Goal: Information Seeking & Learning: Compare options

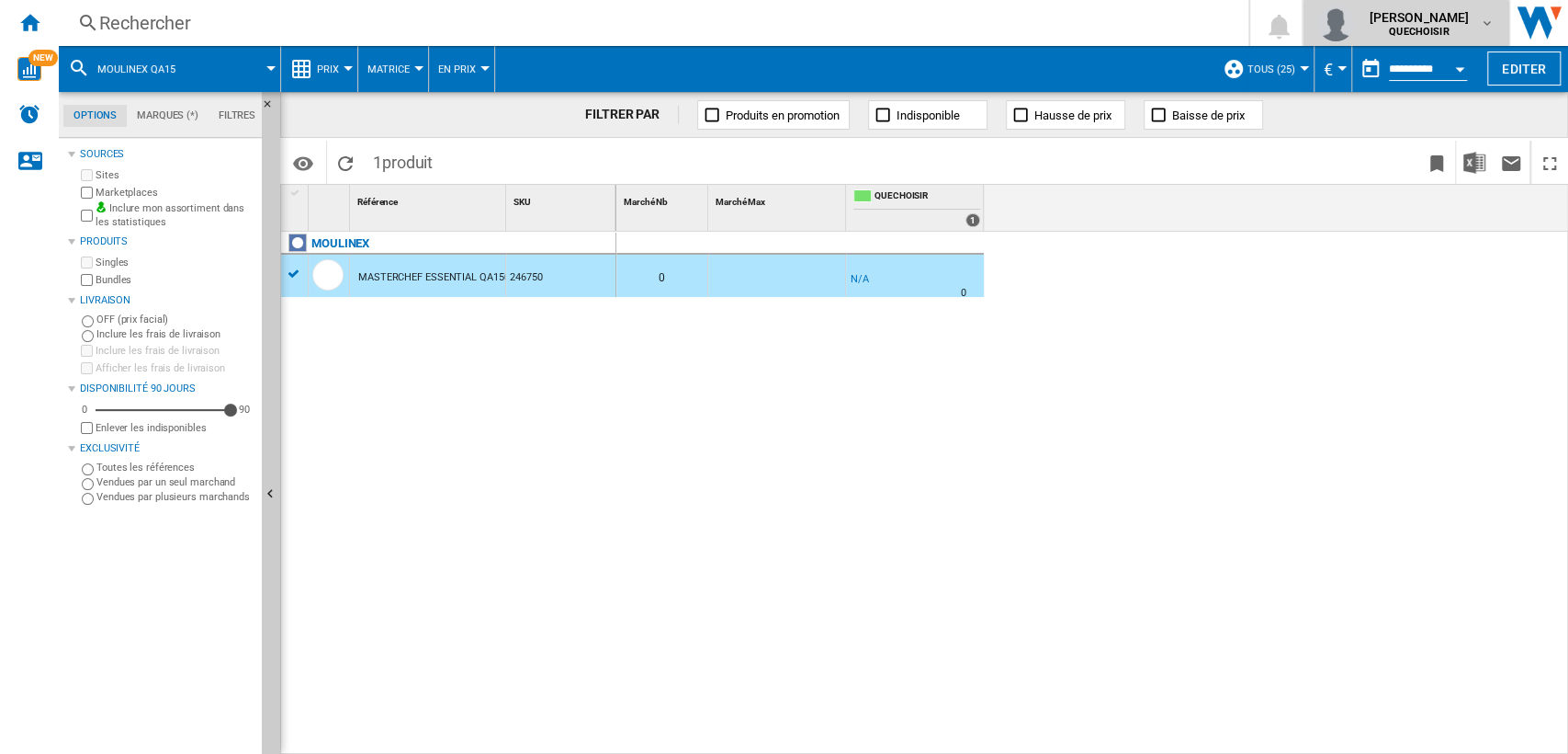
click at [1416, 20] on span "[PERSON_NAME]" at bounding box center [1419, 18] width 100 height 19
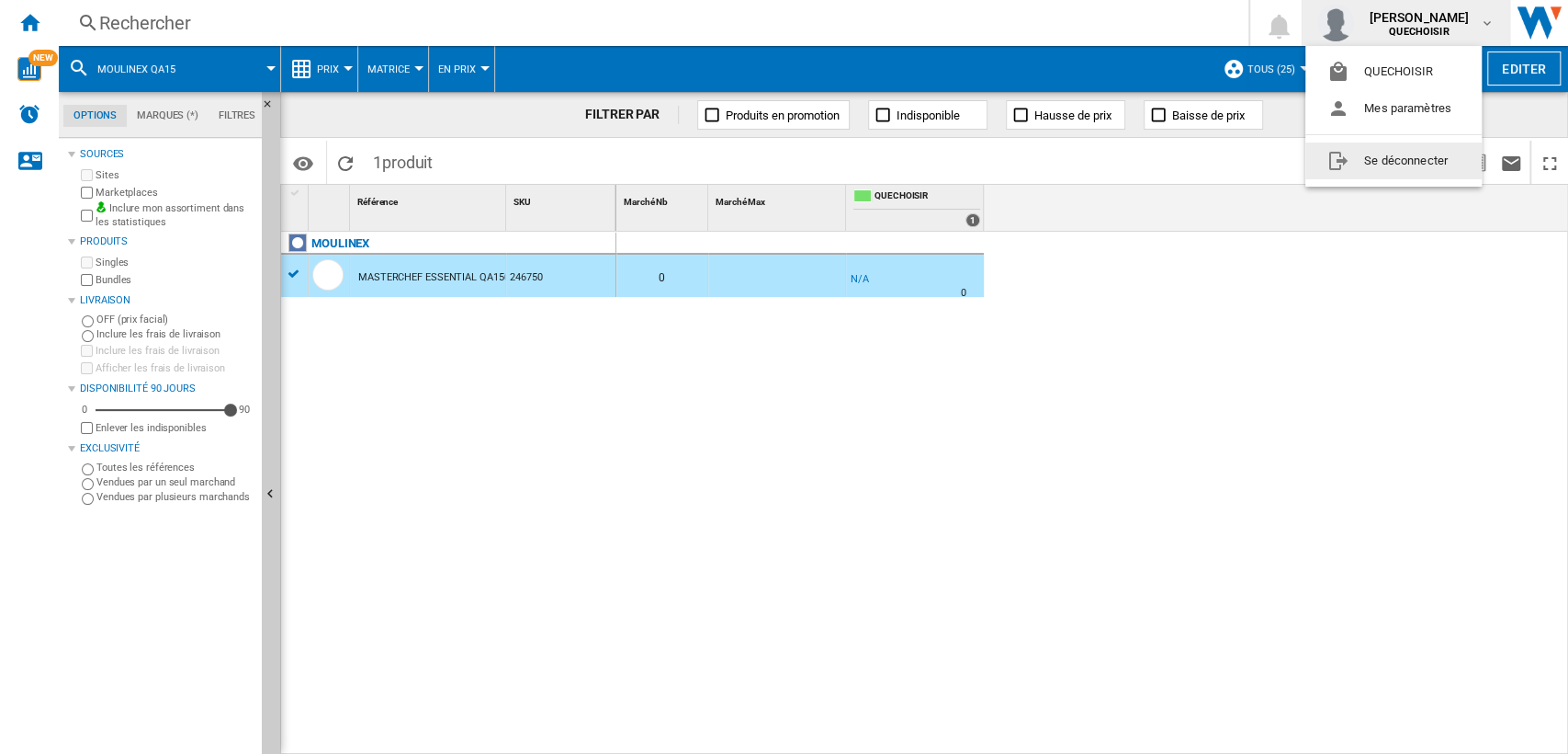
click at [1391, 168] on button "Se déconnecter" at bounding box center [1393, 160] width 177 height 36
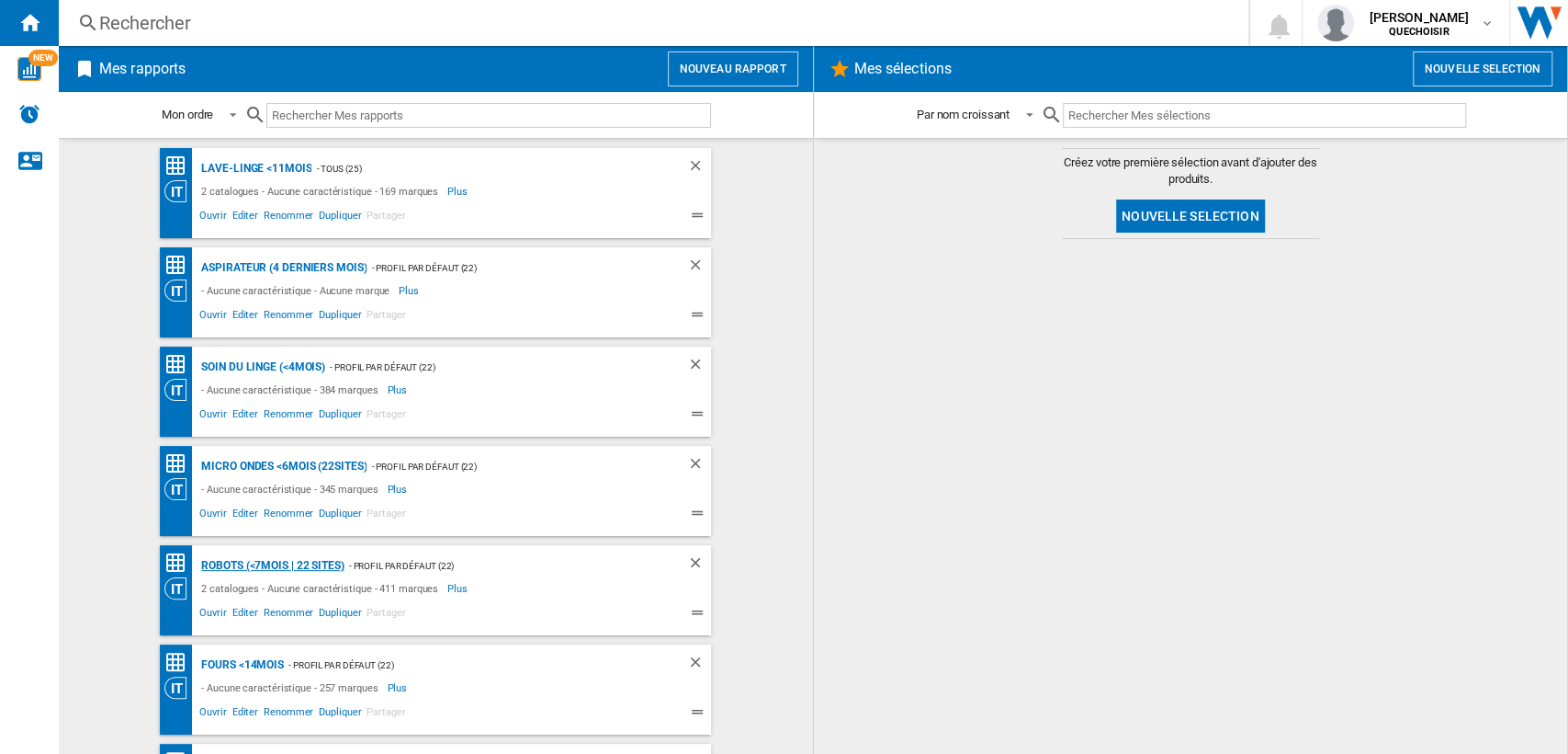
click at [255, 554] on div "Robots (<7mois | 22 sites)" at bounding box center [270, 565] width 147 height 23
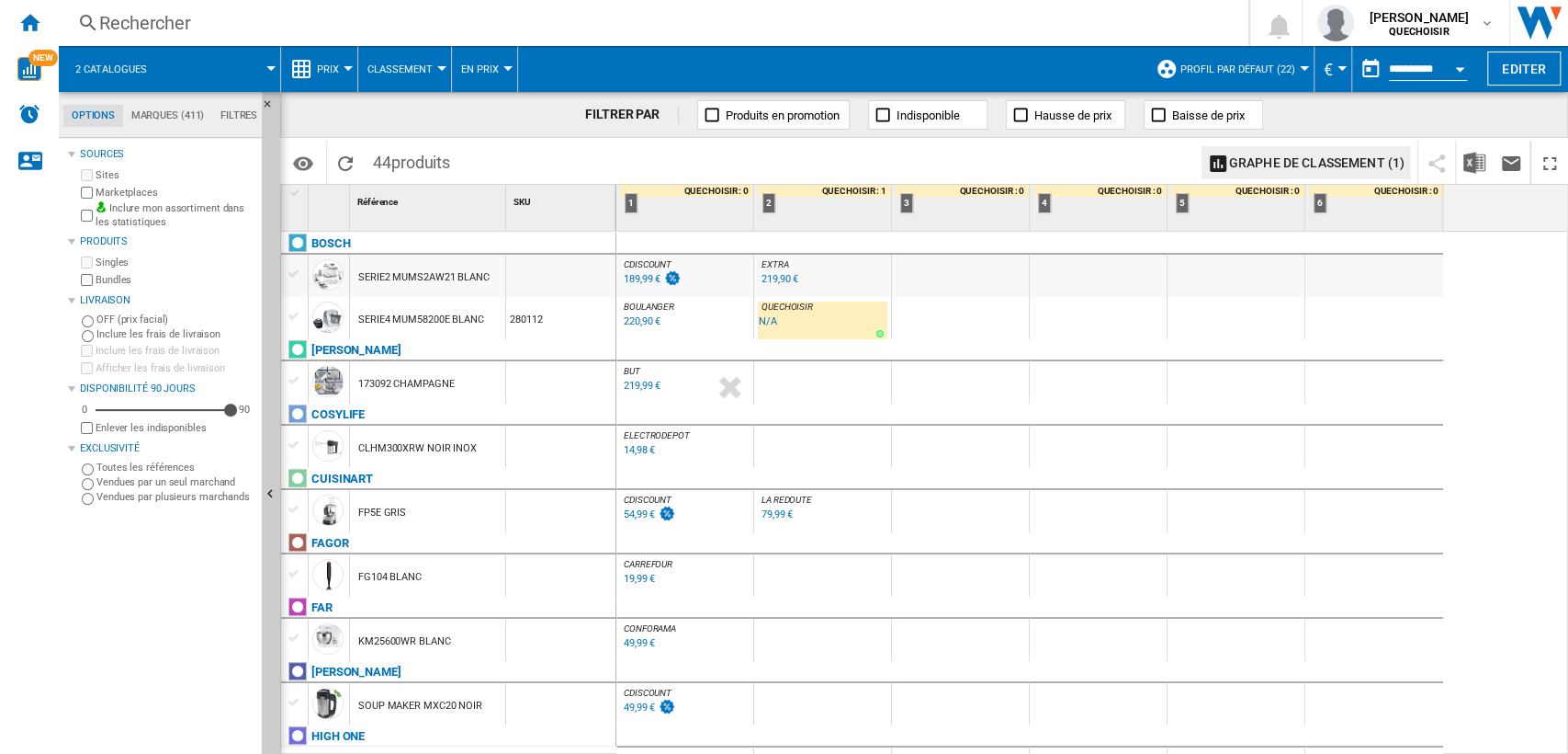
click at [639, 382] on div "219,99 €" at bounding box center [642, 385] width 36 height 12
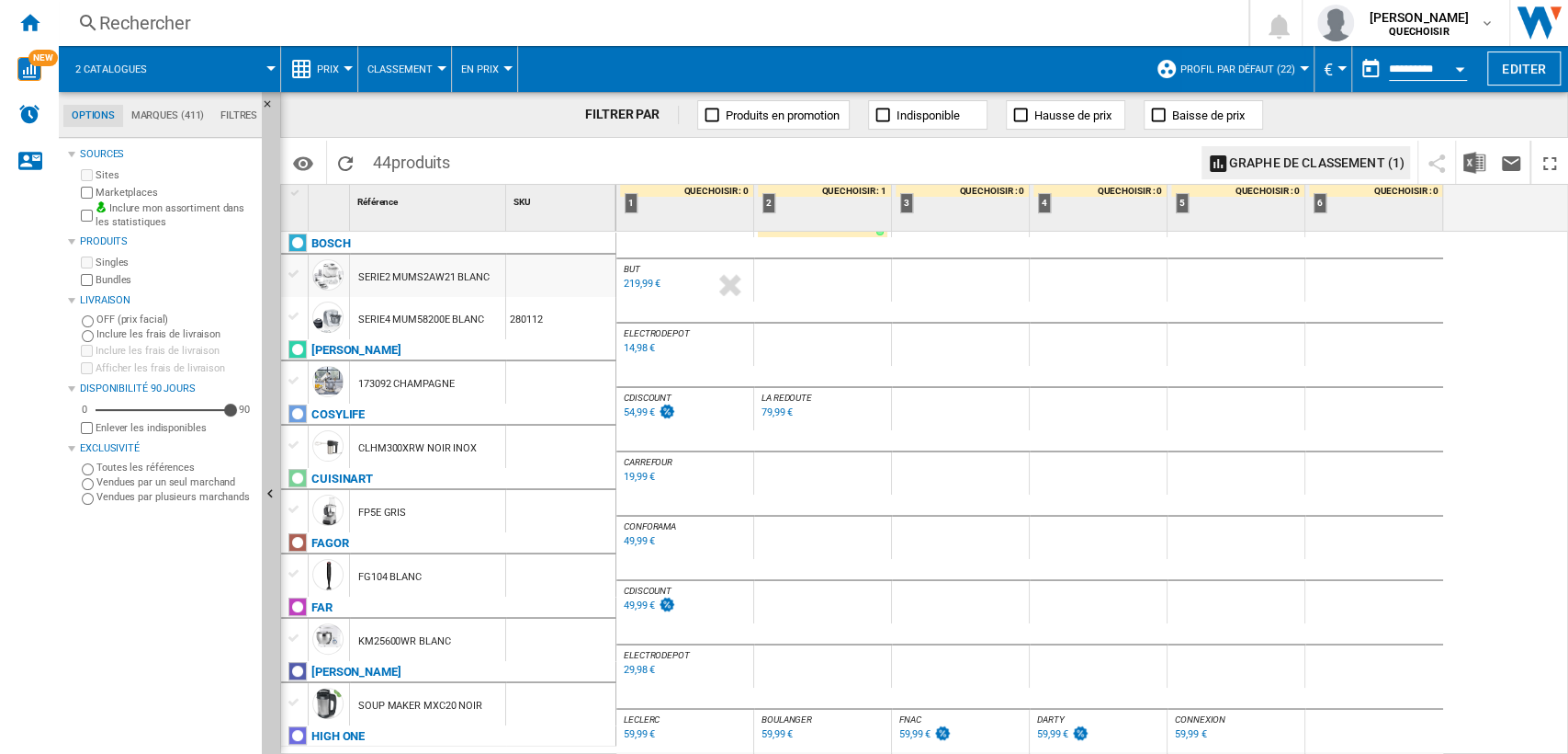
scroll to position [102, 0]
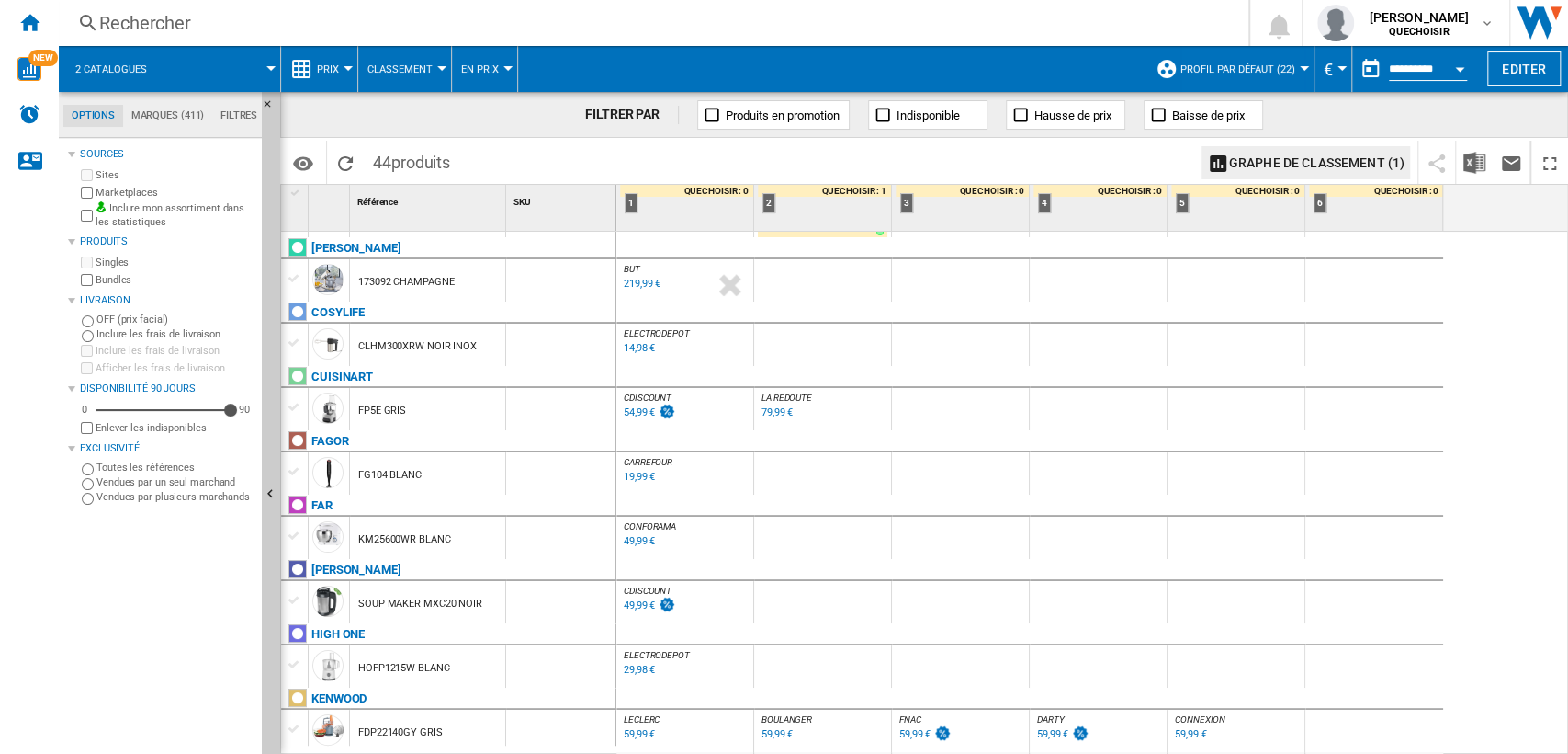
click at [640, 410] on div "54,99 €" at bounding box center [639, 412] width 31 height 12
click at [336, 28] on div "Rechercher" at bounding box center [650, 23] width 1102 height 26
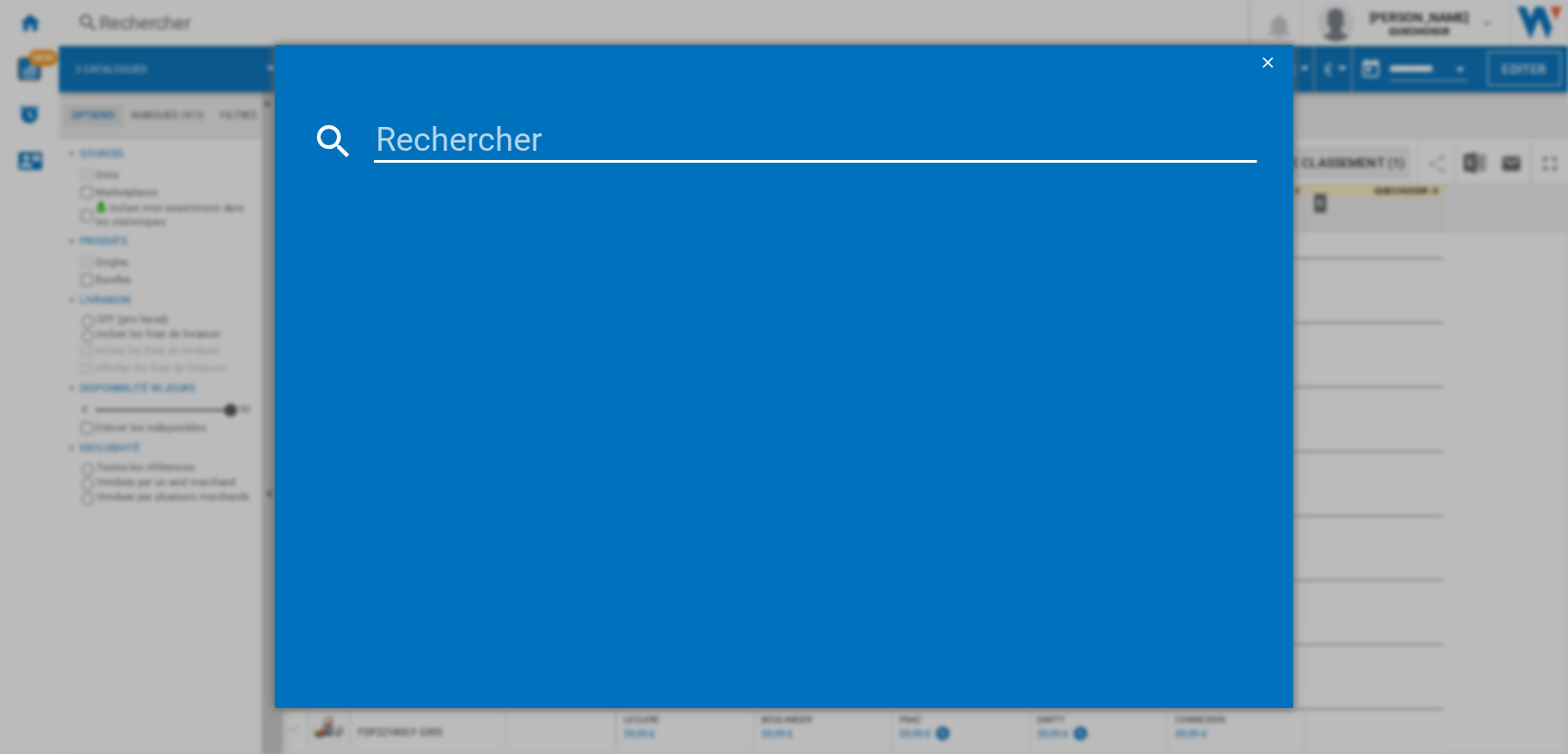
click at [529, 147] on input at bounding box center [815, 140] width 883 height 44
type input "cuisinart fp"
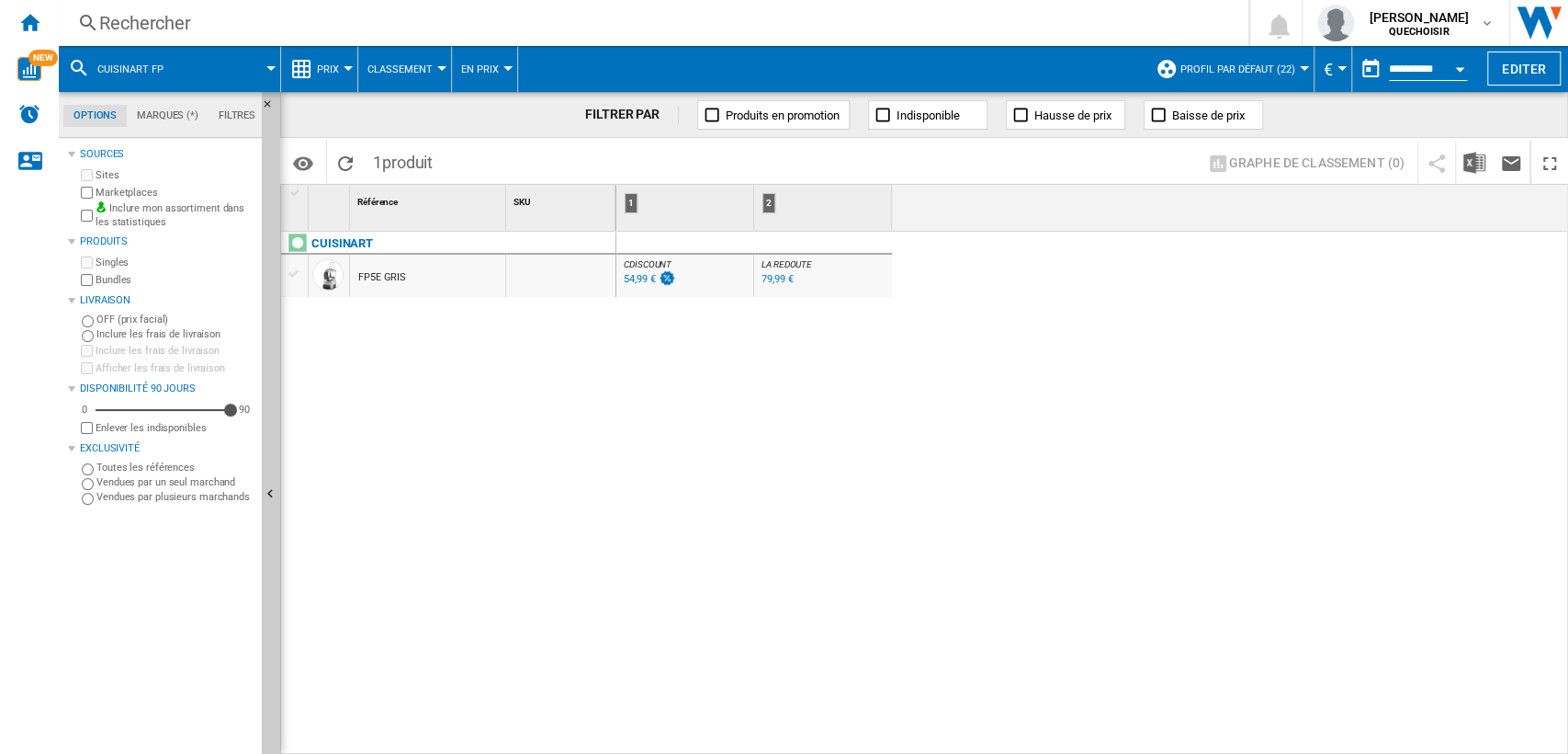
click at [233, 101] on md-tabs-canvas "Options Marques (*) Filtres Options Marques (*) Filtres" at bounding box center [169, 114] width 220 height 46
click at [235, 105] on md-tabs-canvas "Options Marques (*) Filtres Options Marques (*) Filtres" at bounding box center [169, 114] width 220 height 46
click at [235, 107] on md-tab-item "Filtres" at bounding box center [236, 116] width 57 height 22
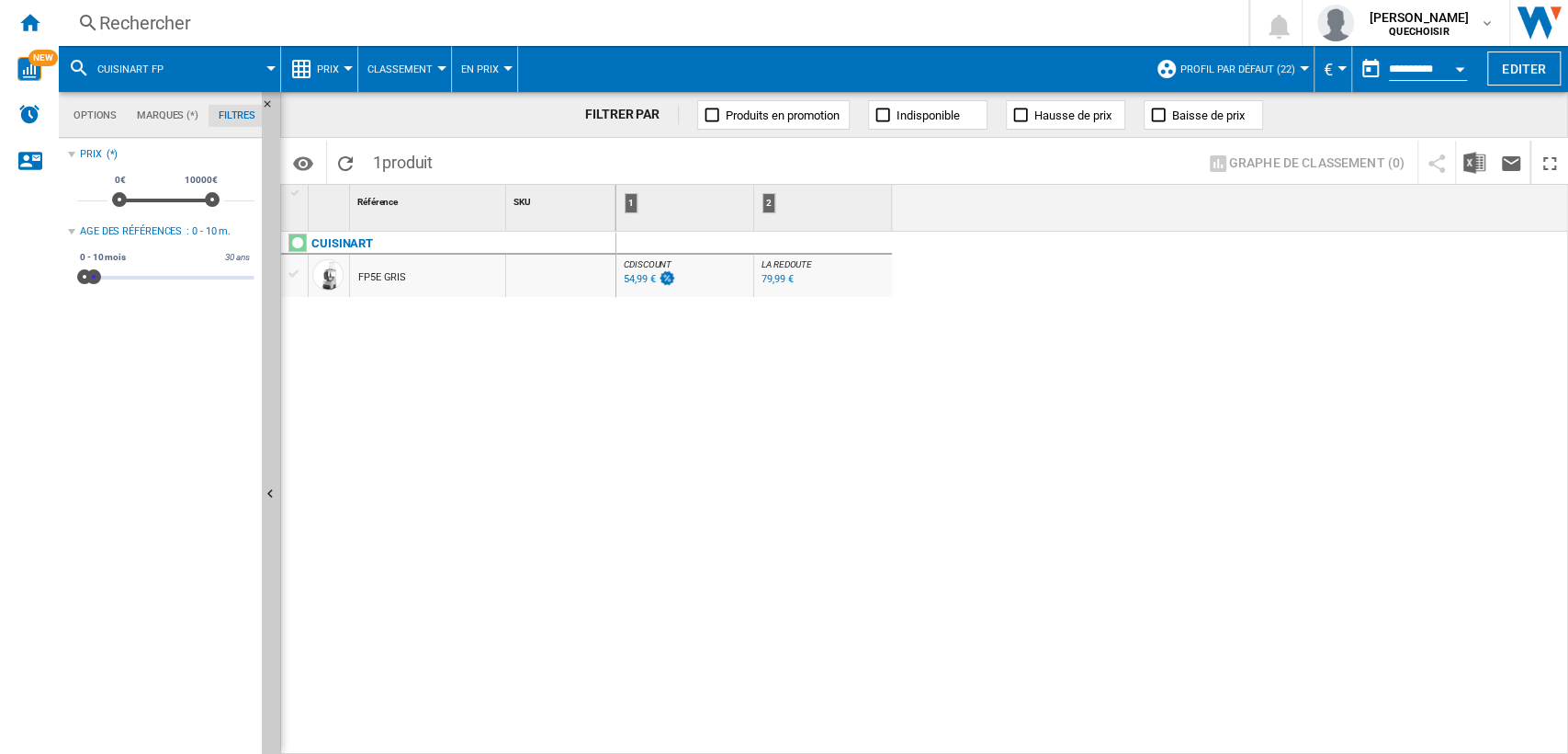
drag, startPoint x: 94, startPoint y: 281, endPoint x: 455, endPoint y: 263, distance: 361.4
click at [454, 263] on div "Options Marques (*) Filtres Options Marques (*) Filtres Sources Sites Marketpla…" at bounding box center [813, 422] width 1509 height 662
click at [360, 21] on div "Rechercher" at bounding box center [650, 23] width 1102 height 26
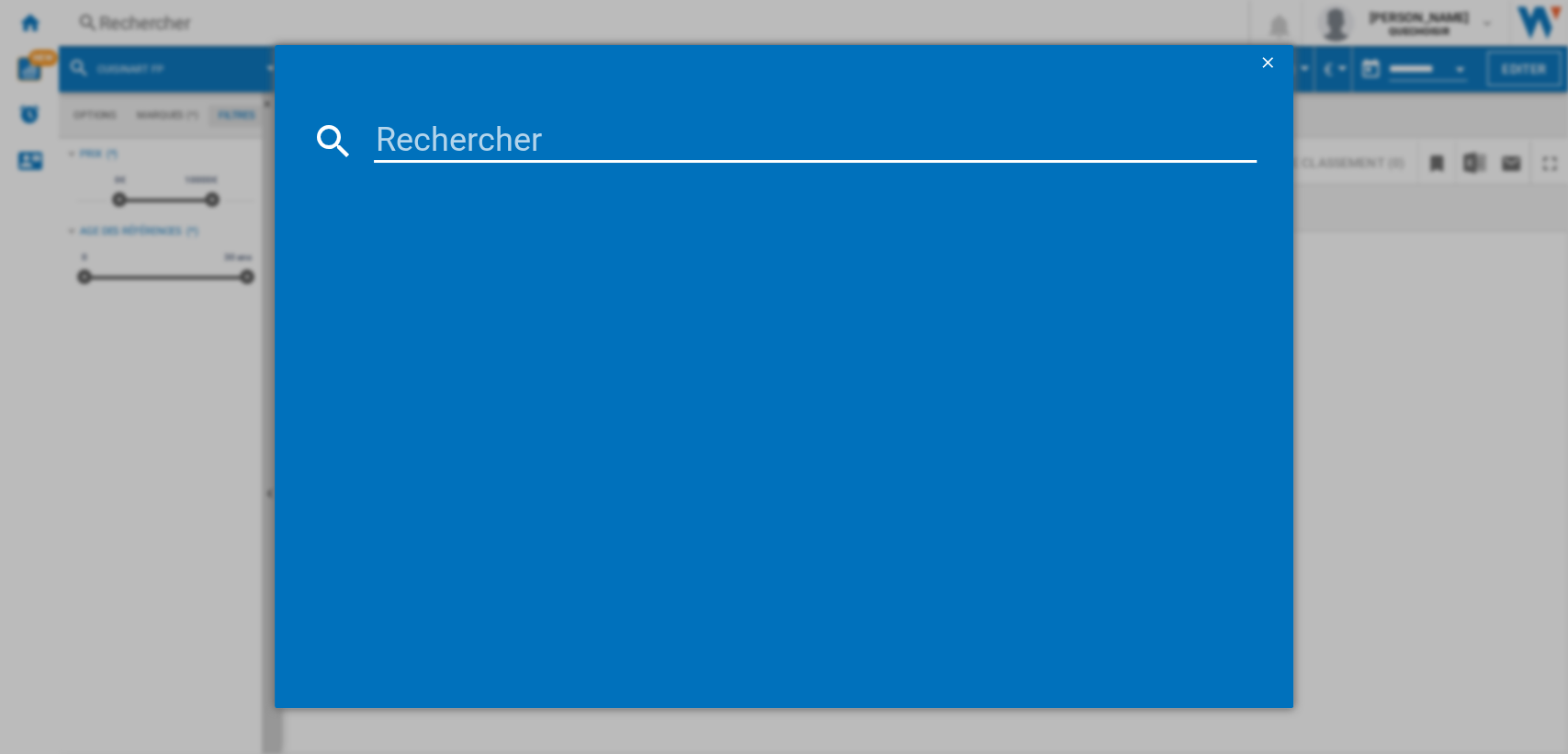
click at [463, 143] on input at bounding box center [815, 140] width 883 height 44
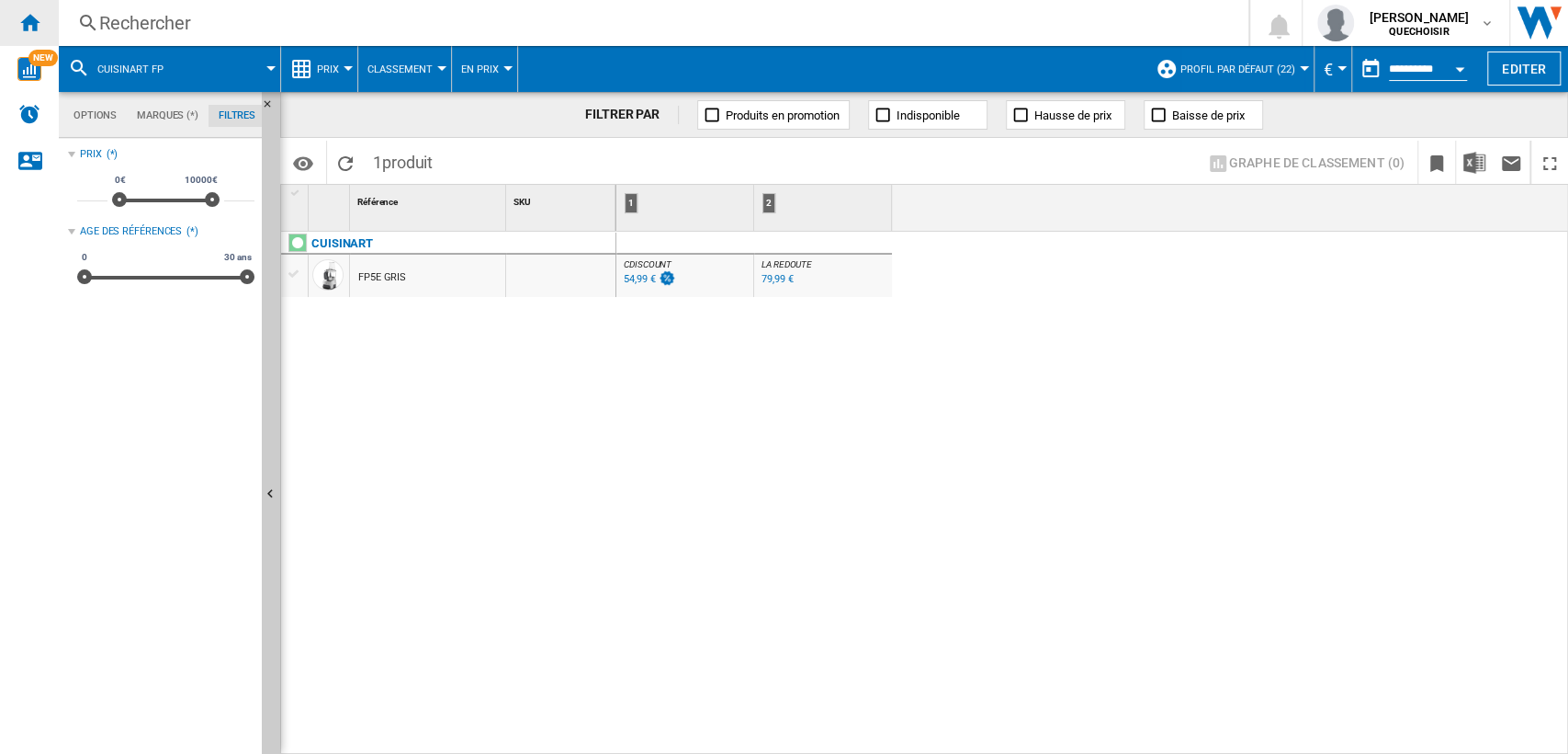
click at [33, 21] on ng-md-icon "Accueil" at bounding box center [30, 22] width 22 height 22
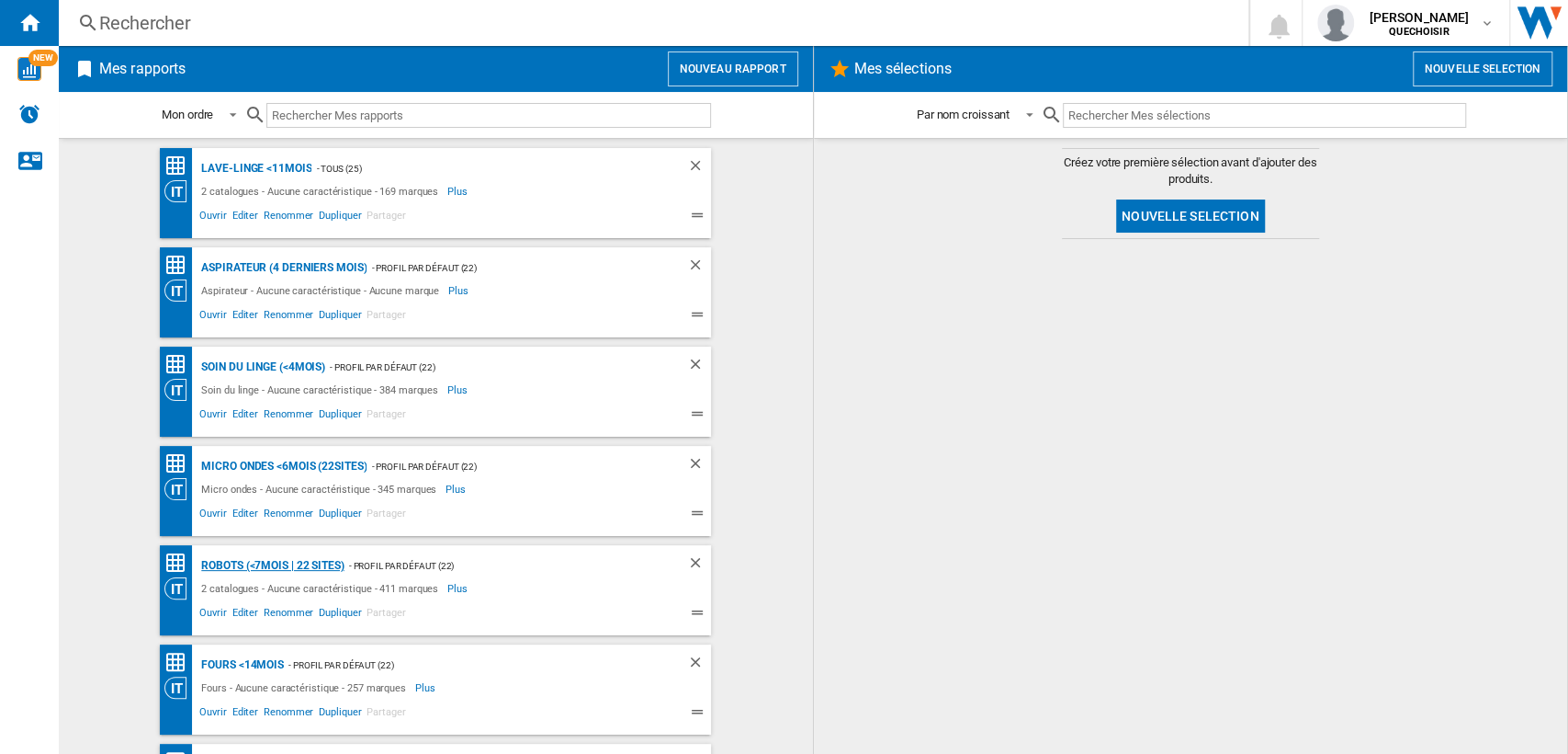
click at [227, 562] on div "Robots (<7mois | 22 sites)" at bounding box center [270, 565] width 147 height 23
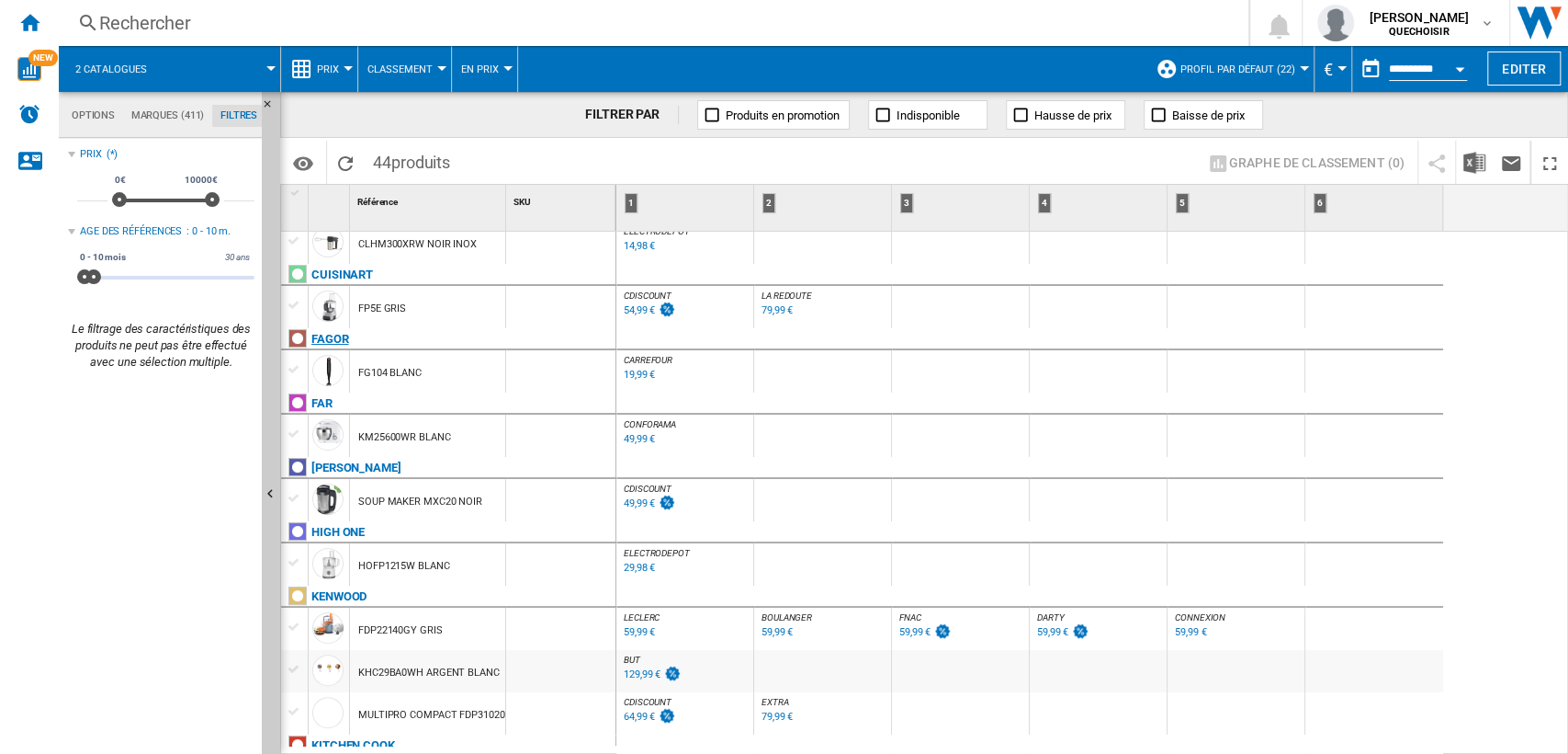
scroll to position [408, 0]
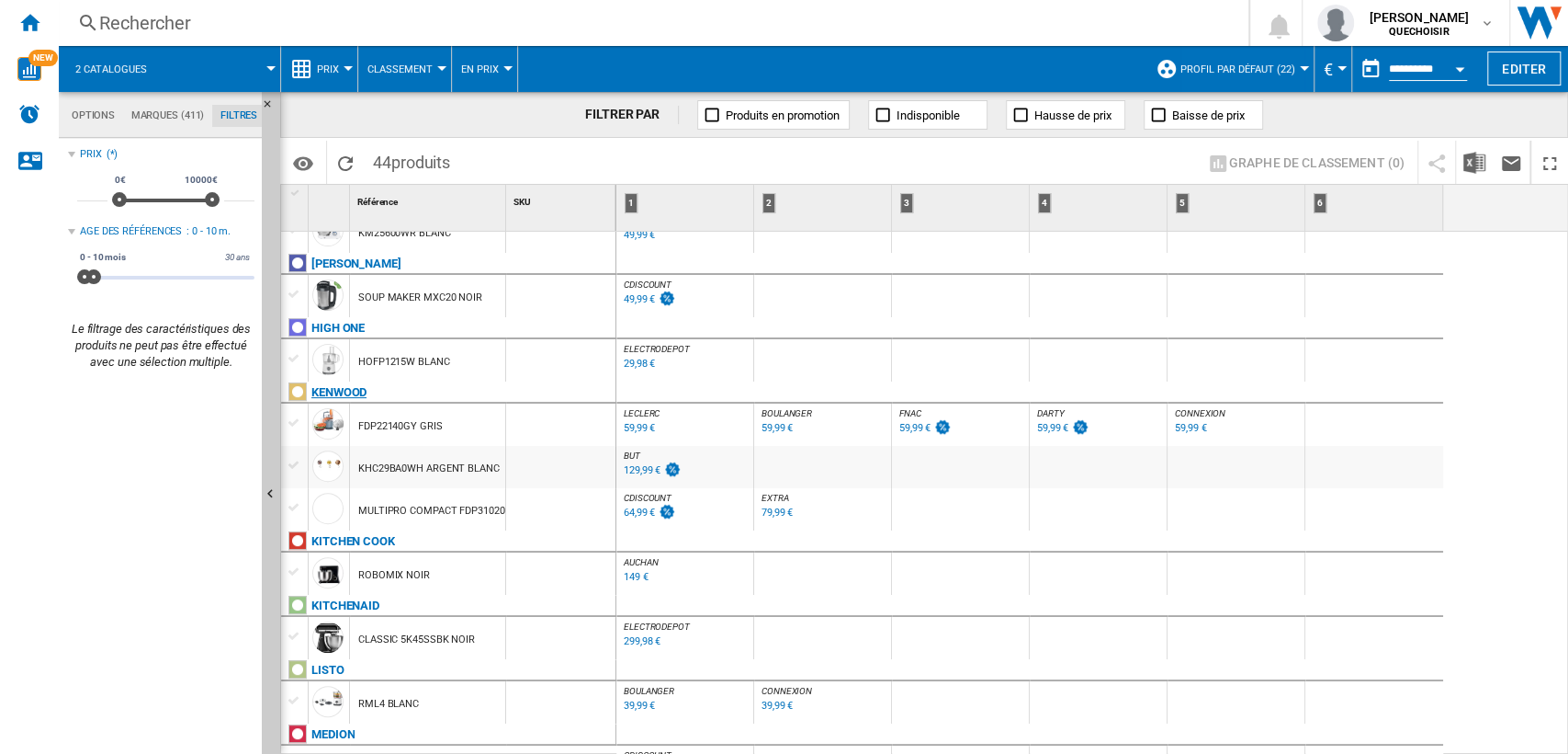
click at [362, 387] on div "KENWOOD" at bounding box center [338, 392] width 55 height 22
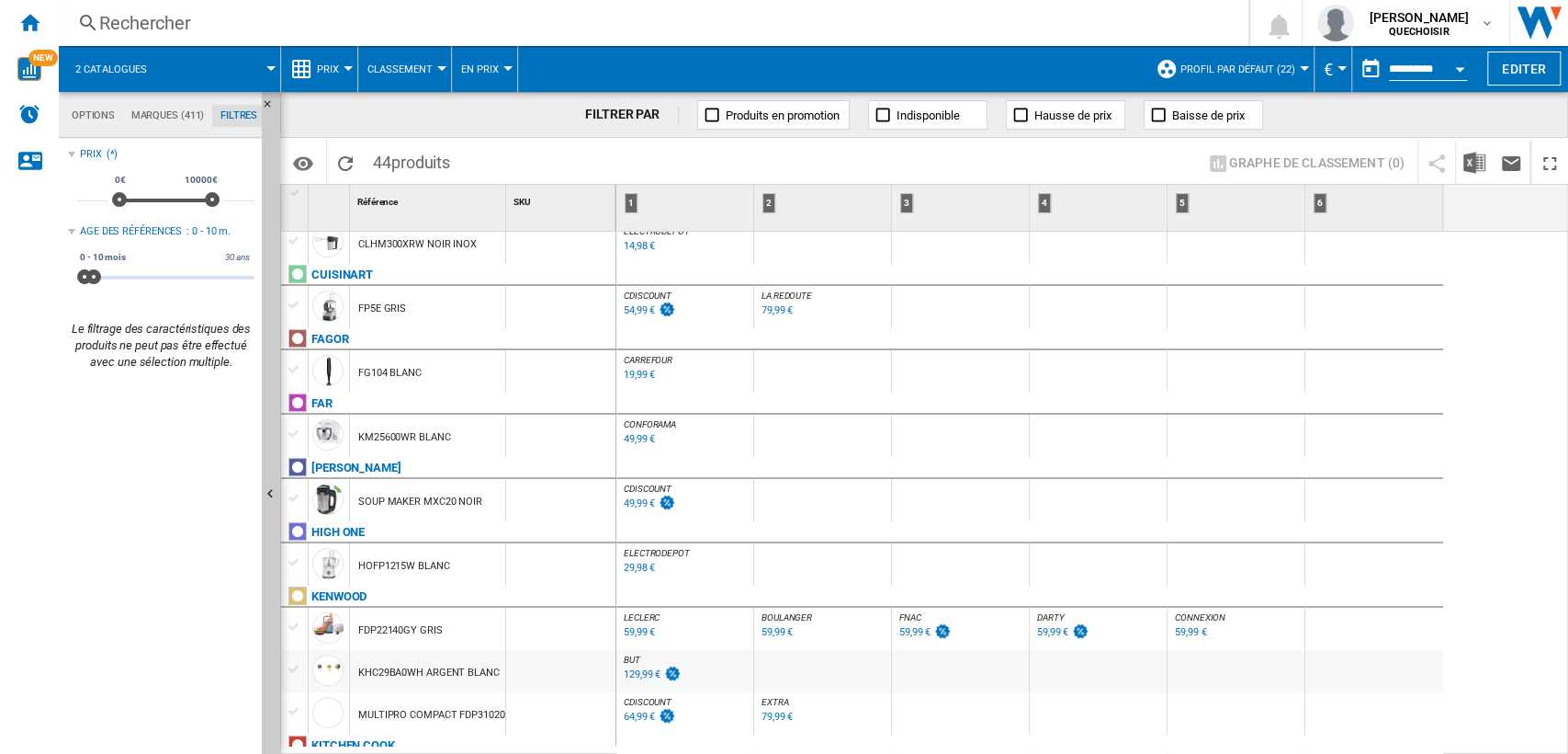
scroll to position [306, 0]
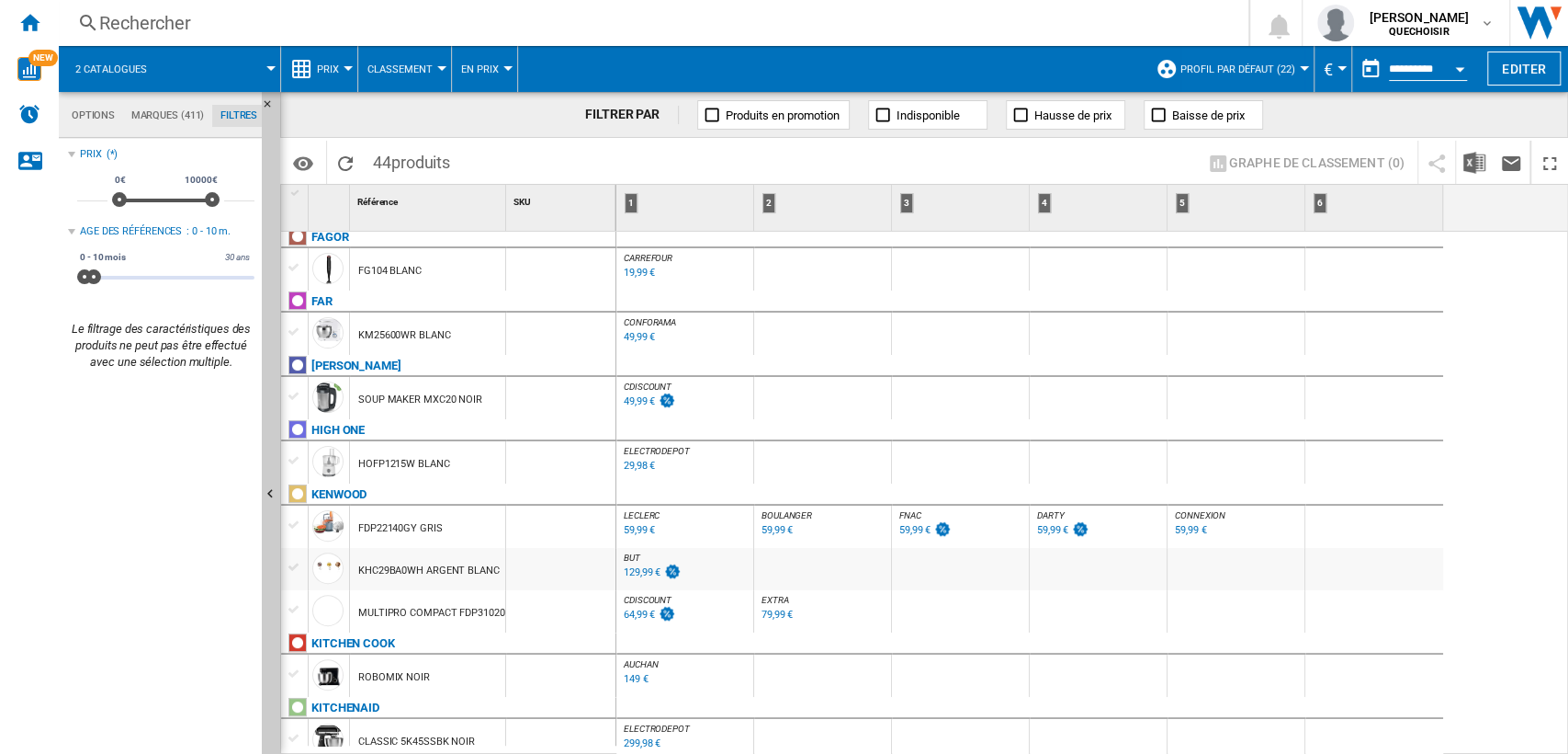
click at [779, 619] on div "79,99 €" at bounding box center [777, 614] width 31 height 12
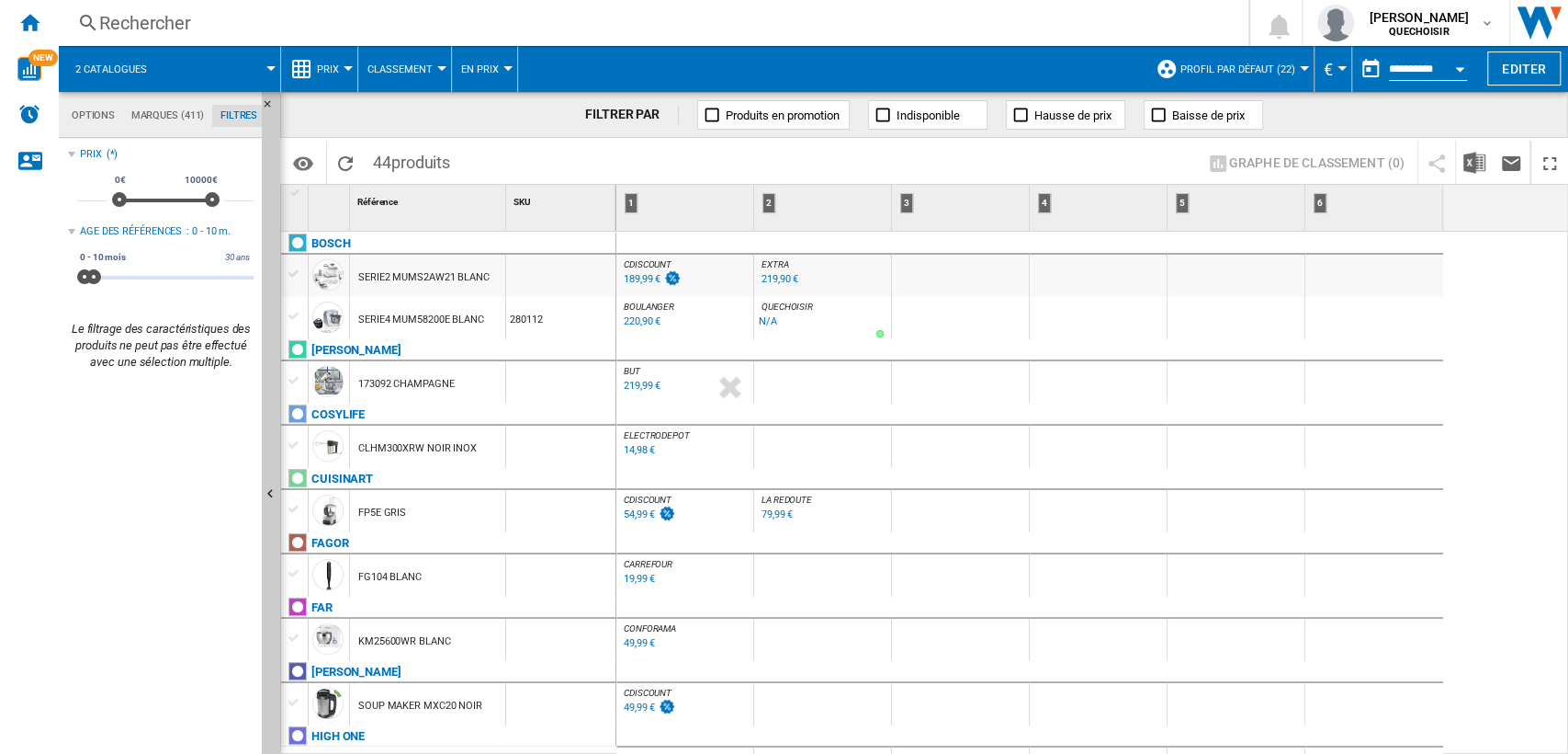
scroll to position [0, 0]
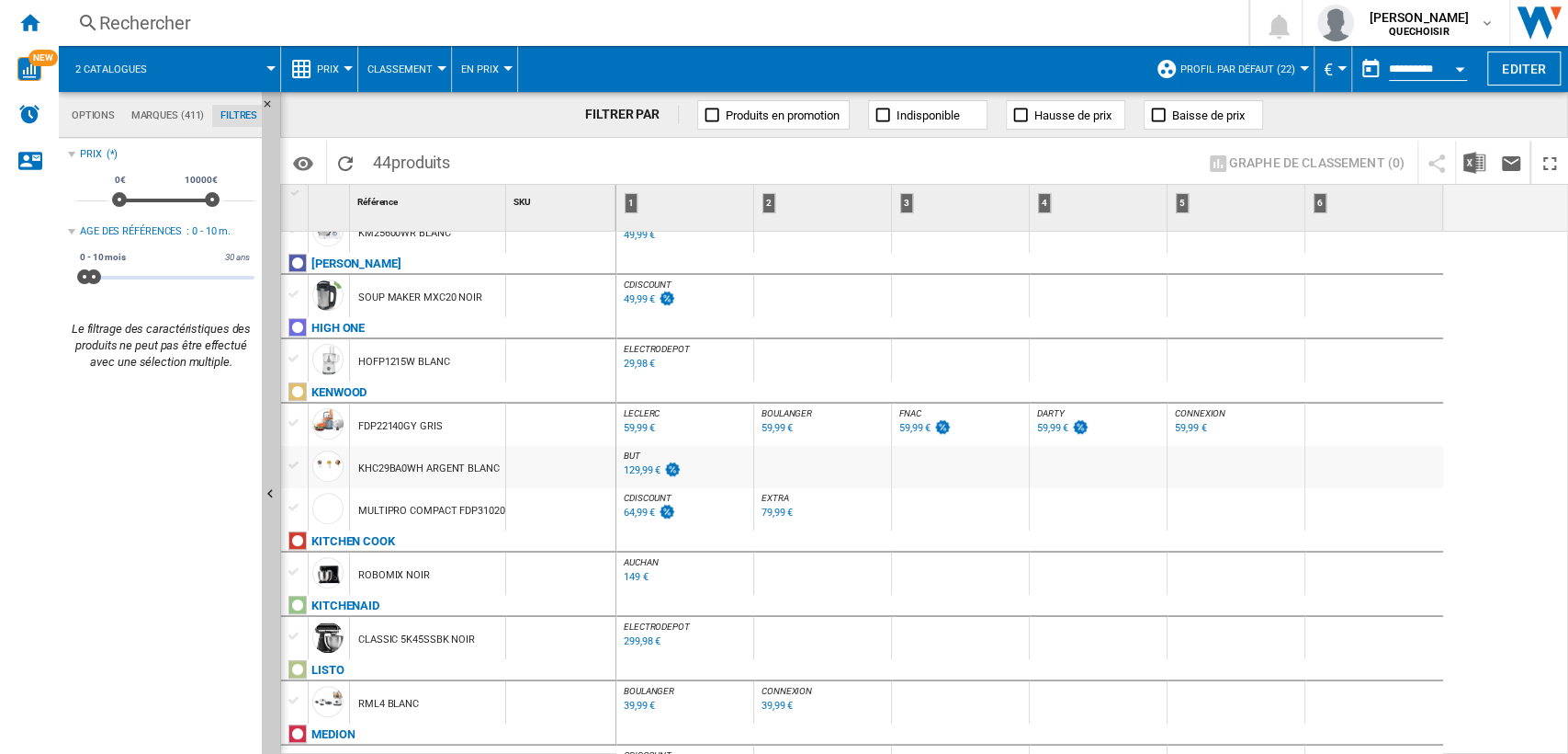
click at [631, 468] on div "129,99 €" at bounding box center [642, 470] width 36 height 12
click at [774, 511] on div "79,99 €" at bounding box center [777, 512] width 31 height 12
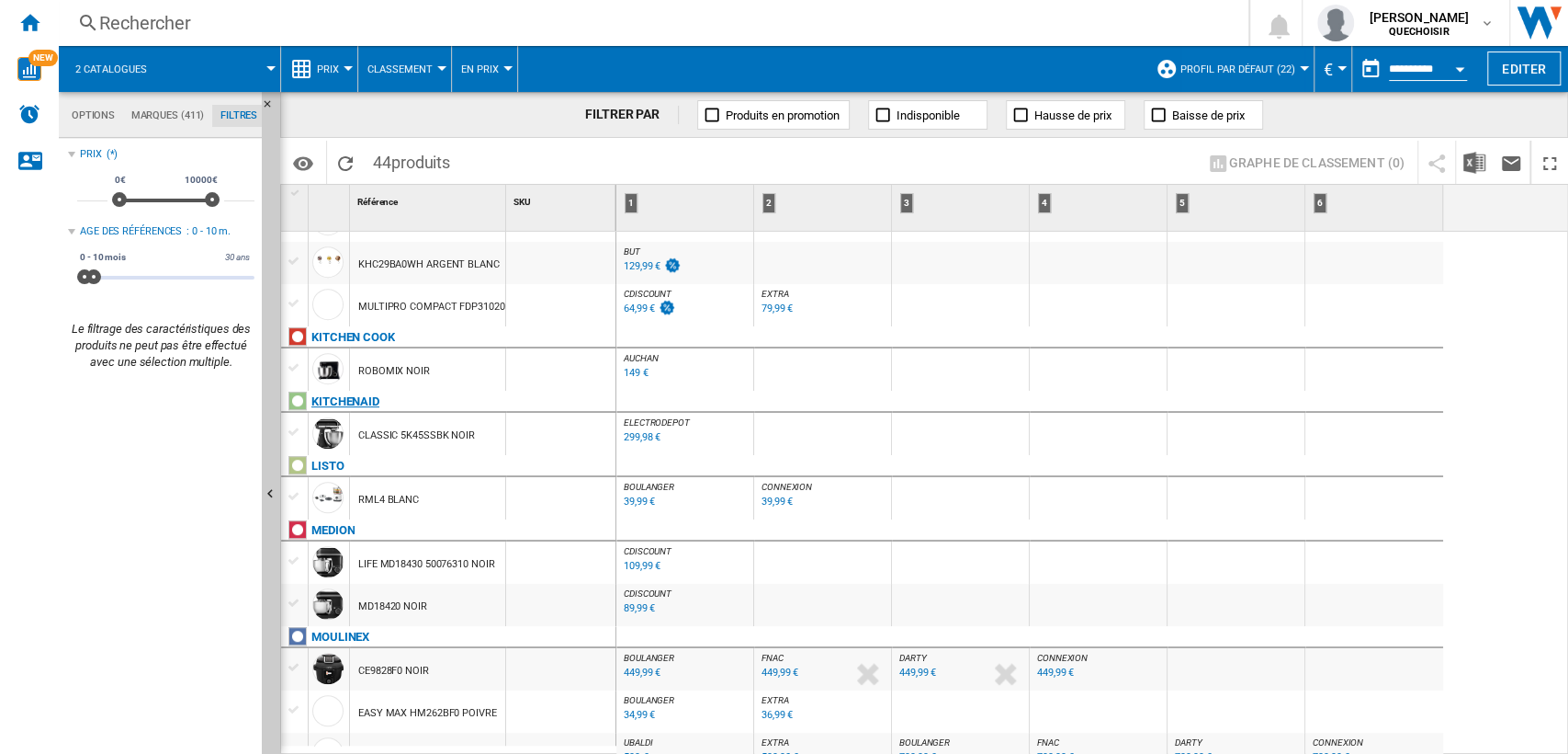
click at [361, 399] on div "KITCHENAID" at bounding box center [345, 402] width 68 height 22
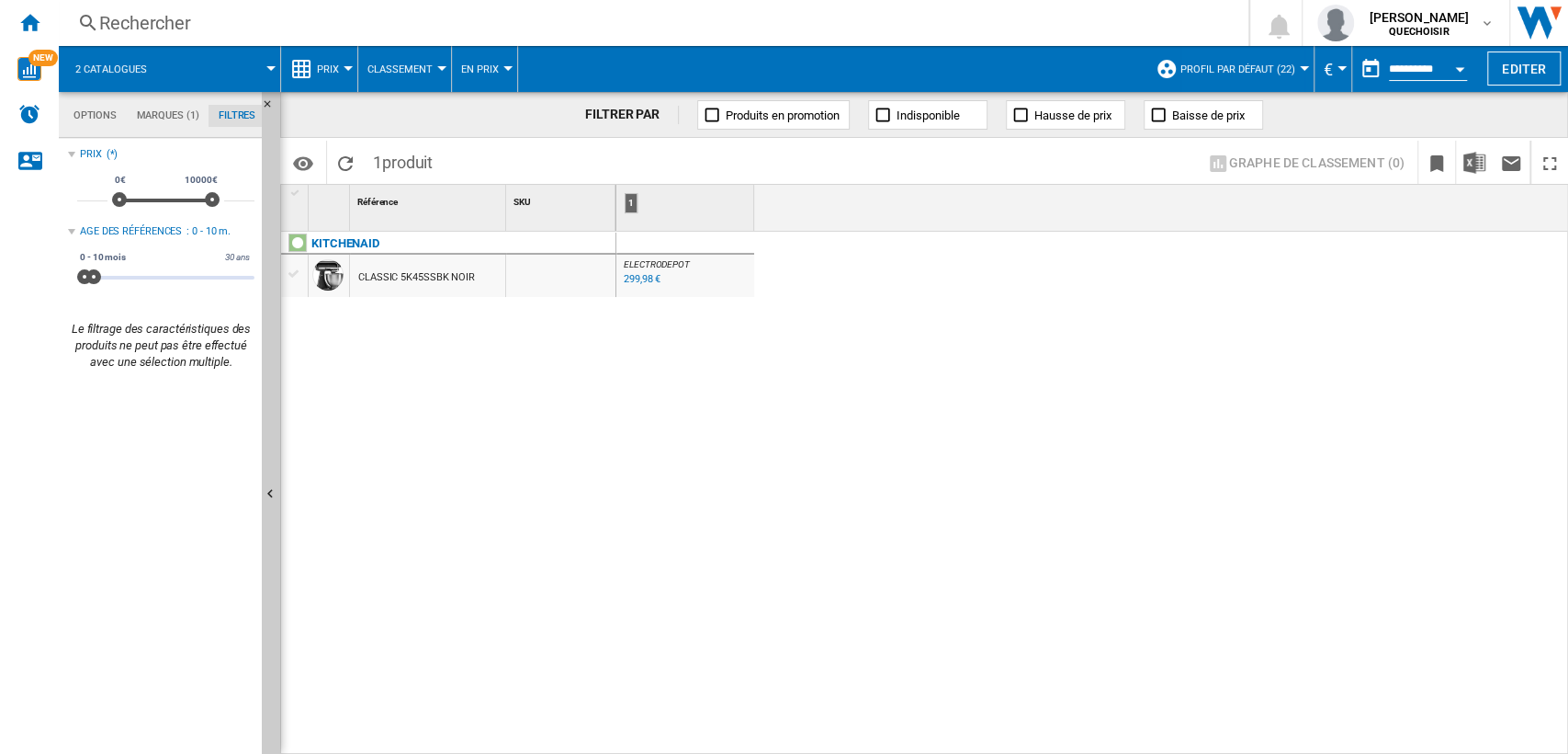
click at [641, 280] on div "299,98 €" at bounding box center [642, 278] width 36 height 12
drag, startPoint x: 95, startPoint y: 274, endPoint x: 527, endPoint y: 282, distance: 432.1
click at [518, 281] on div "Options Marques (1) Filtres Options Marques (1) Filtres Sources Sites Marketpla…" at bounding box center [813, 422] width 1509 height 662
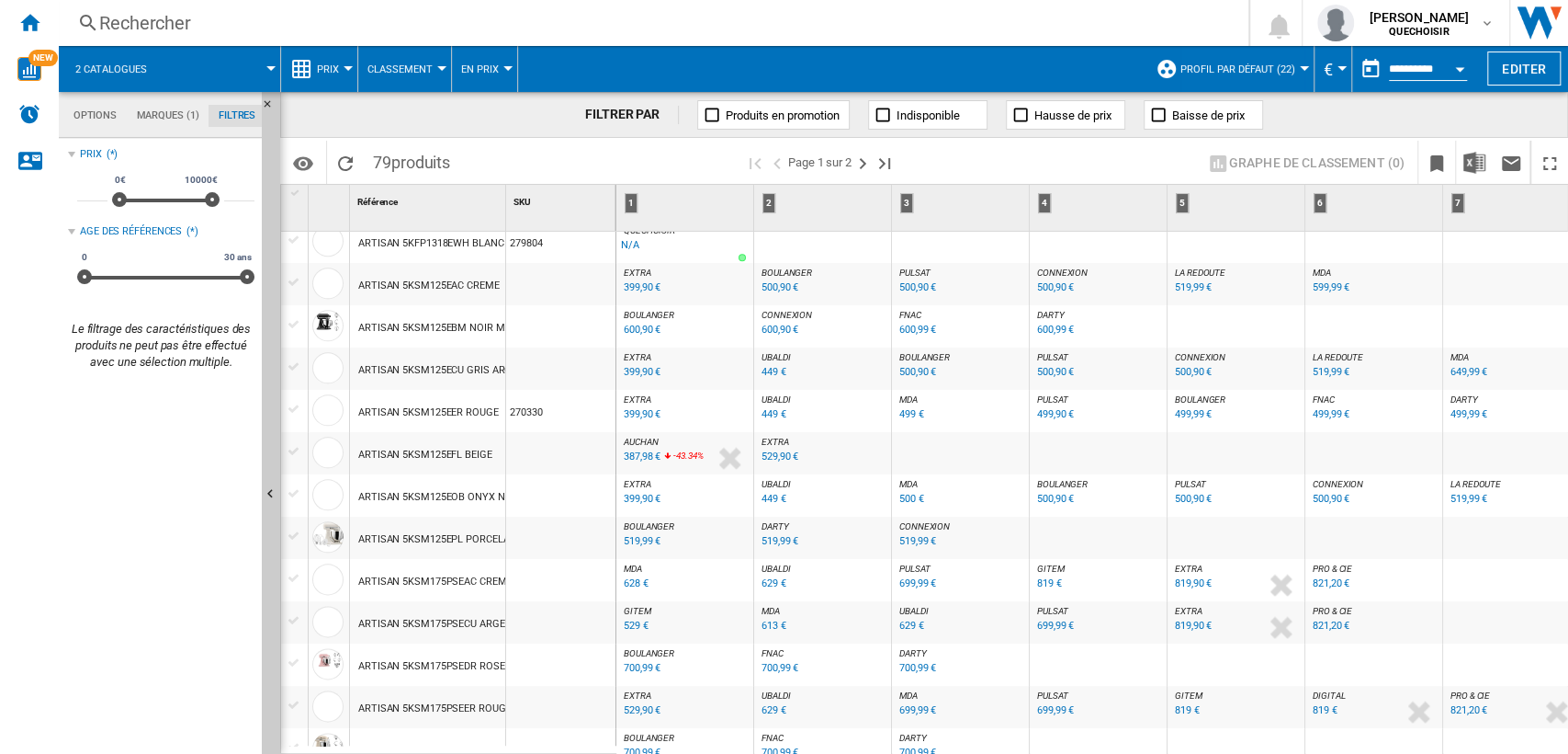
scroll to position [1620, 0]
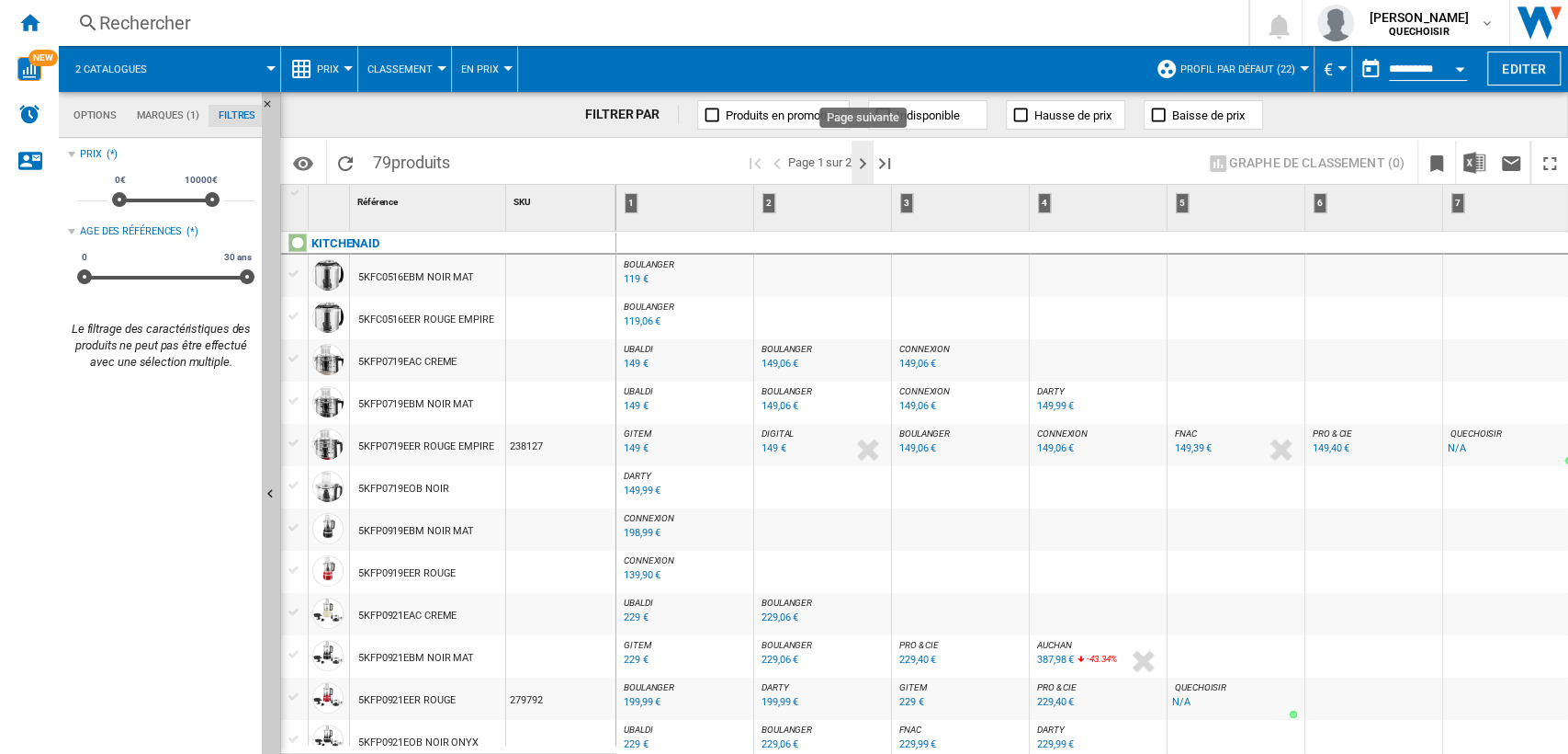
click at [862, 165] on ng-md-icon "Page suivante" at bounding box center [863, 164] width 22 height 22
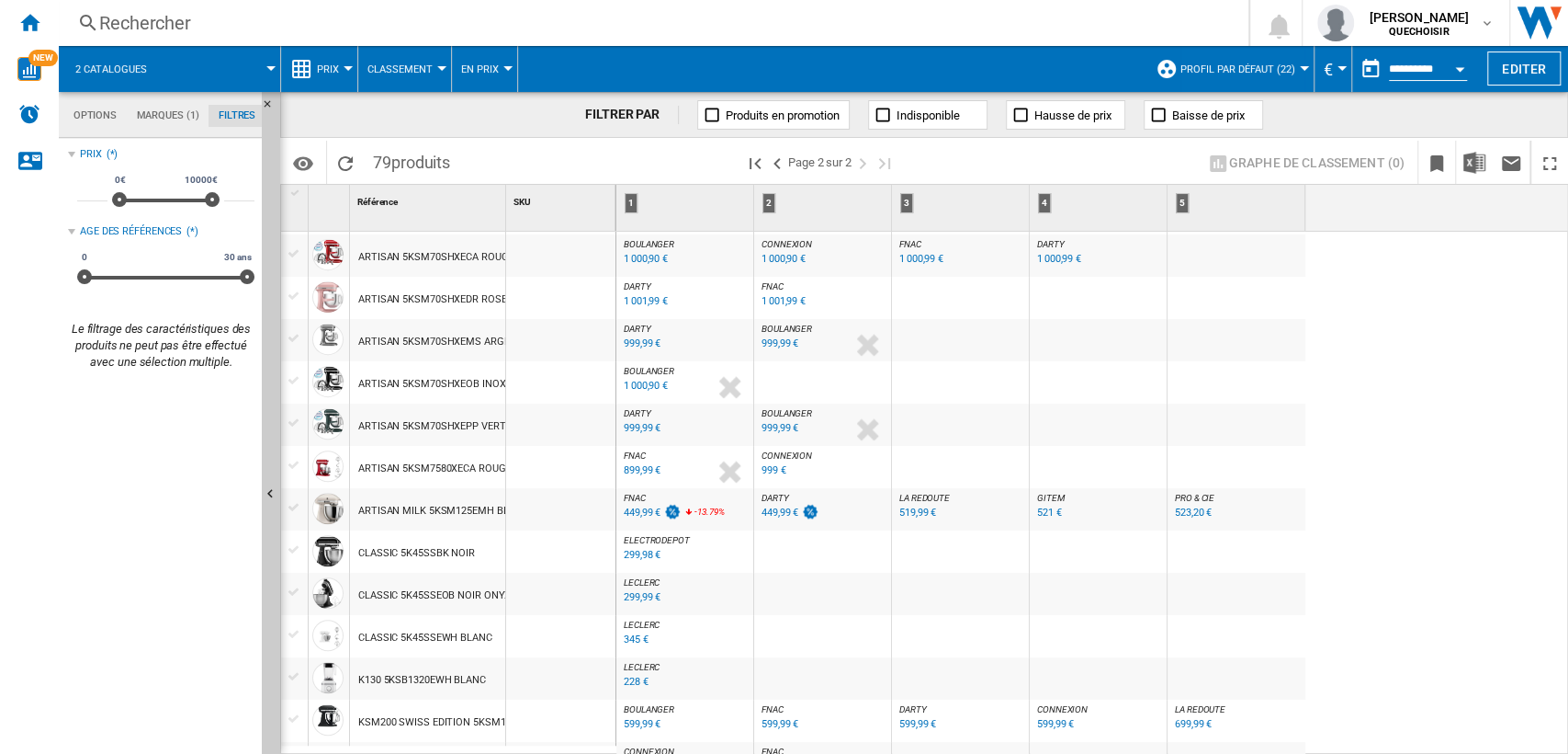
click at [632, 597] on div "299,99 €" at bounding box center [642, 597] width 36 height 12
click at [638, 636] on div "345 €" at bounding box center [636, 639] width 25 height 12
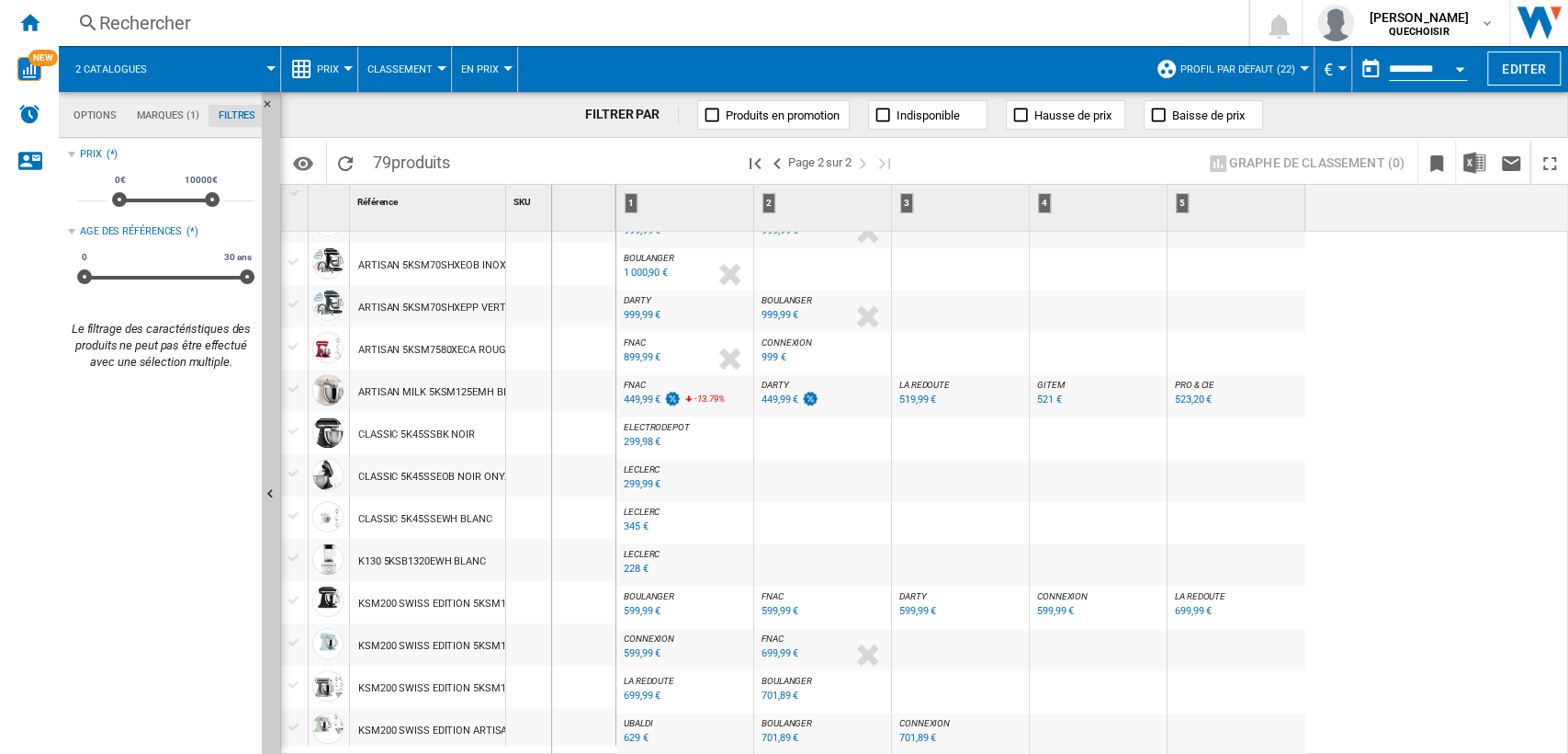
drag, startPoint x: 500, startPoint y: 207, endPoint x: 558, endPoint y: 214, distance: 58.4
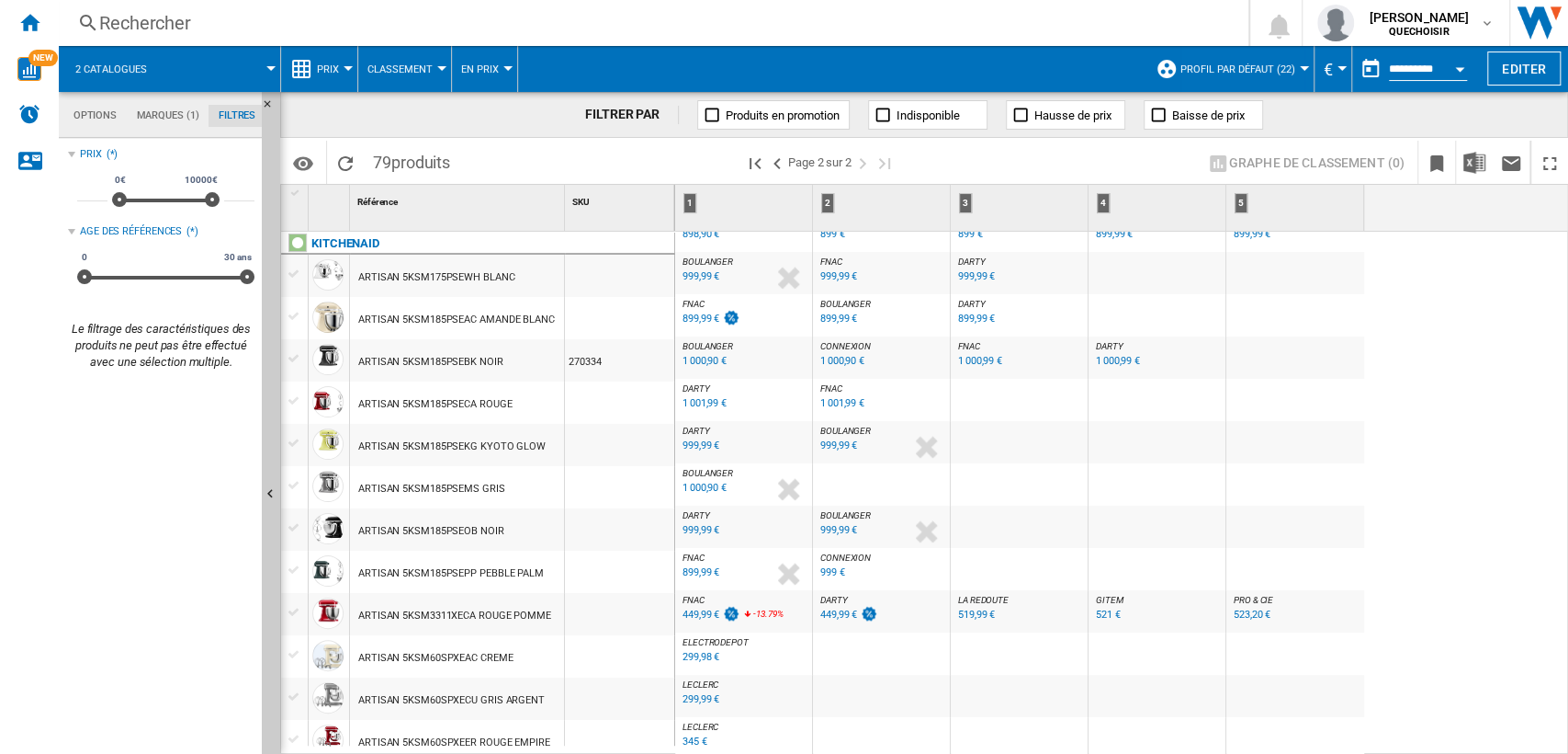
scroll to position [510, 0]
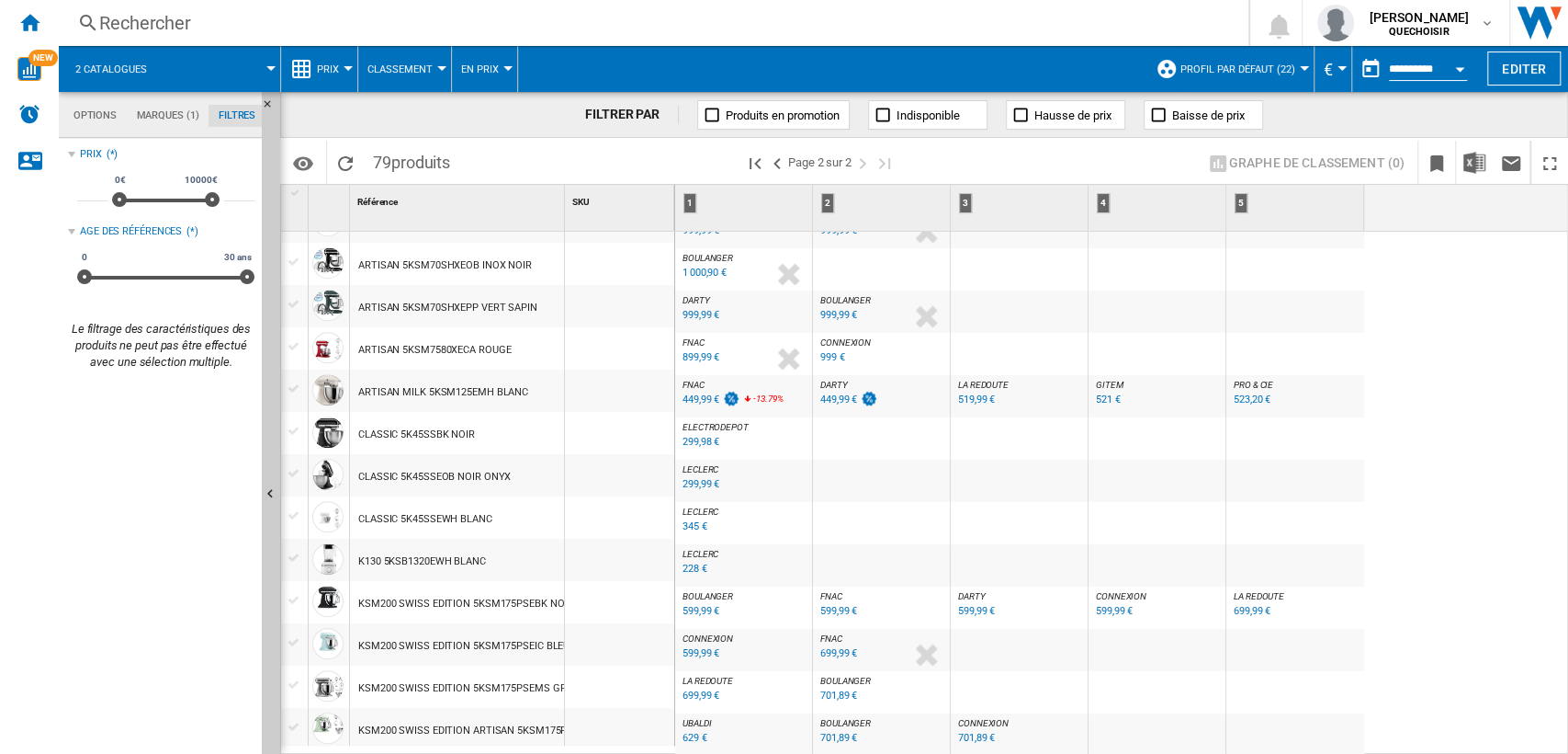
click at [227, 24] on div "Rechercher" at bounding box center [650, 23] width 1102 height 26
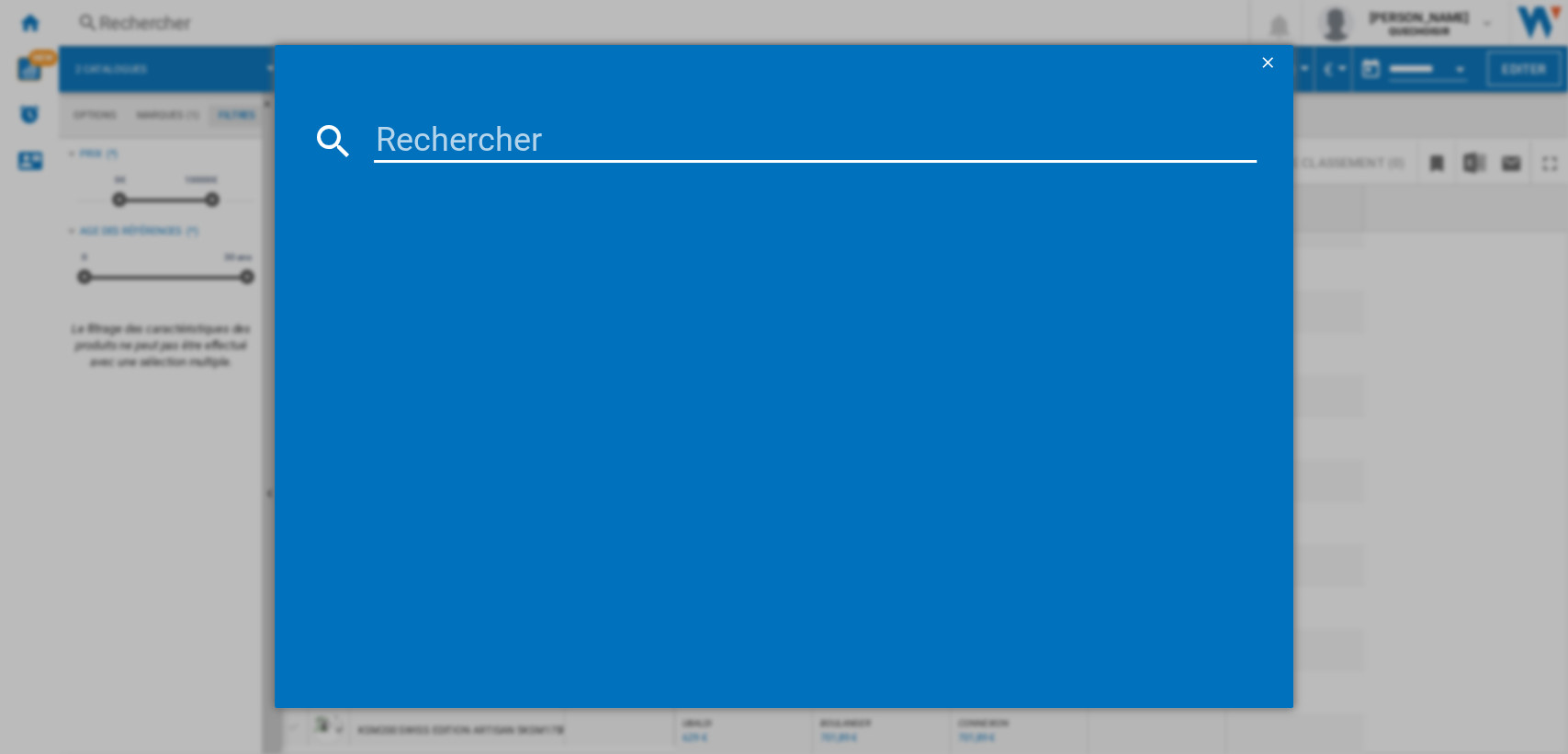
click at [1277, 68] on ng-md-icon "getI18NText('BUTTONS.CLOSE_DIALOG')" at bounding box center [1270, 64] width 22 height 22
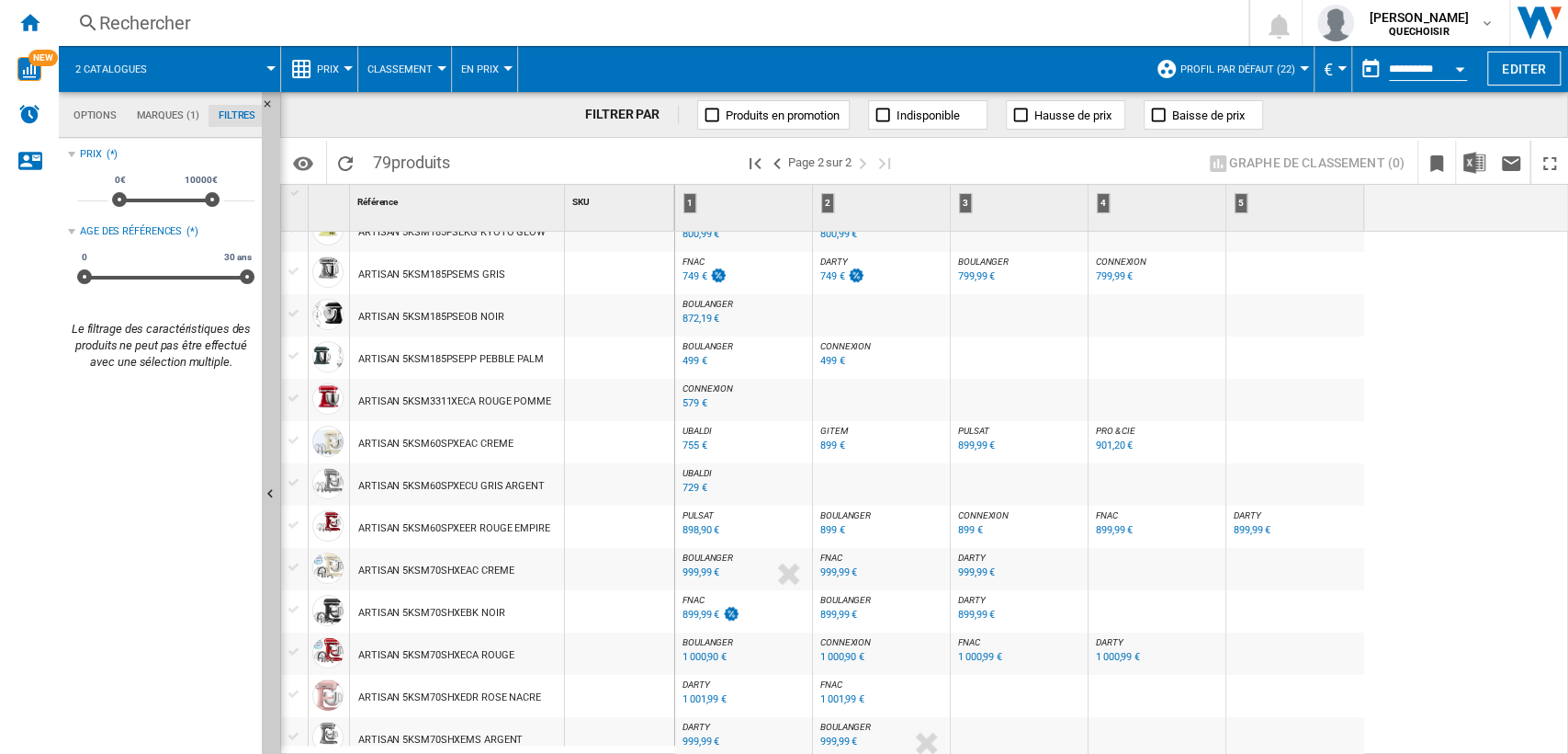
scroll to position [0, 0]
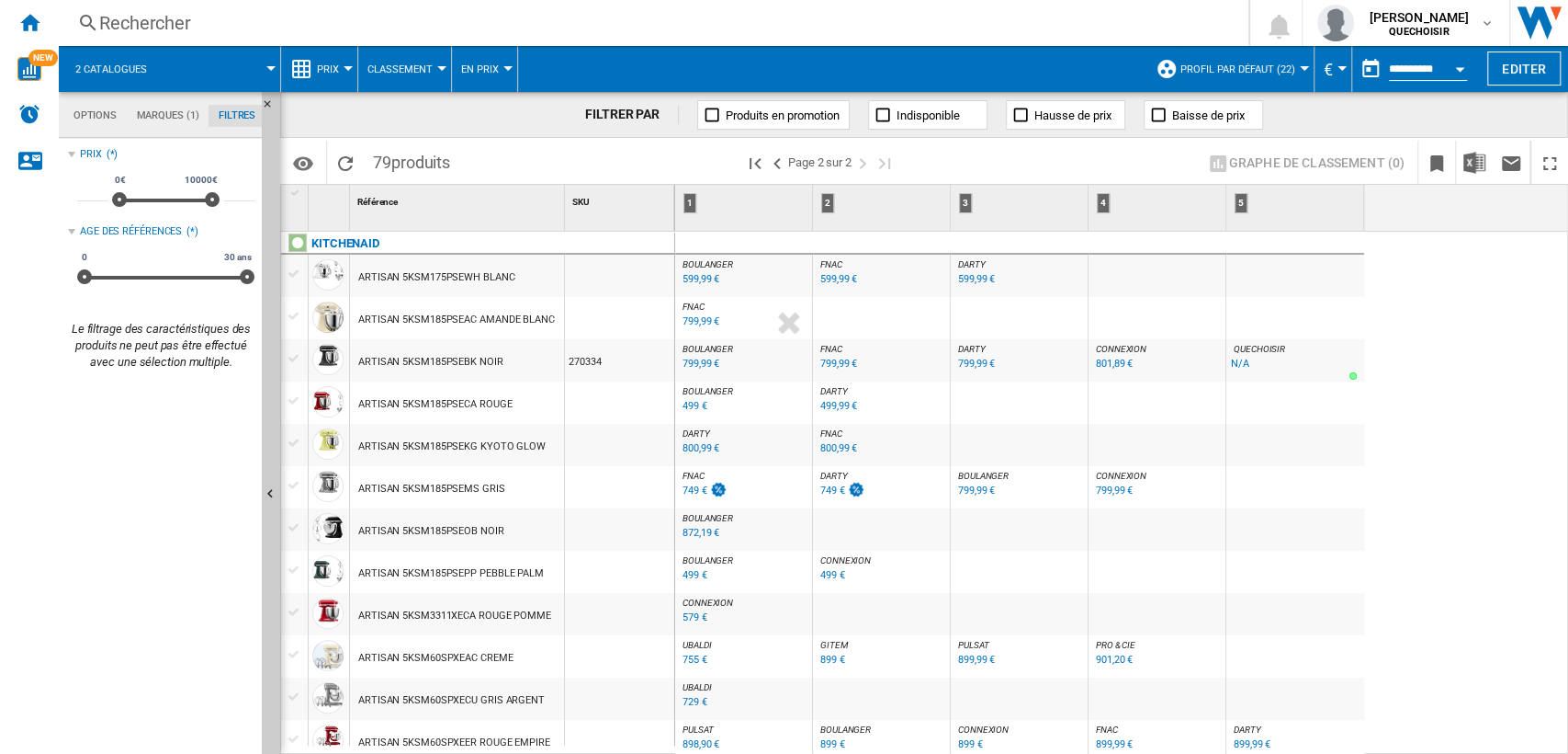
click at [996, 171] on span at bounding box center [1052, 163] width 285 height 43
click at [771, 164] on ng-md-icon ">Page précédente" at bounding box center [777, 164] width 22 height 22
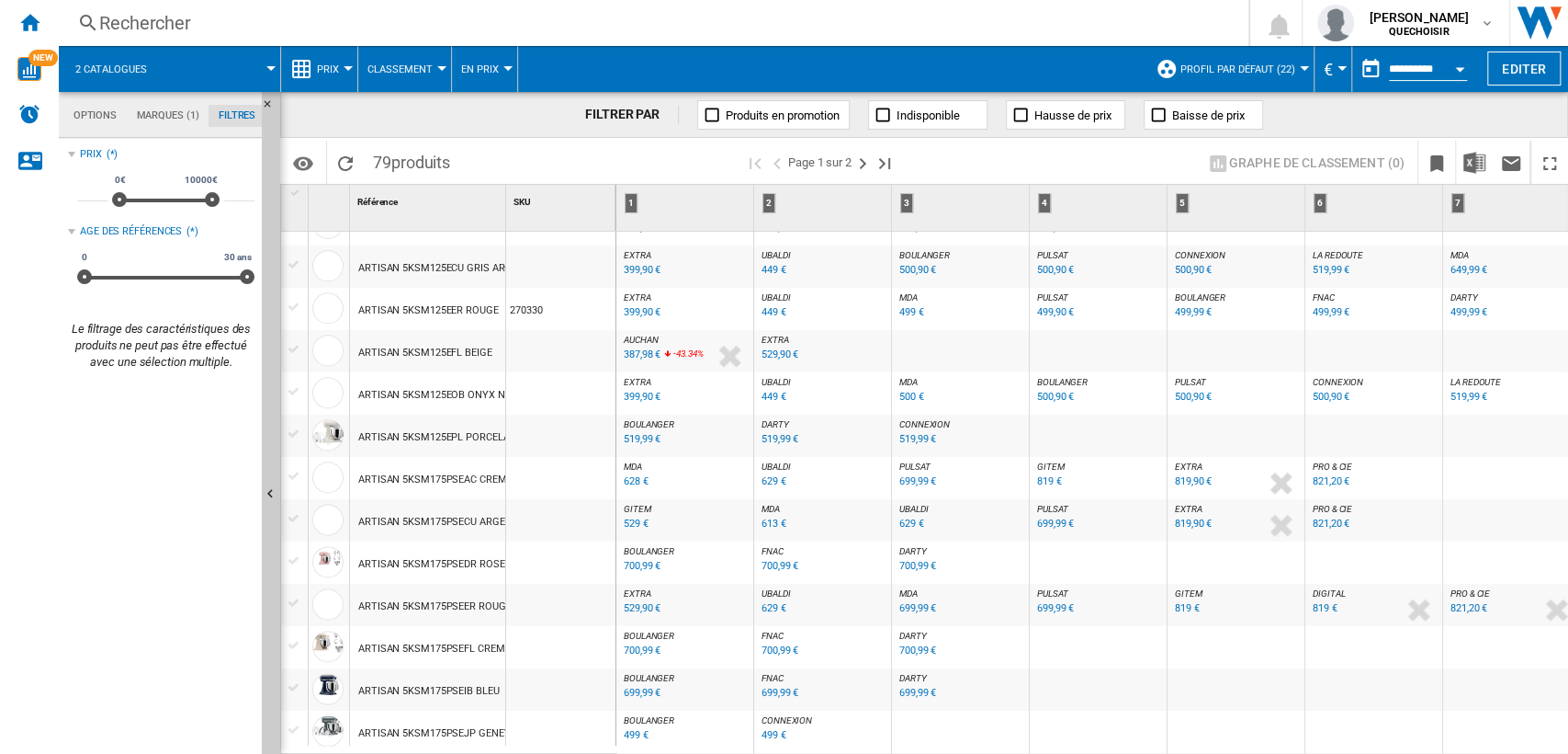
scroll to position [1123, 0]
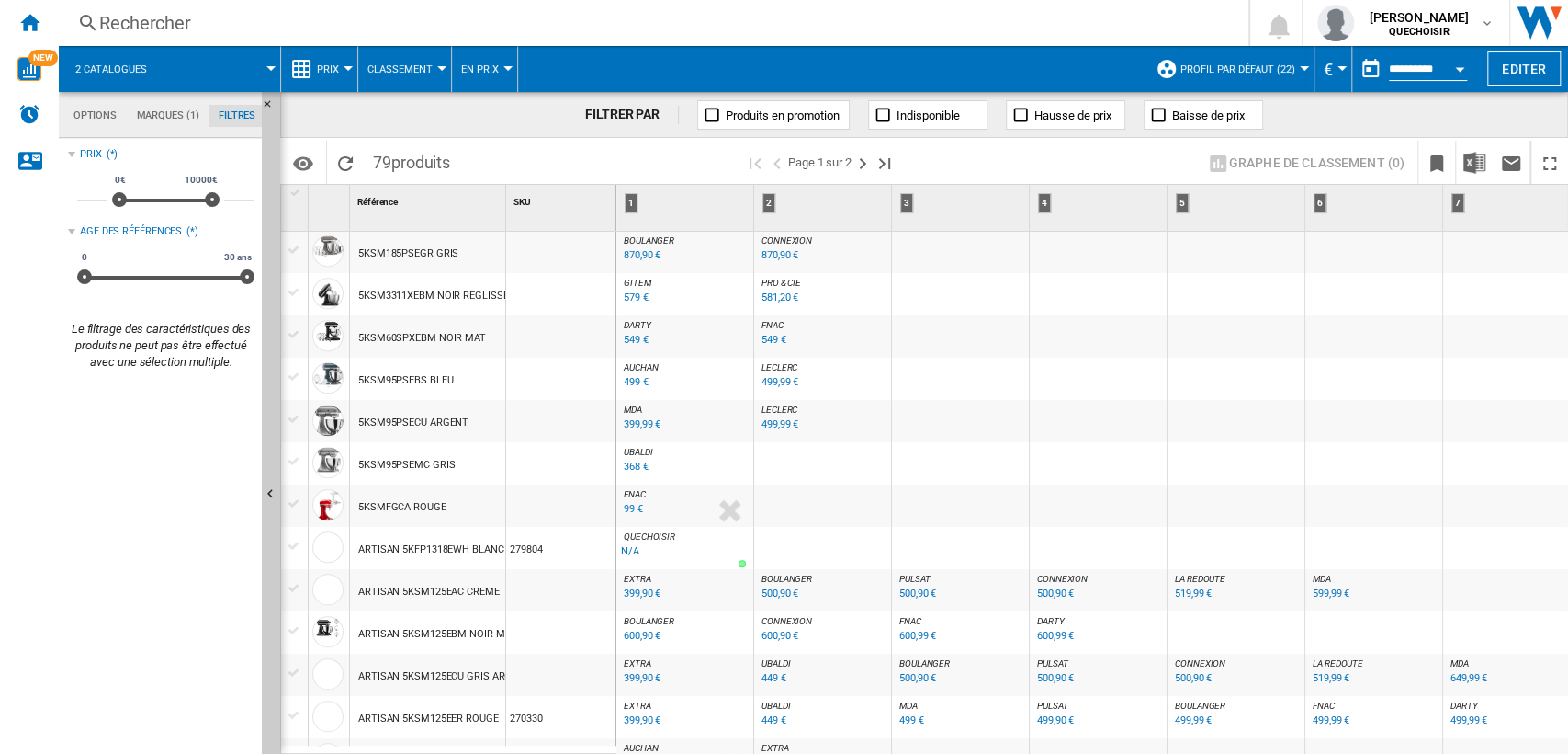
drag, startPoint x: 911, startPoint y: 37, endPoint x: 925, endPoint y: 32, distance: 14.9
click at [915, 38] on div "Rechercher Rechercher 0 [PERSON_NAME] QUECHOISIR QUECHOISIR Mes paramètres Se d…" at bounding box center [813, 22] width 1509 height 46
click at [929, 28] on div "Rechercher" at bounding box center [650, 23] width 1102 height 26
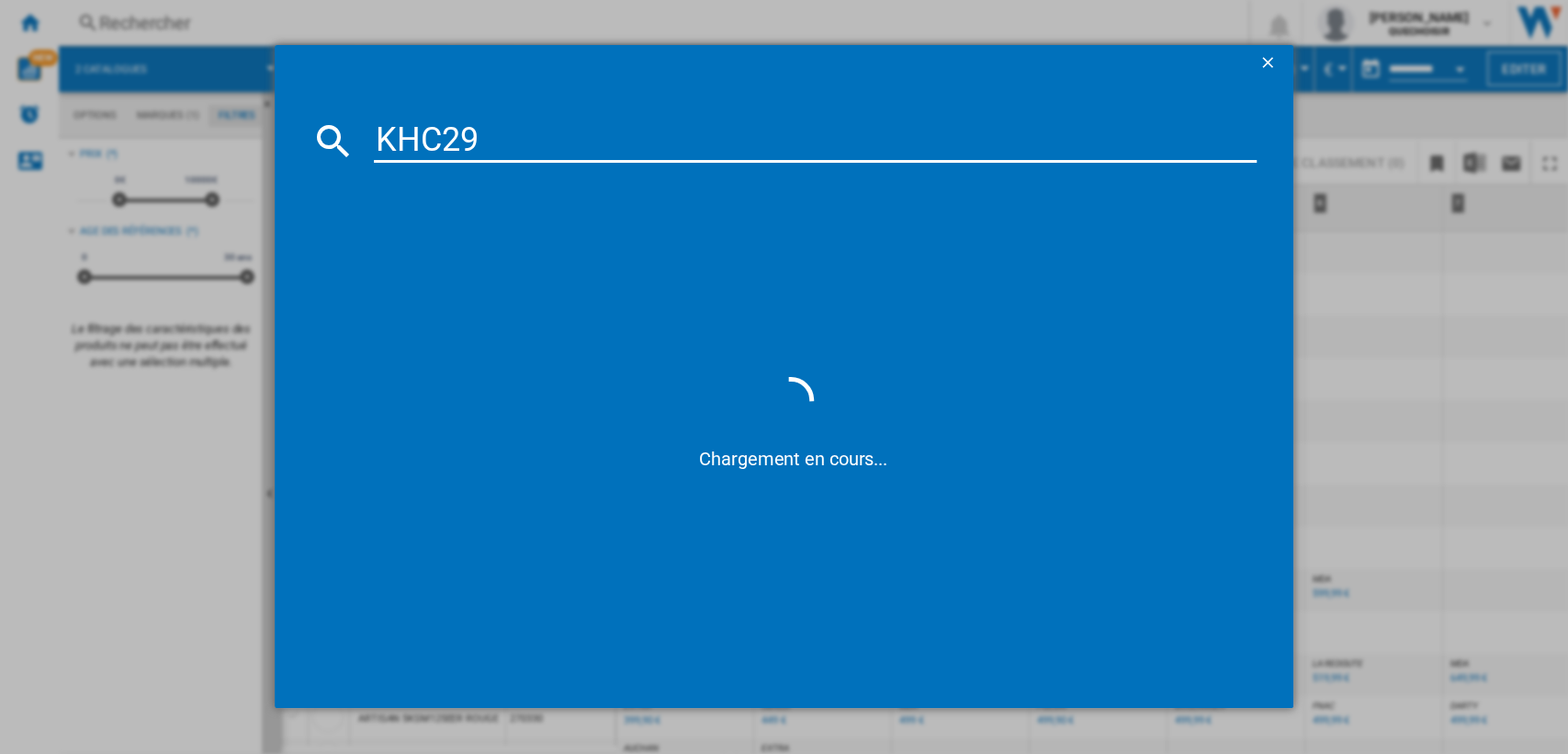
type input "KHC29"
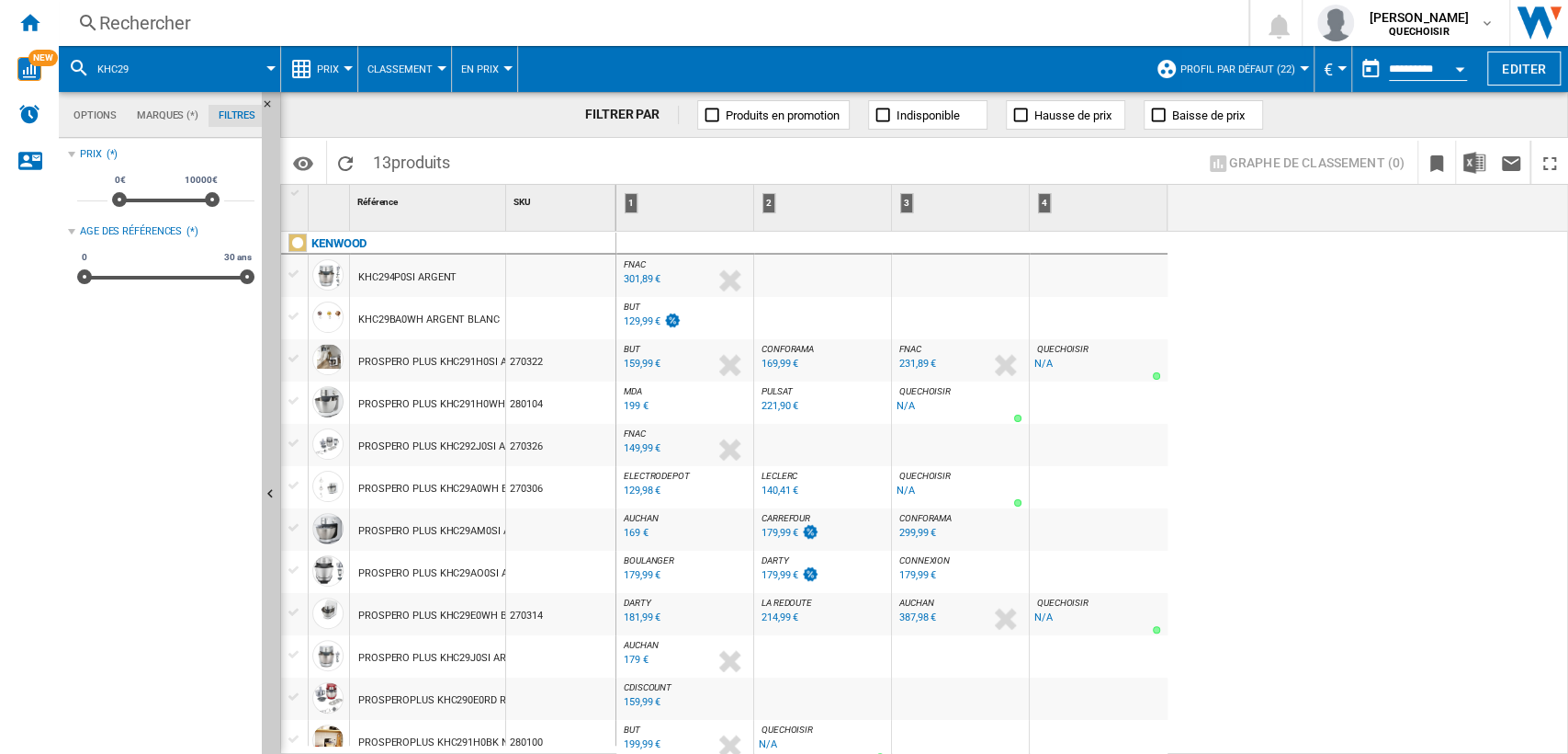
scroll to position [49, 0]
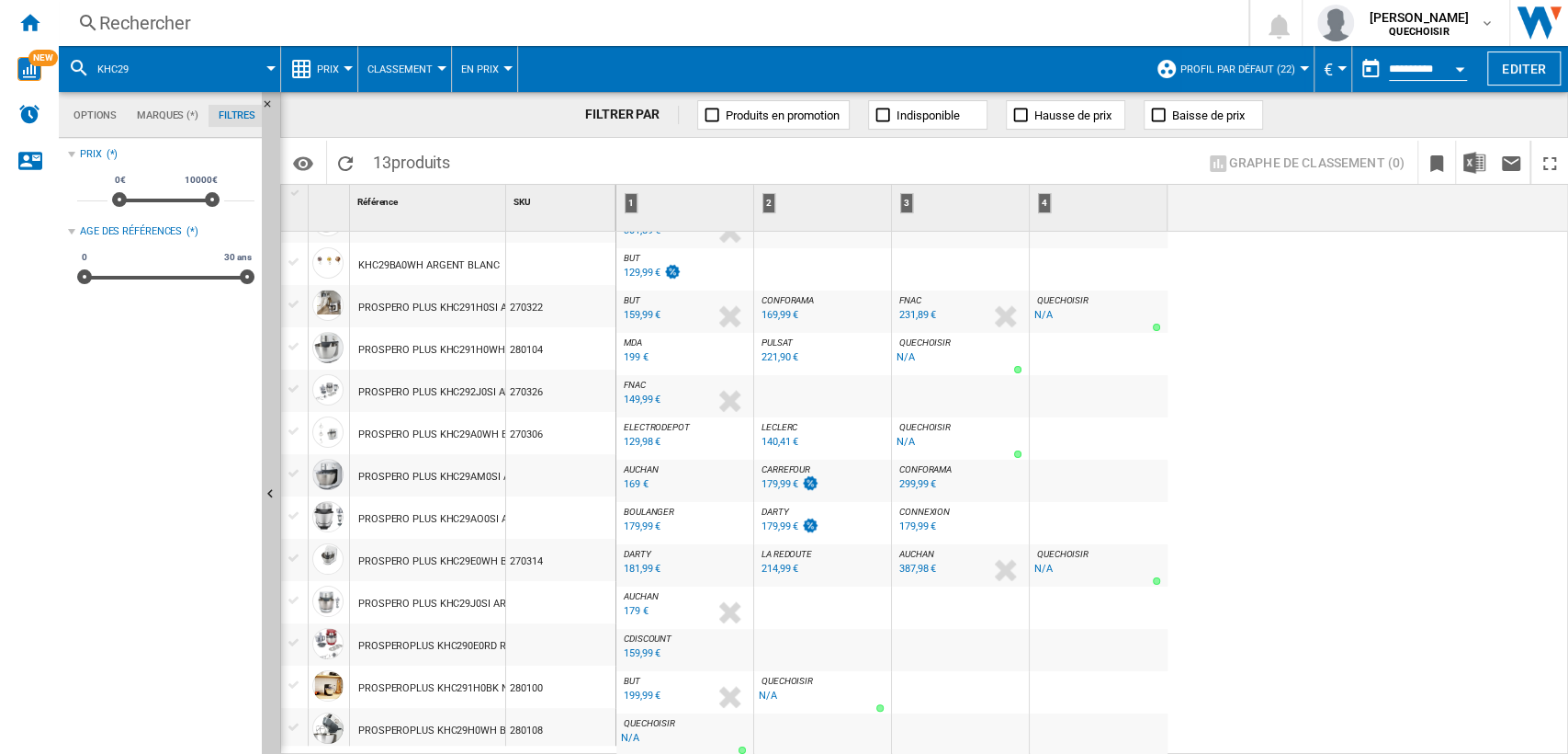
click at [1442, 439] on div "FNAC : FNAC -1.0 % 301,89 € % N/A FNAC : FNAC BUT : FR BUT -1.0 % 129,99 € % N/…" at bounding box center [1093, 493] width 953 height 524
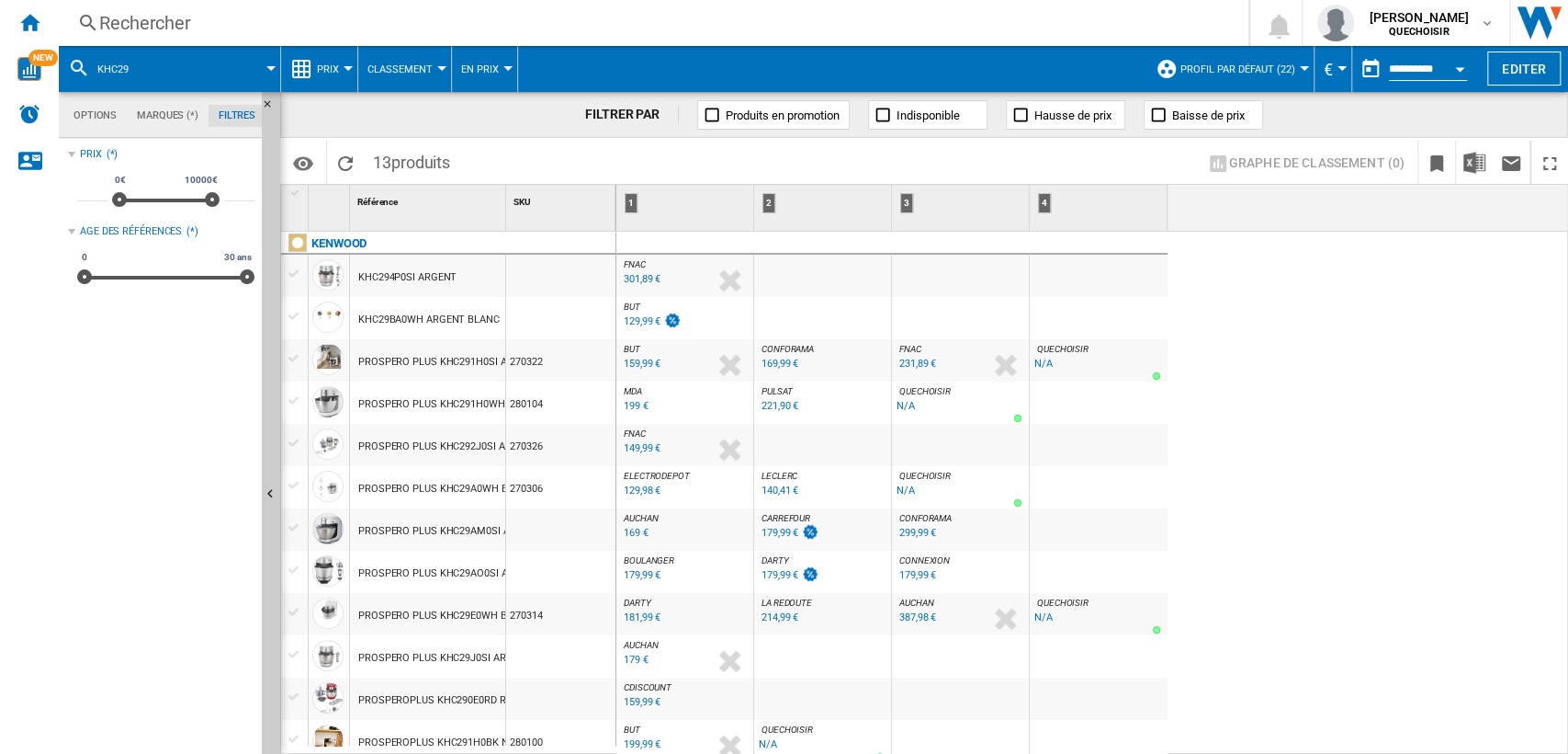
click at [781, 560] on span "DARTY" at bounding box center [776, 560] width 28 height 10
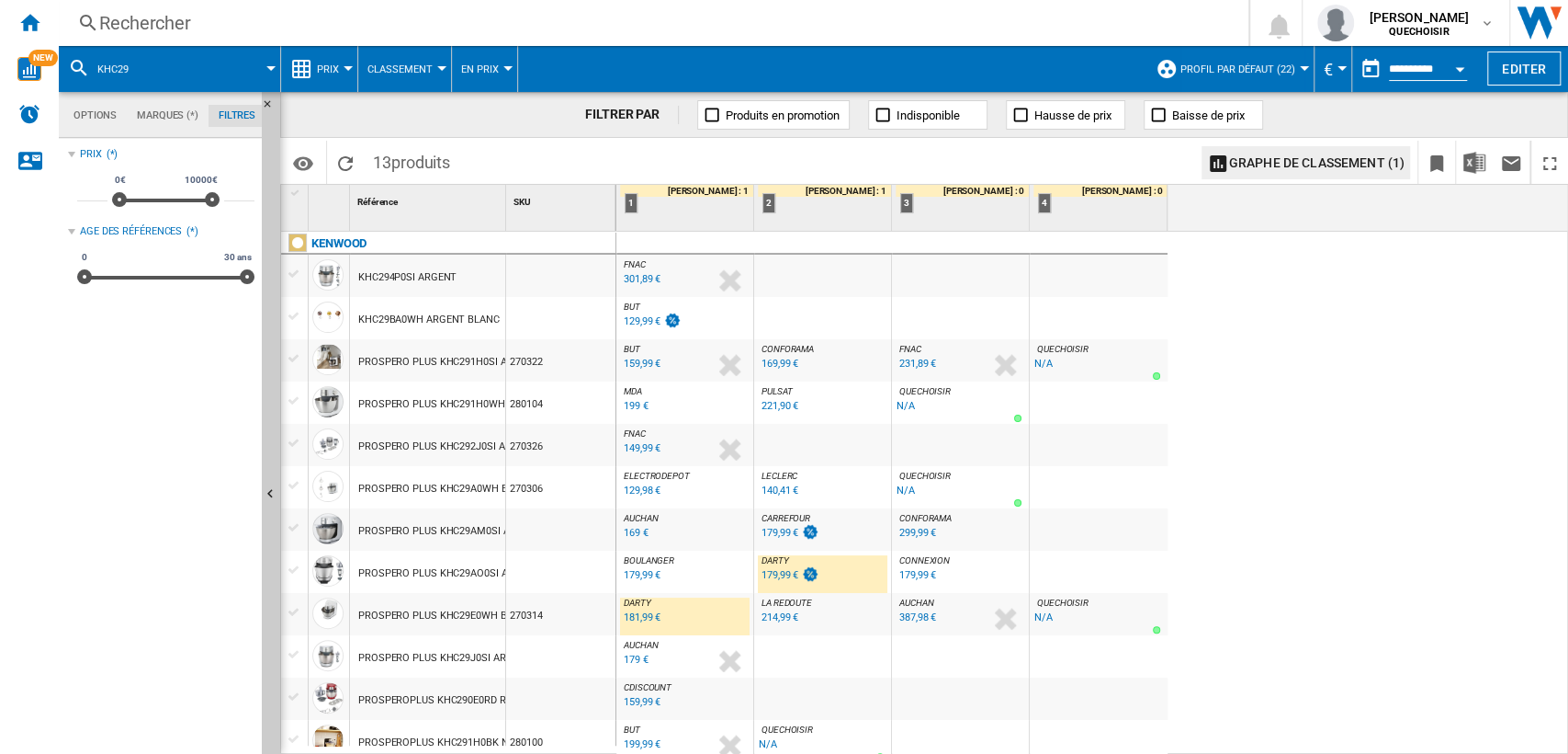
click at [663, 561] on span "BOULANGER" at bounding box center [649, 560] width 50 height 10
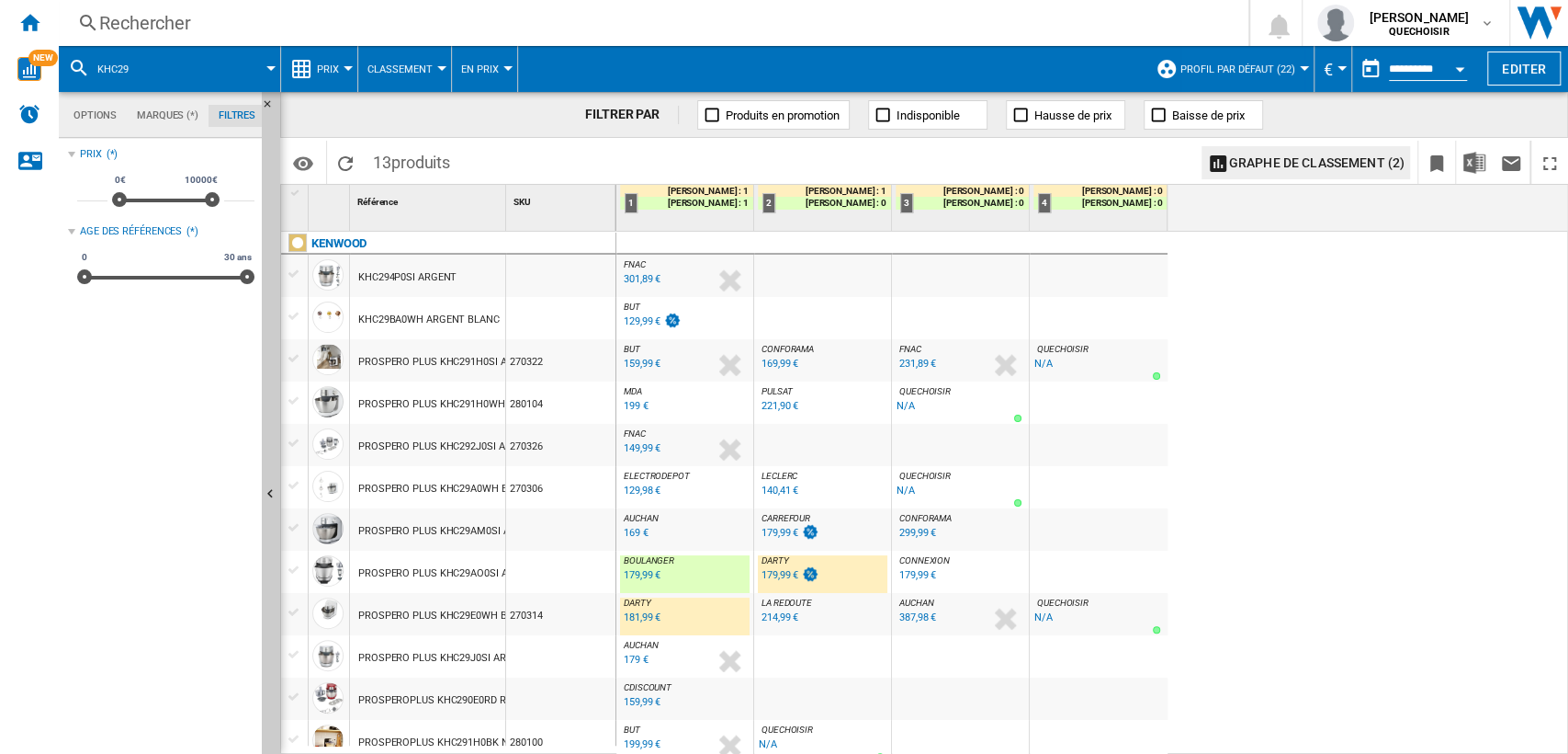
click at [784, 576] on div "179,99 €" at bounding box center [780, 575] width 36 height 12
click at [640, 572] on div "179,99 €" at bounding box center [642, 575] width 36 height 12
click at [294, 484] on div at bounding box center [294, 486] width 20 height 17
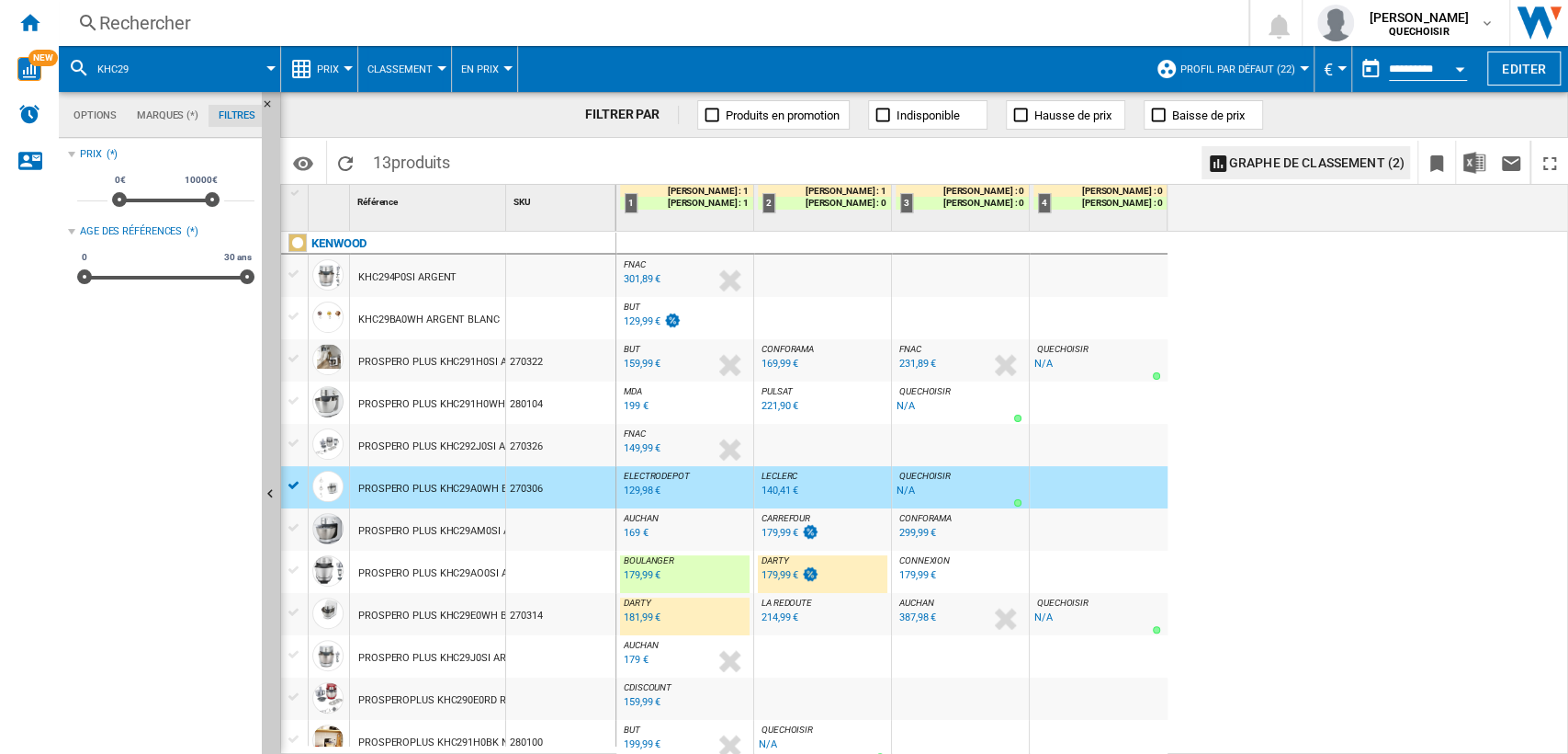
click at [390, 60] on button "Classement" at bounding box center [405, 68] width 75 height 46
click at [338, 67] on md-backdrop at bounding box center [784, 377] width 1568 height 754
click at [338, 67] on button "Prix" at bounding box center [332, 68] width 31 height 46
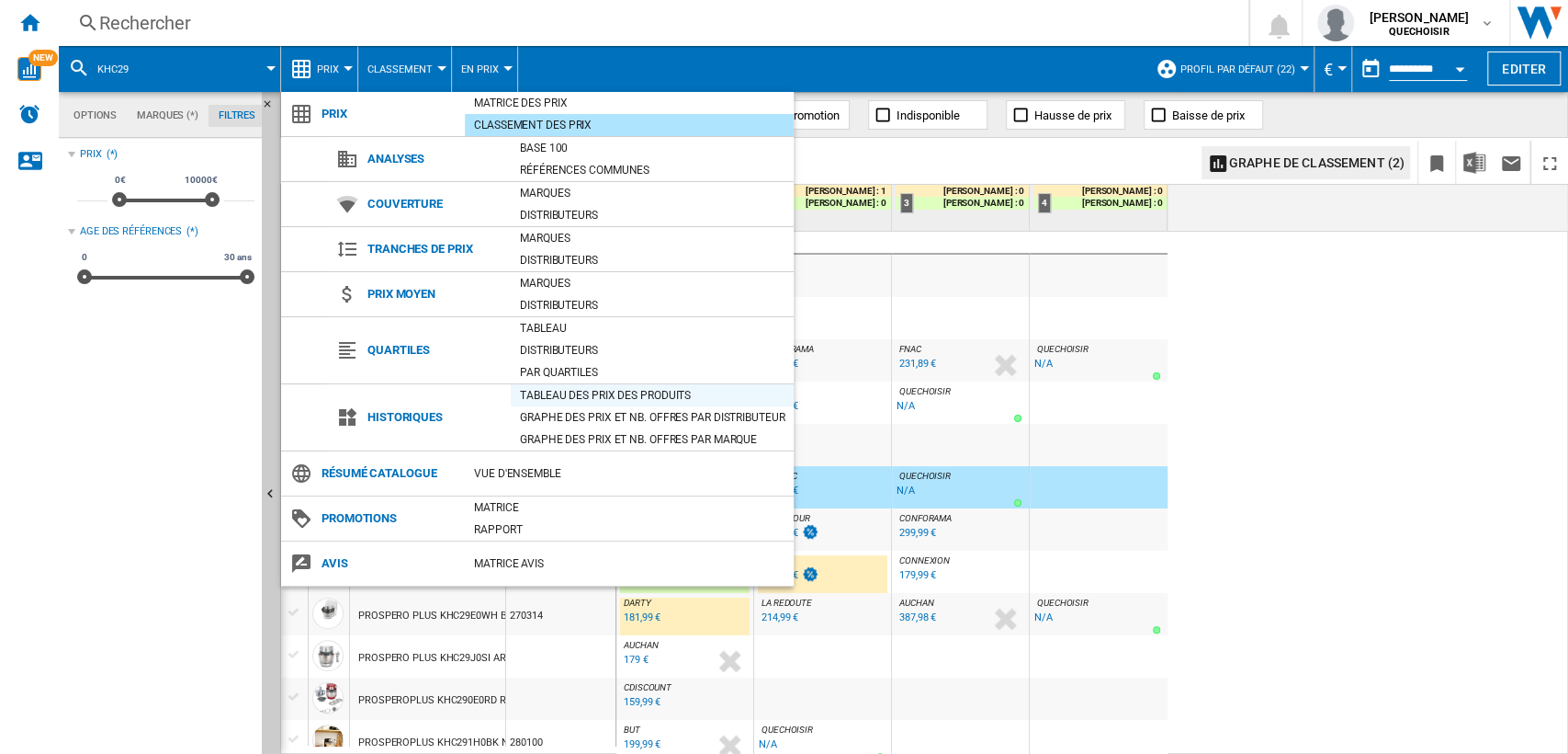
click at [581, 392] on div "Tableau des prix des produits" at bounding box center [652, 395] width 283 height 19
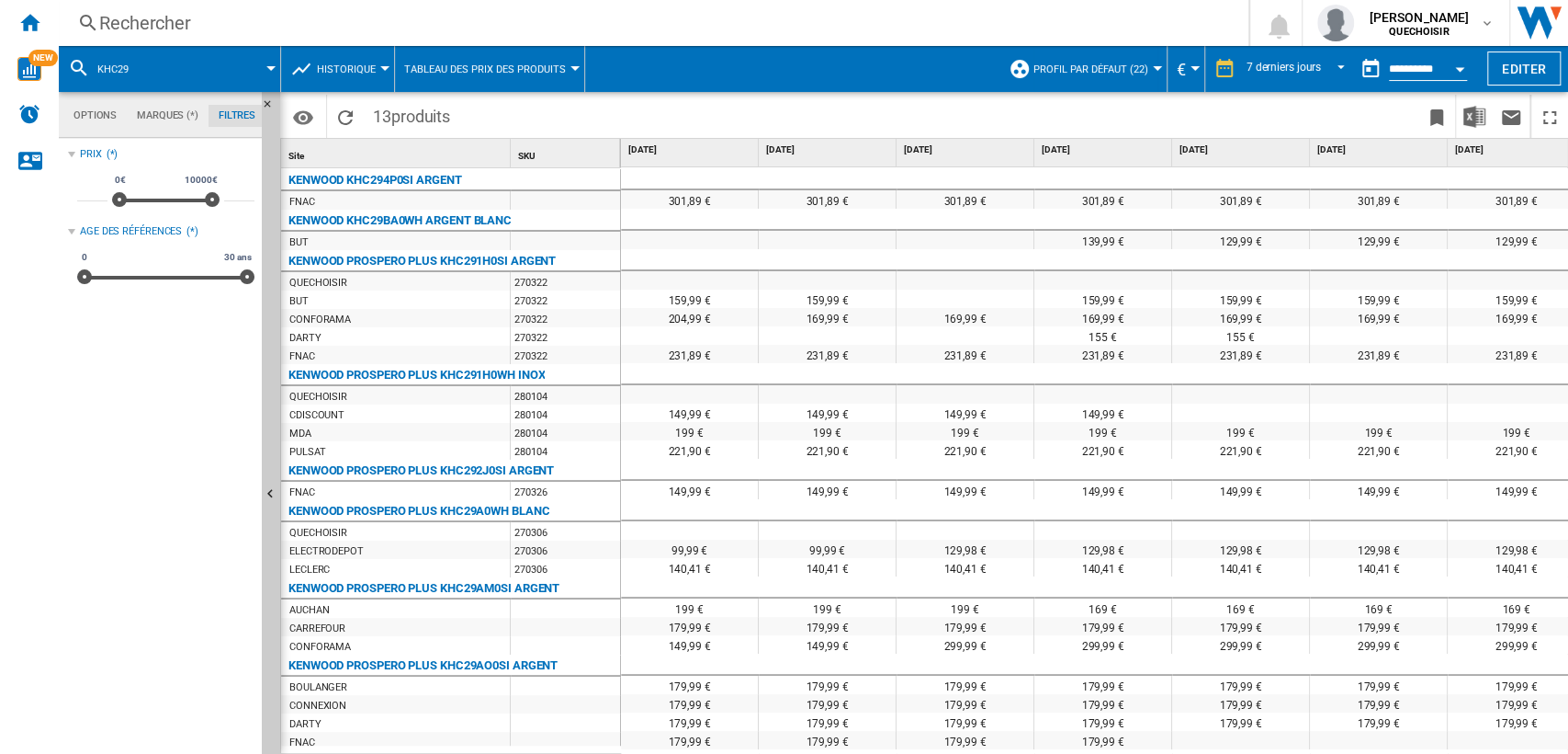
click at [1400, 66] on input "**********" at bounding box center [1428, 72] width 78 height 17
click at [1461, 69] on div "Open calendar" at bounding box center [1460, 69] width 9 height 5
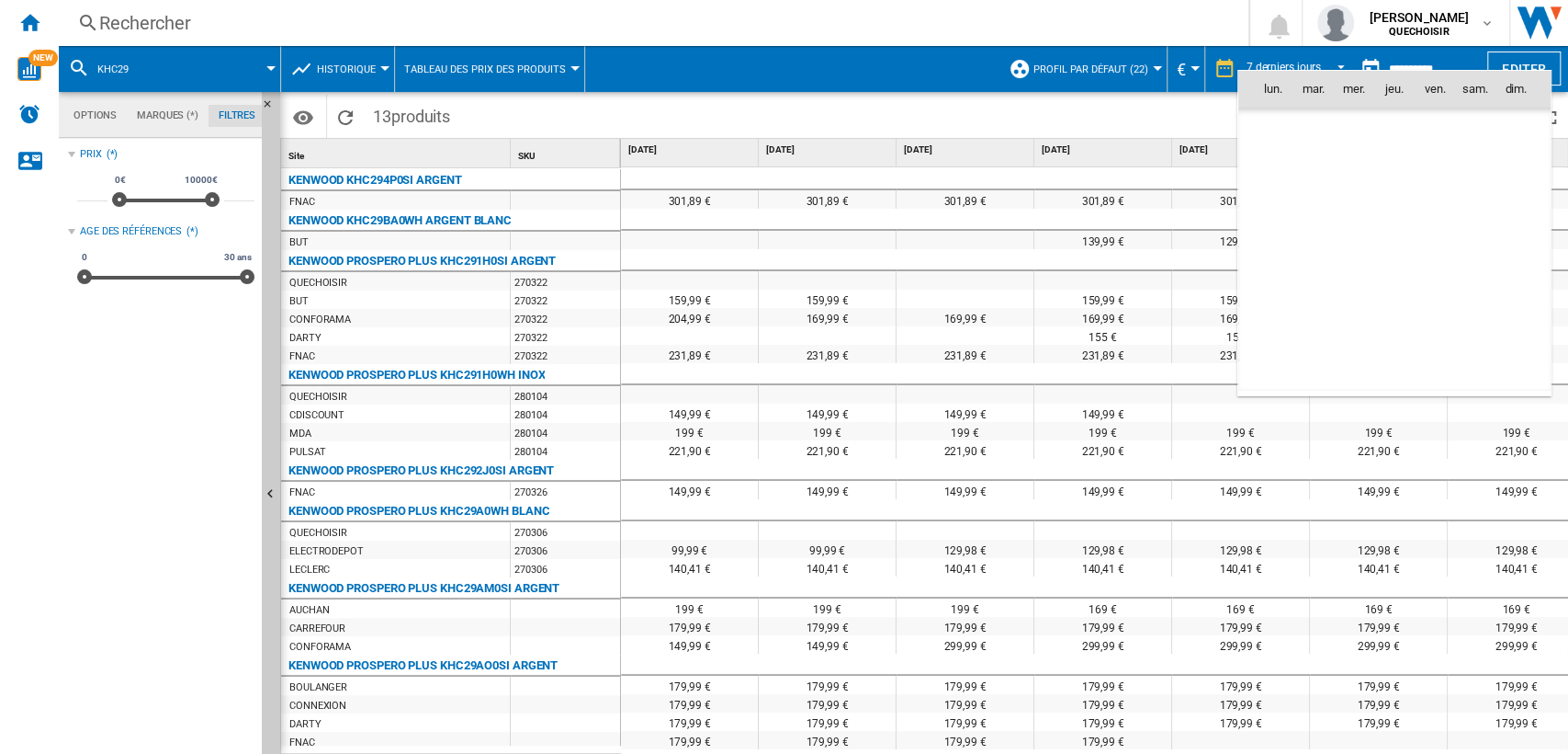
scroll to position [8769, 0]
click at [1218, 65] on div at bounding box center [784, 377] width 1568 height 754
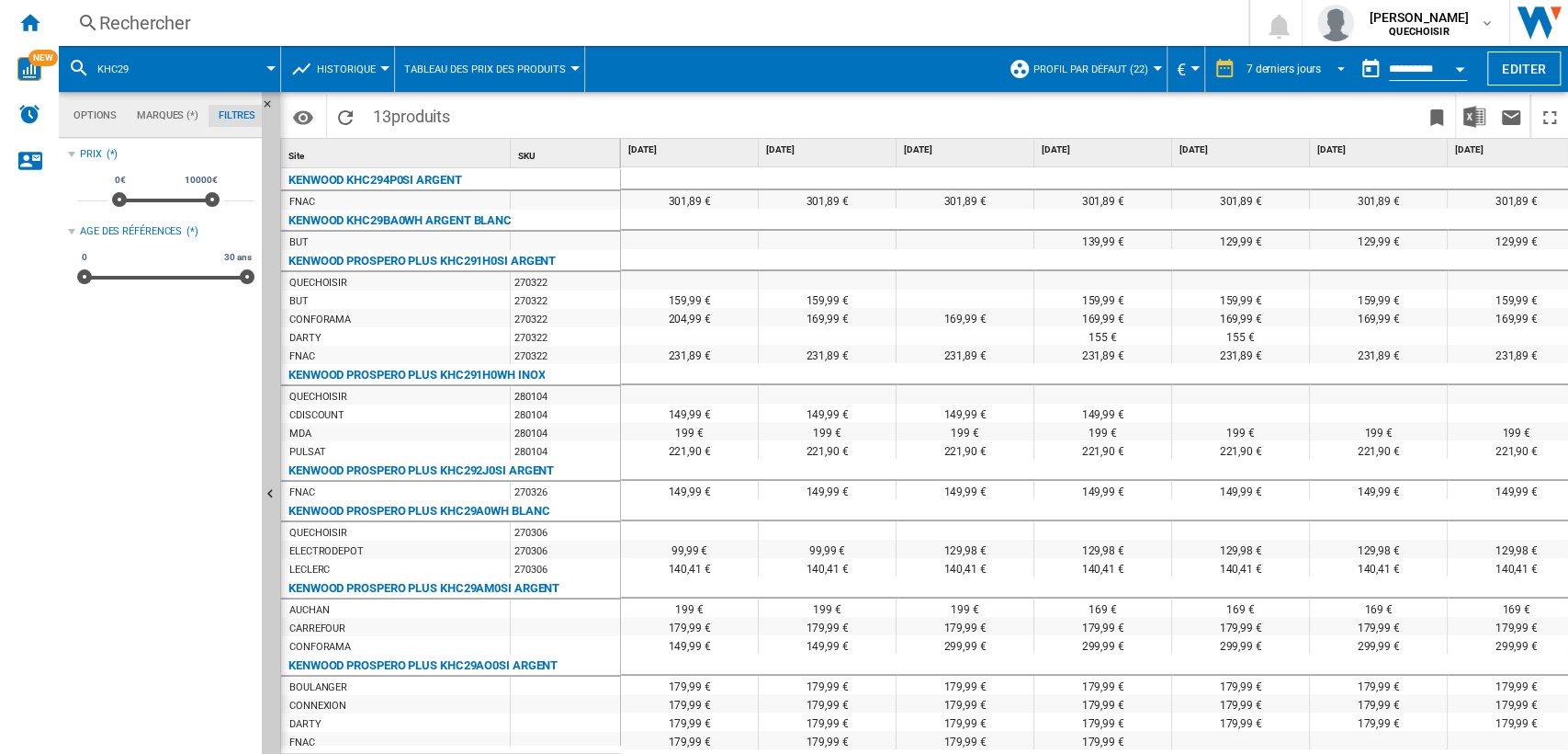
click at [1283, 65] on div "7 derniers jours" at bounding box center [1284, 69] width 75 height 13
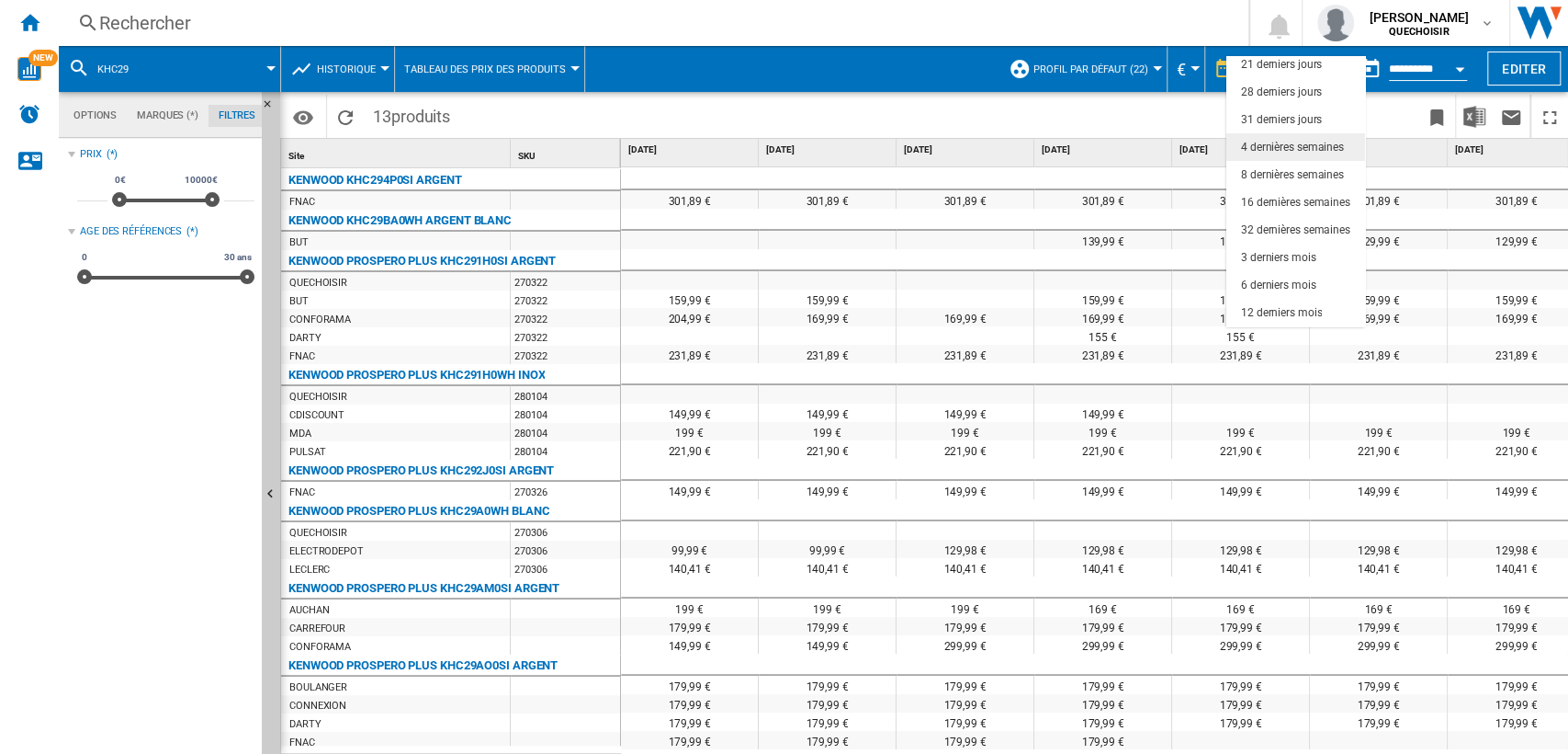
scroll to position [115, 0]
click at [1269, 311] on div "18 derniers mois" at bounding box center [1281, 314] width 81 height 16
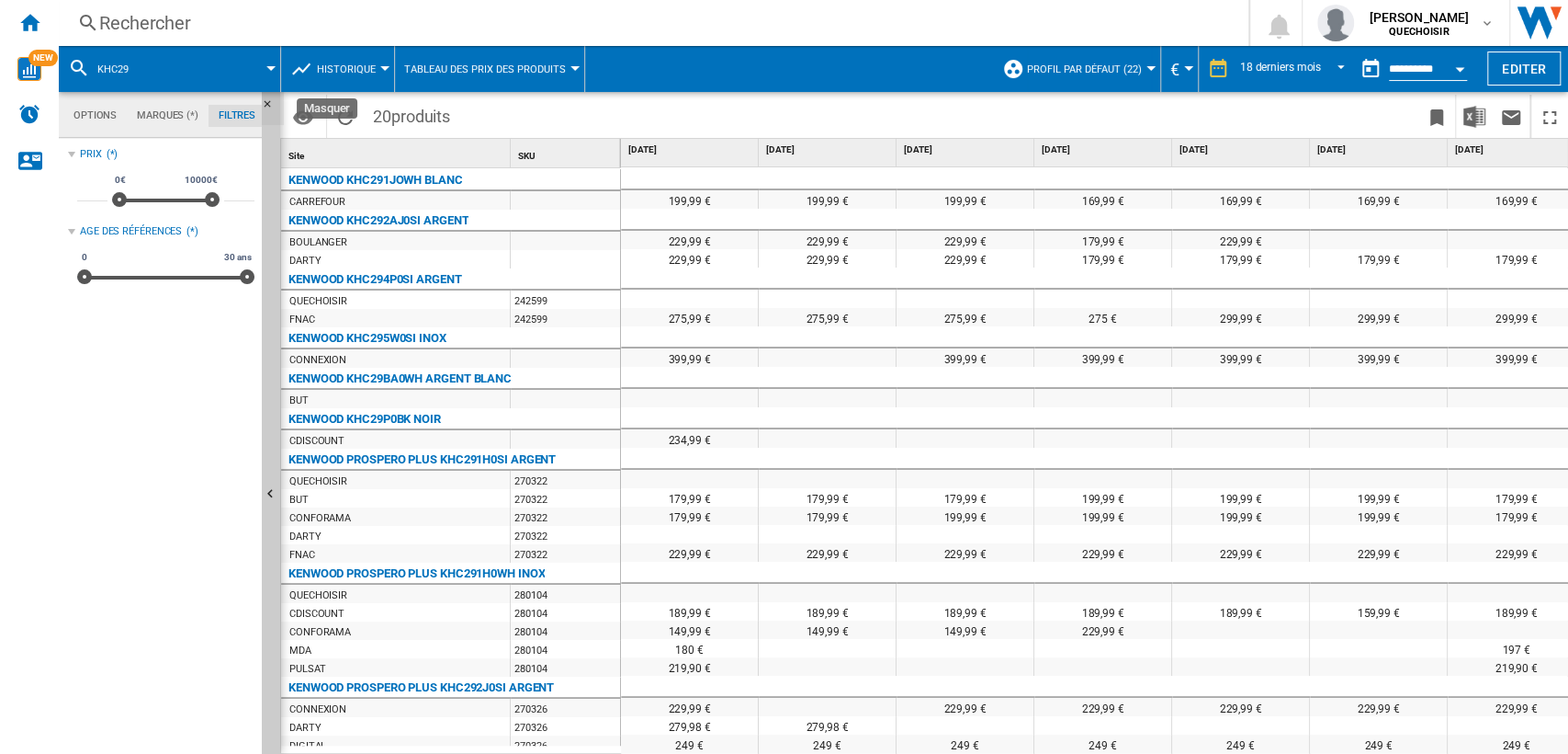
click at [267, 102] on ng-md-icon "Masquer" at bounding box center [273, 109] width 22 height 22
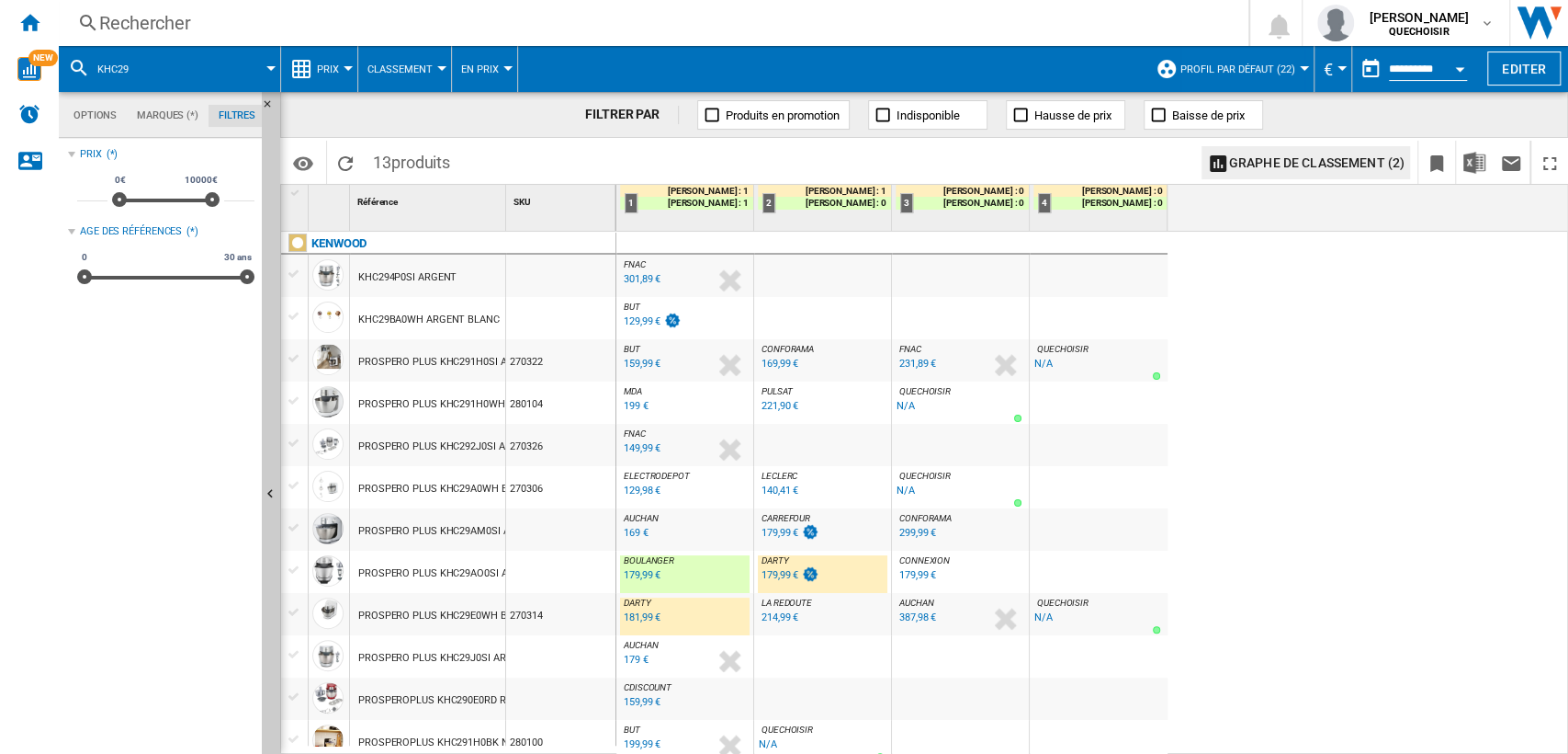
click at [756, 532] on div "CARREFOUR : FR CARREFOUR -1.0 % 179,99 € % N/A [GEOGRAPHIC_DATA] : FR CARREFOUR" at bounding box center [823, 529] width 137 height 42
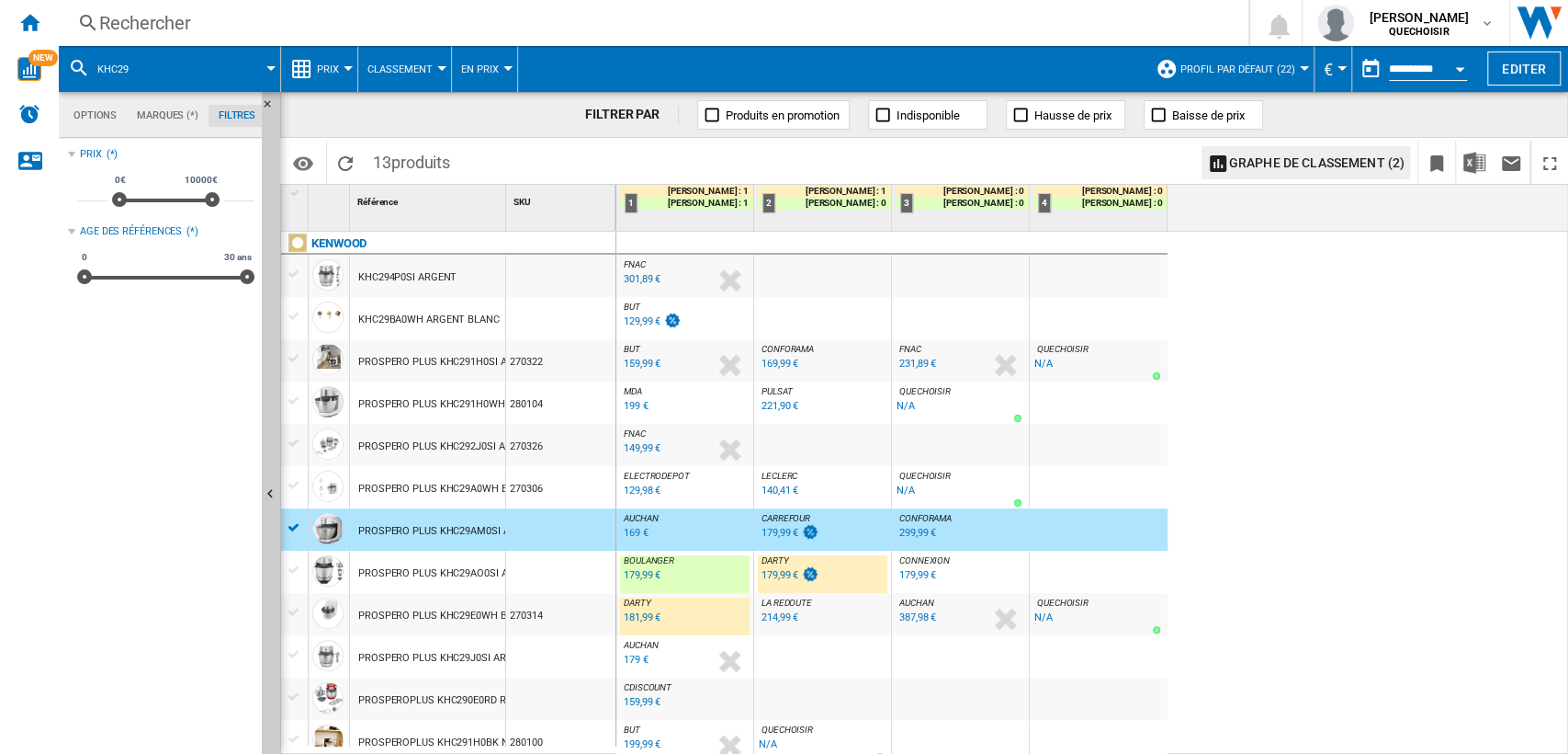
click at [785, 528] on div "179,99 €" at bounding box center [780, 533] width 36 height 12
click at [912, 528] on div "299,99 €" at bounding box center [917, 533] width 36 height 12
click at [124, 30] on div "Rechercher" at bounding box center [650, 23] width 1102 height 26
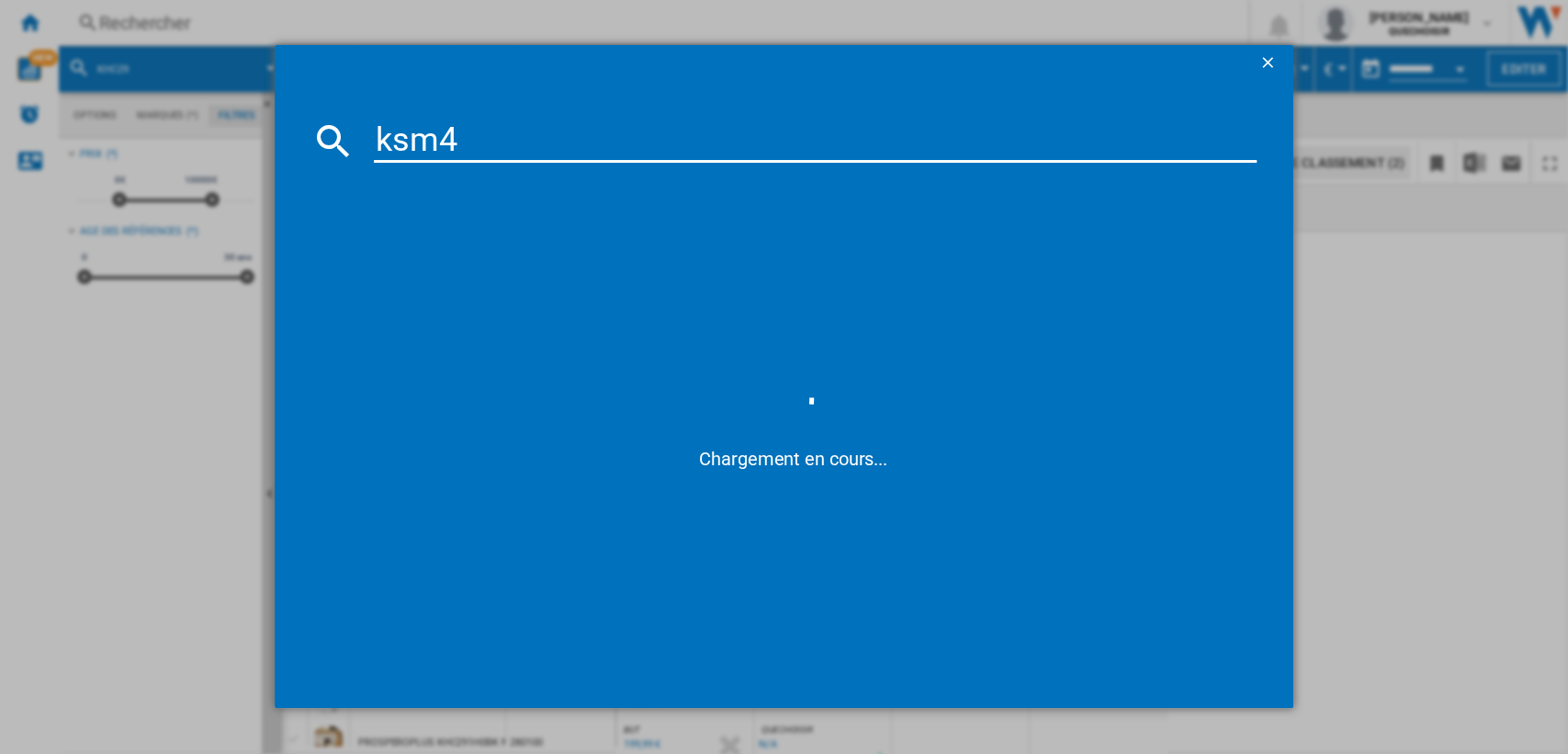
type input "ksm45"
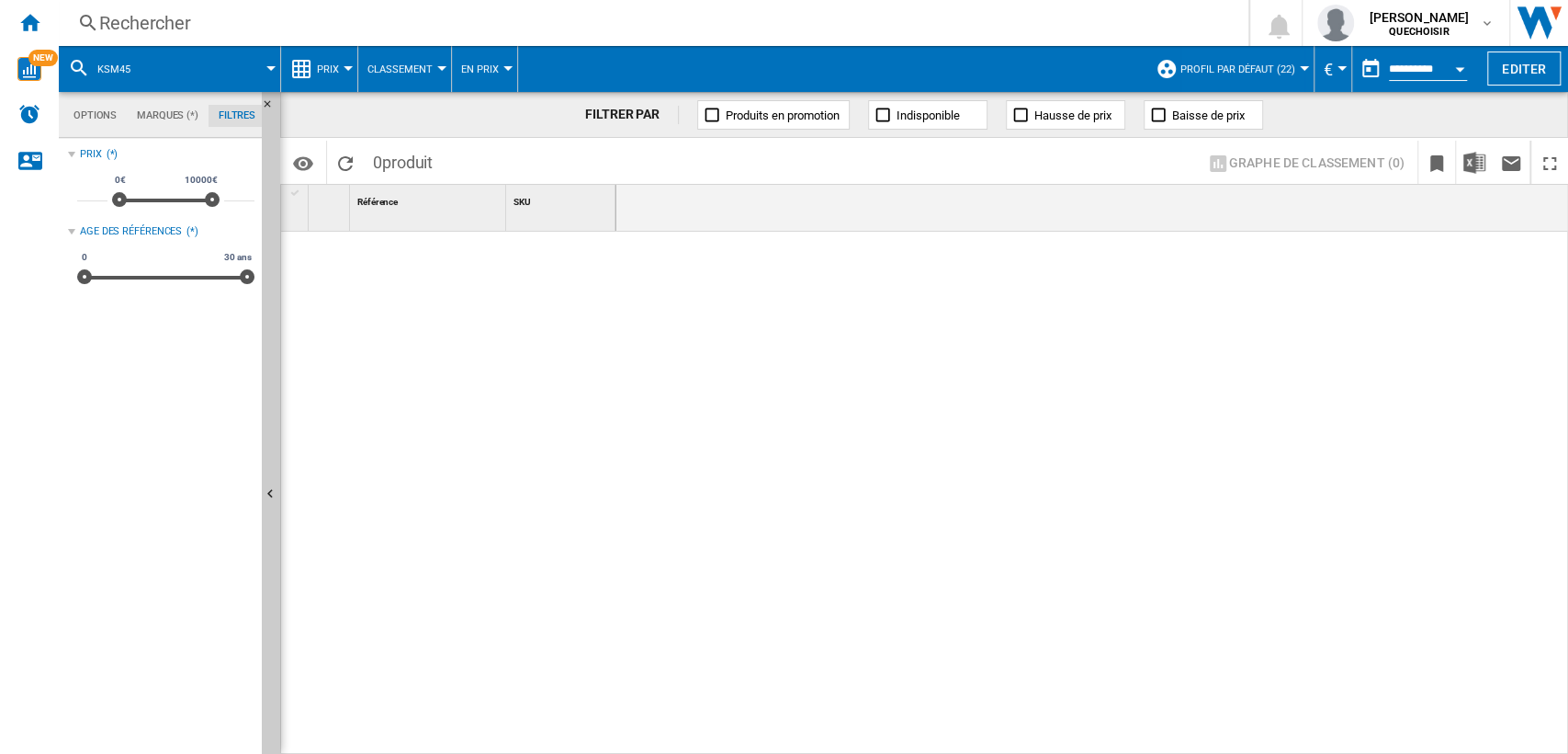
click at [179, 24] on div "Rechercher" at bounding box center [650, 23] width 1102 height 26
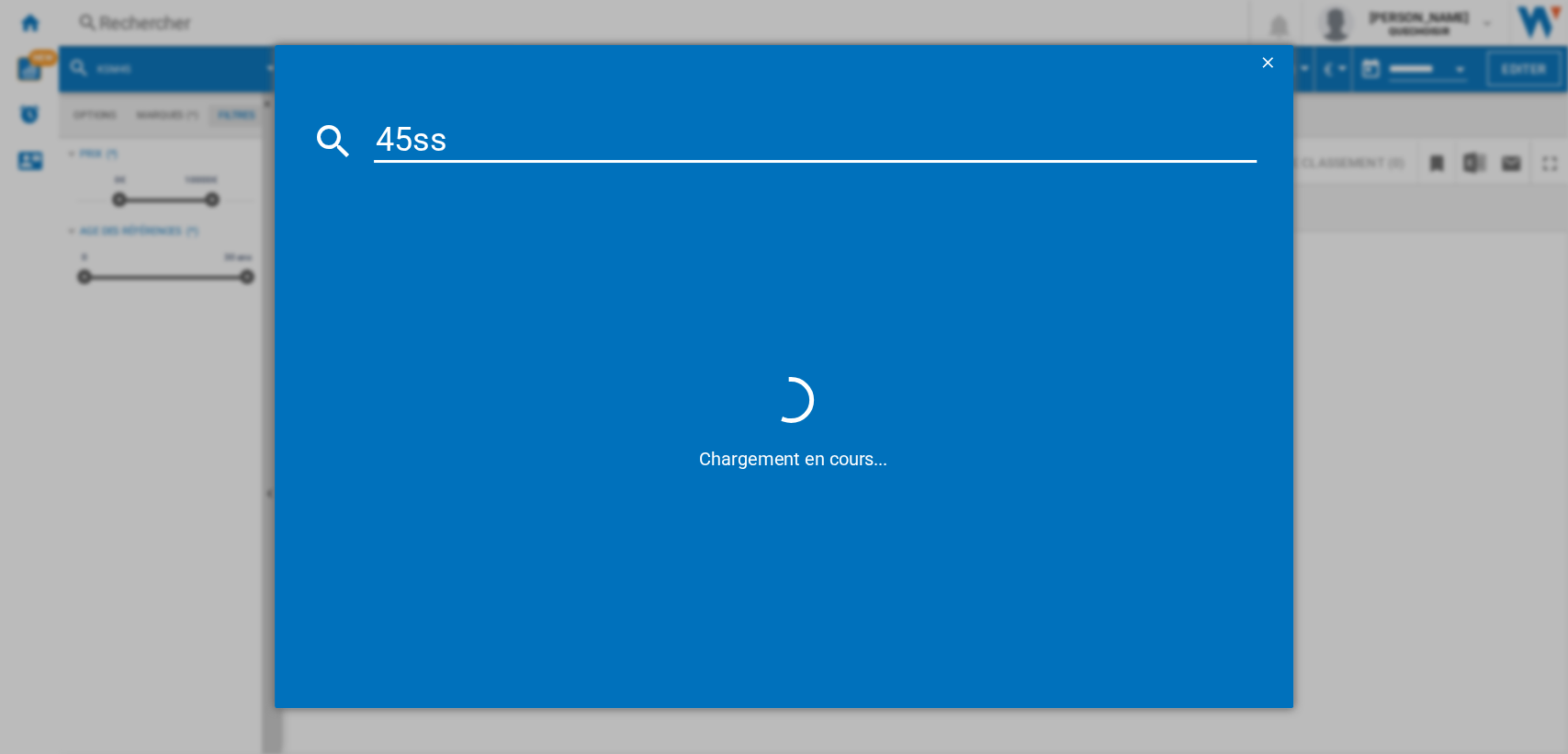
type input "45ss"
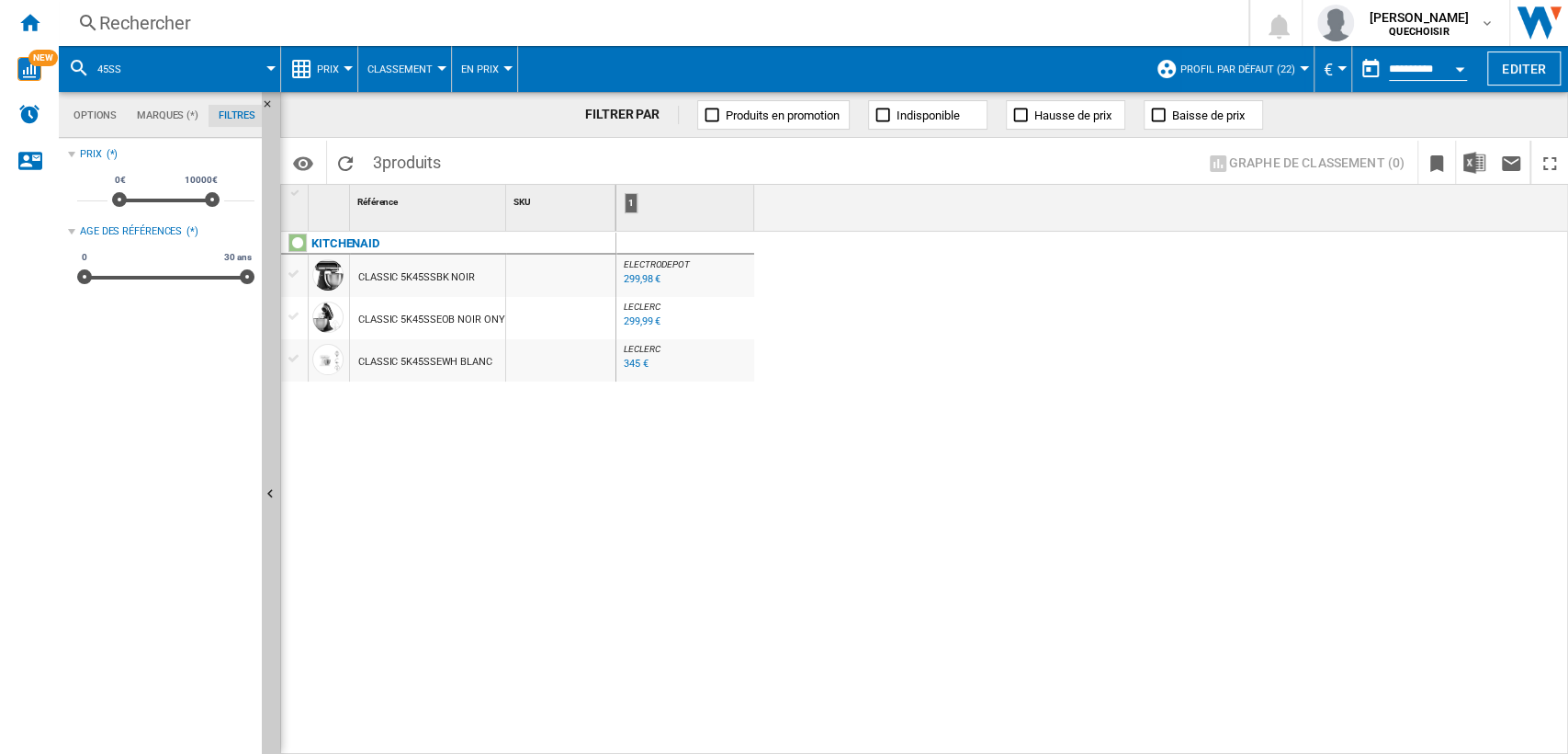
click at [639, 281] on div "299,98 €" at bounding box center [642, 278] width 36 height 12
click at [392, 312] on div "CLASSIC 5K45SSEOB NOIR ONYX" at bounding box center [434, 320] width 152 height 42
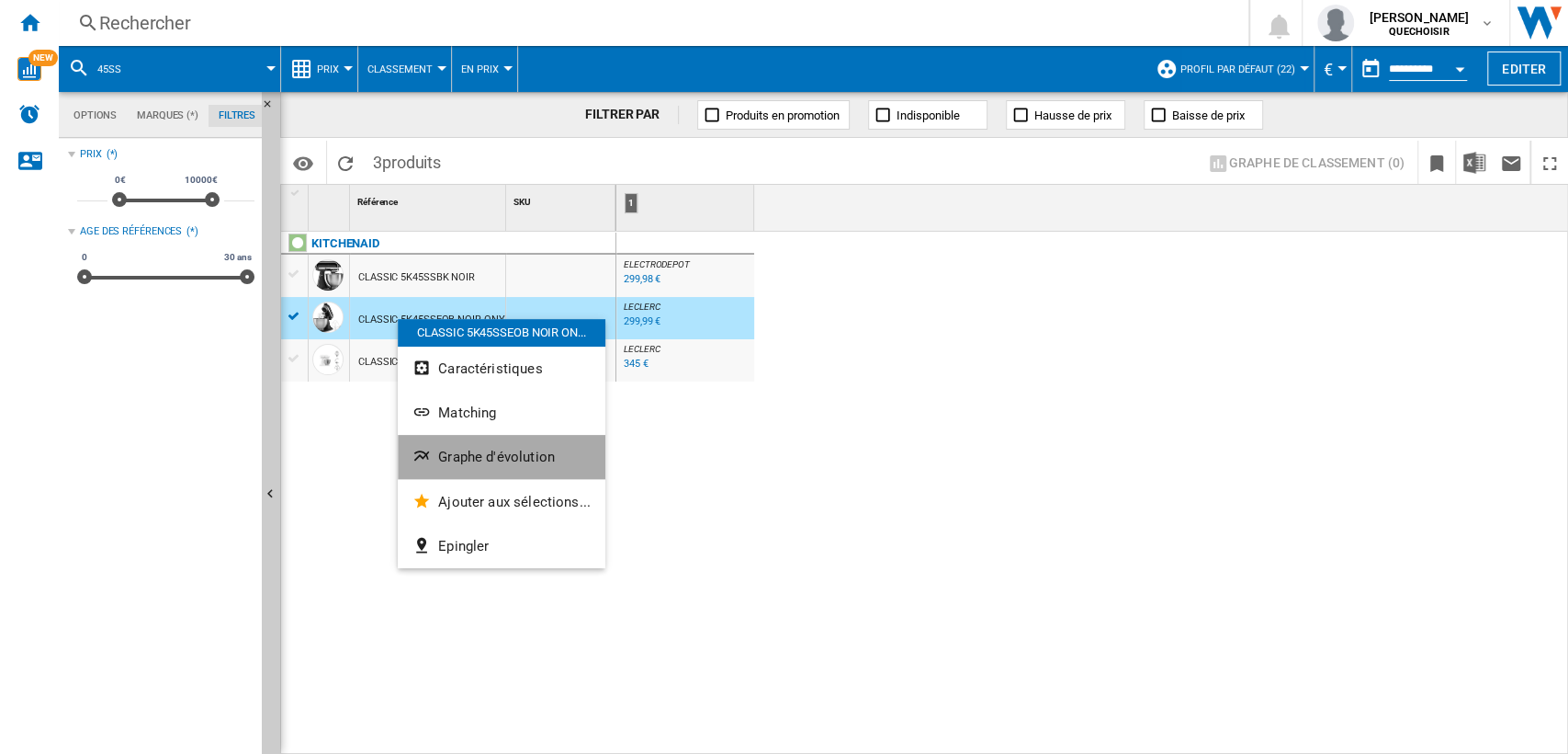
click at [531, 456] on span "Graphe d'évolution" at bounding box center [496, 457] width 117 height 17
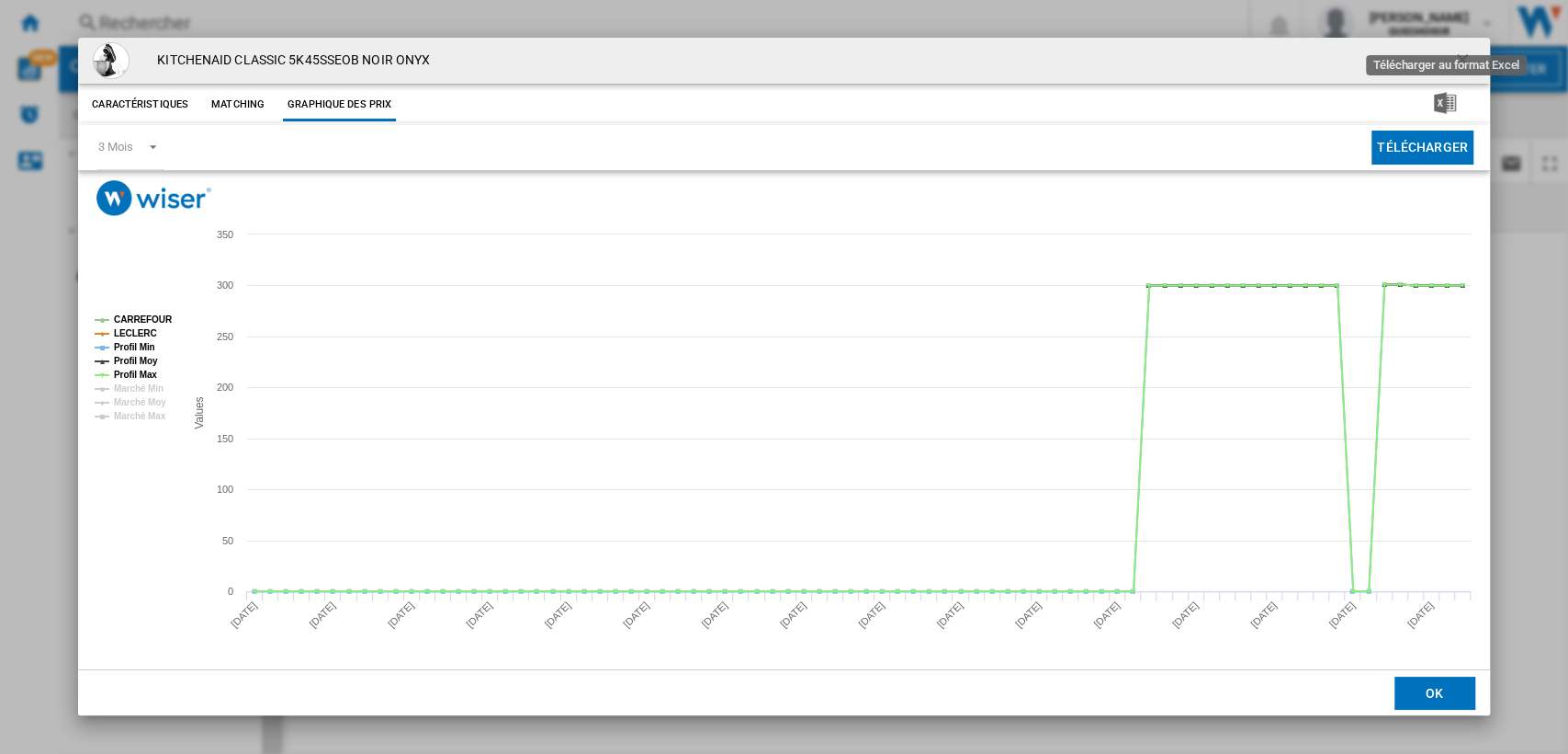
click at [1461, 53] on ng-md-icon "getI18NText('BUTTONS.CLOSE_DIALOG')" at bounding box center [1464, 62] width 22 height 22
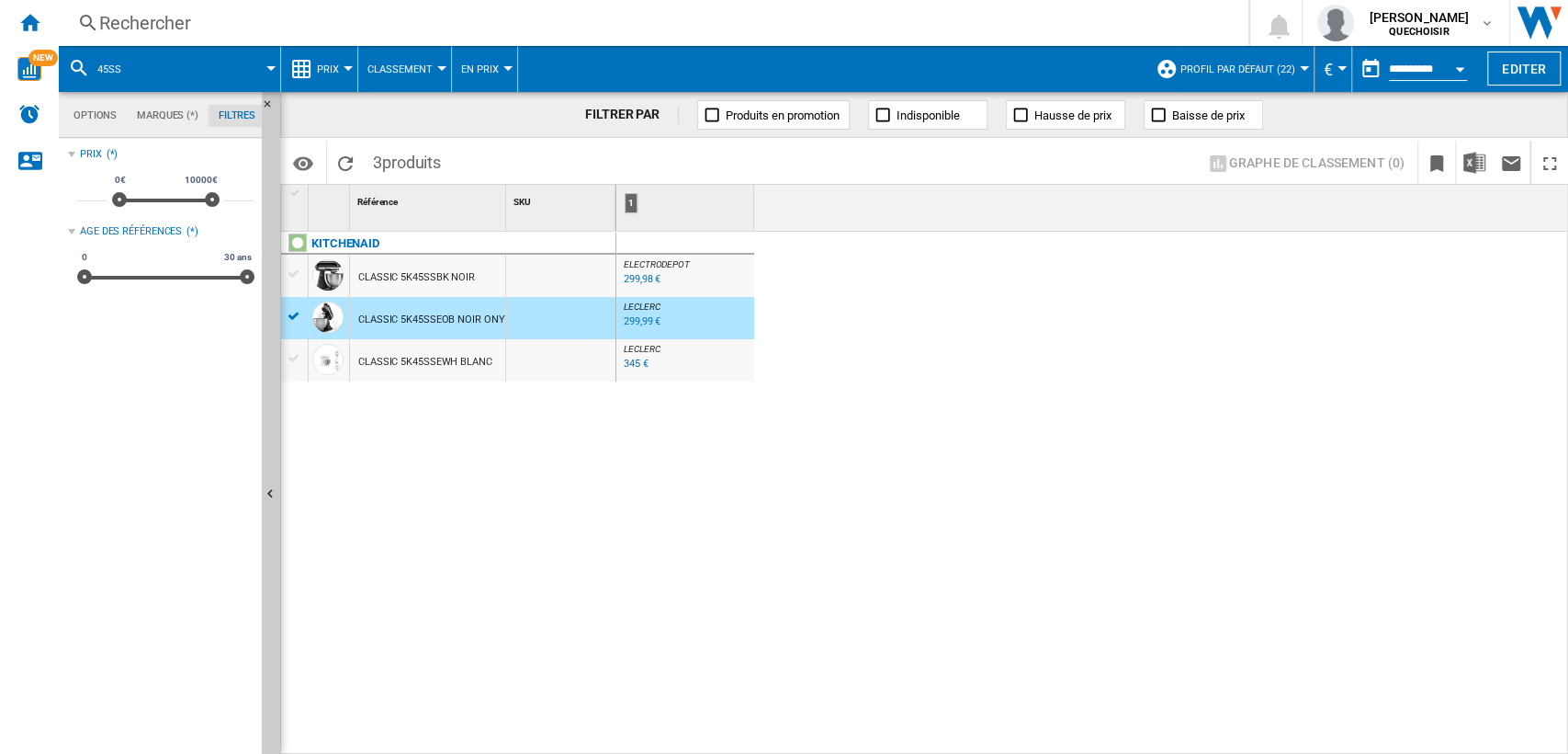
click at [407, 71] on span "Classement" at bounding box center [401, 69] width 65 height 12
click at [309, 66] on md-backdrop at bounding box center [784, 377] width 1568 height 754
click at [319, 64] on span "Prix" at bounding box center [328, 69] width 22 height 12
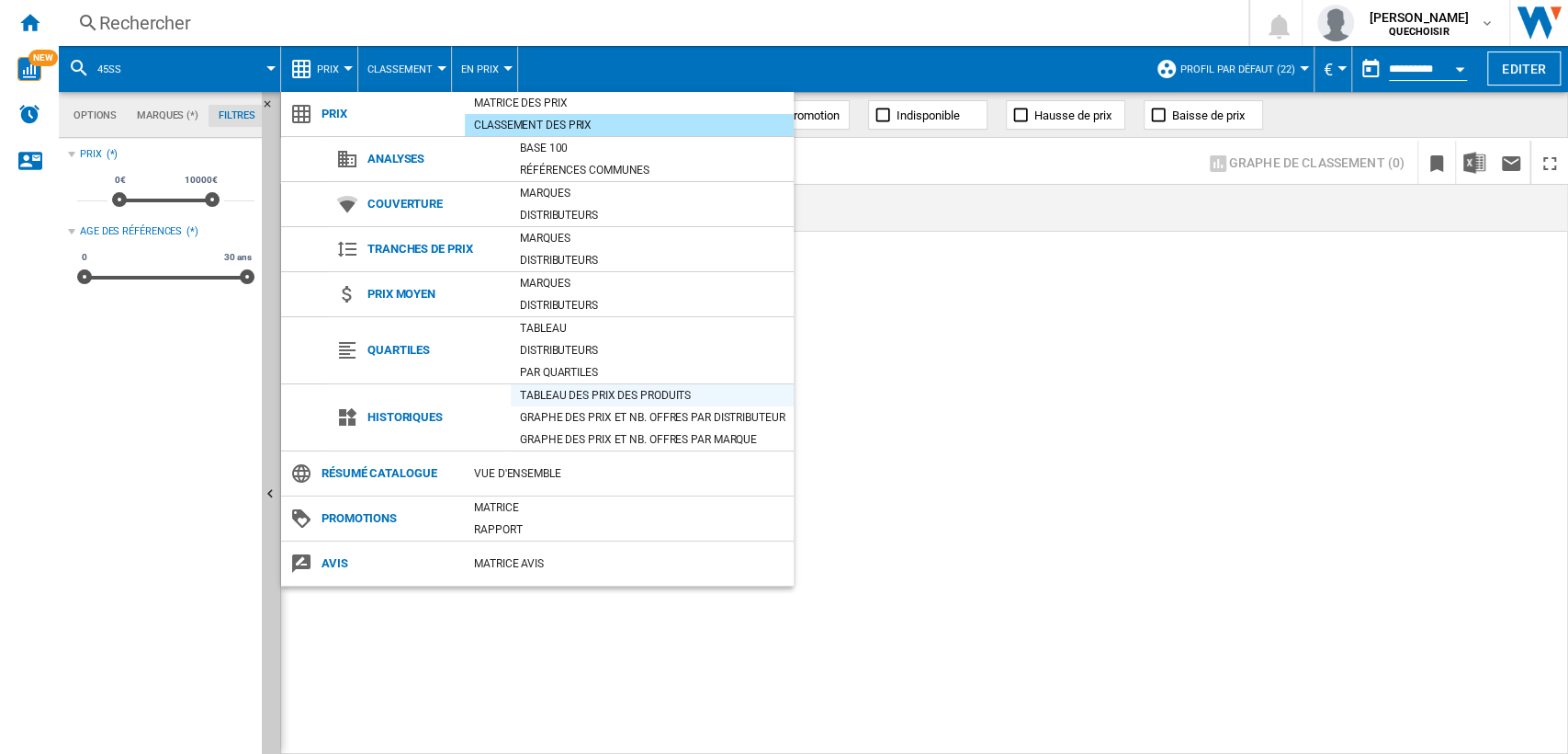
click at [592, 399] on div "Tableau des prix des produits" at bounding box center [652, 395] width 283 height 19
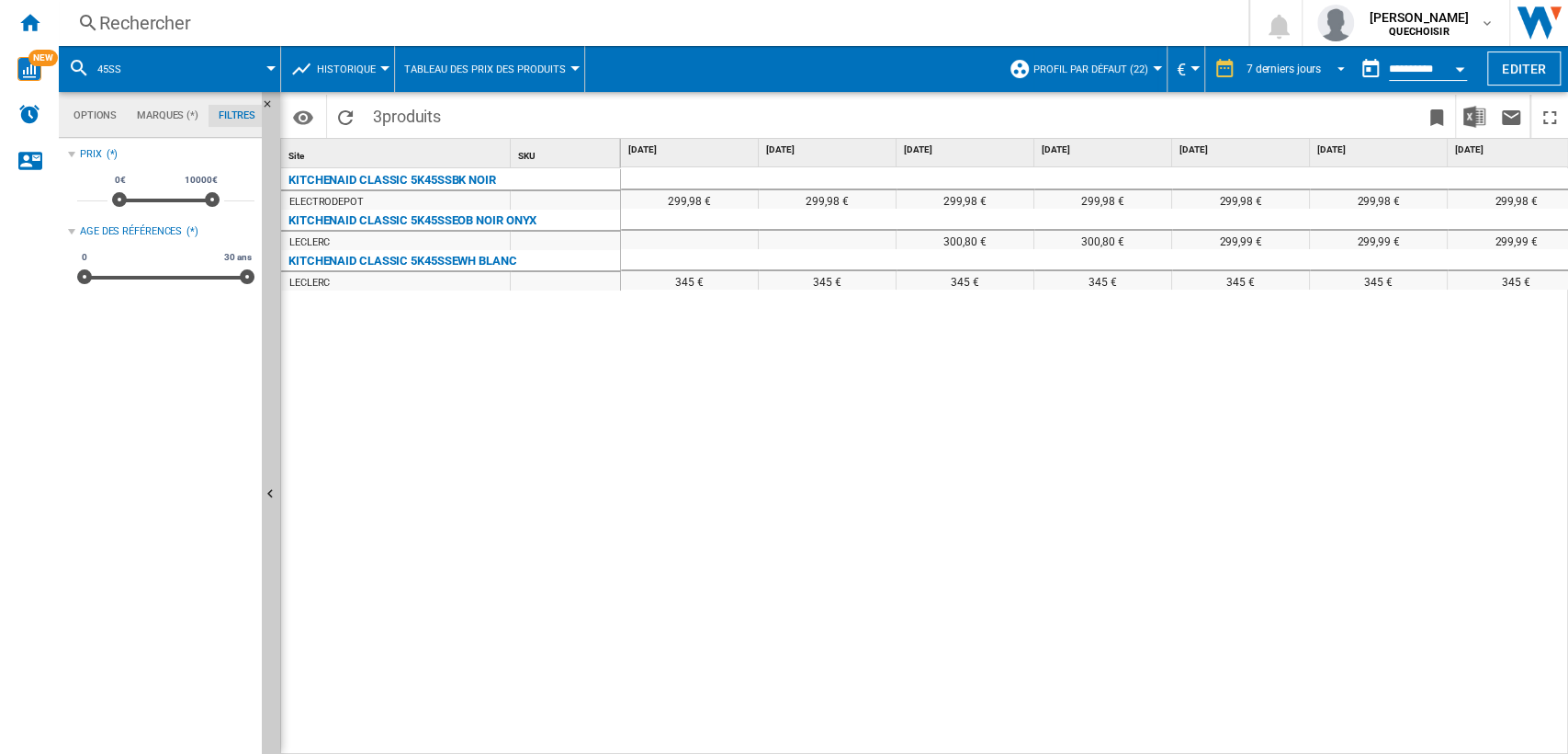
click at [1296, 68] on div "7 derniers jours" at bounding box center [1284, 69] width 75 height 13
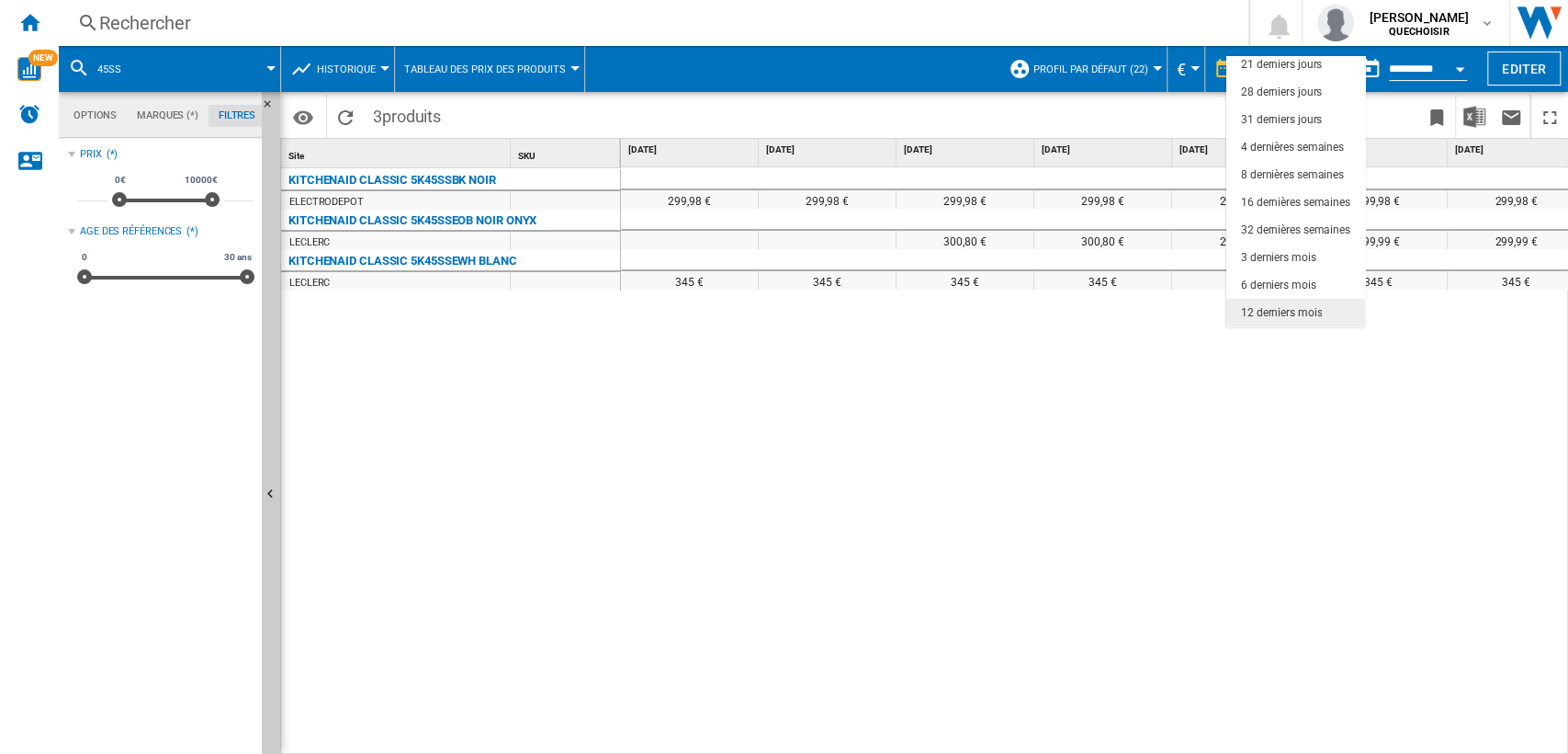
scroll to position [115, 0]
click at [1296, 311] on div "18 derniers mois" at bounding box center [1281, 314] width 81 height 16
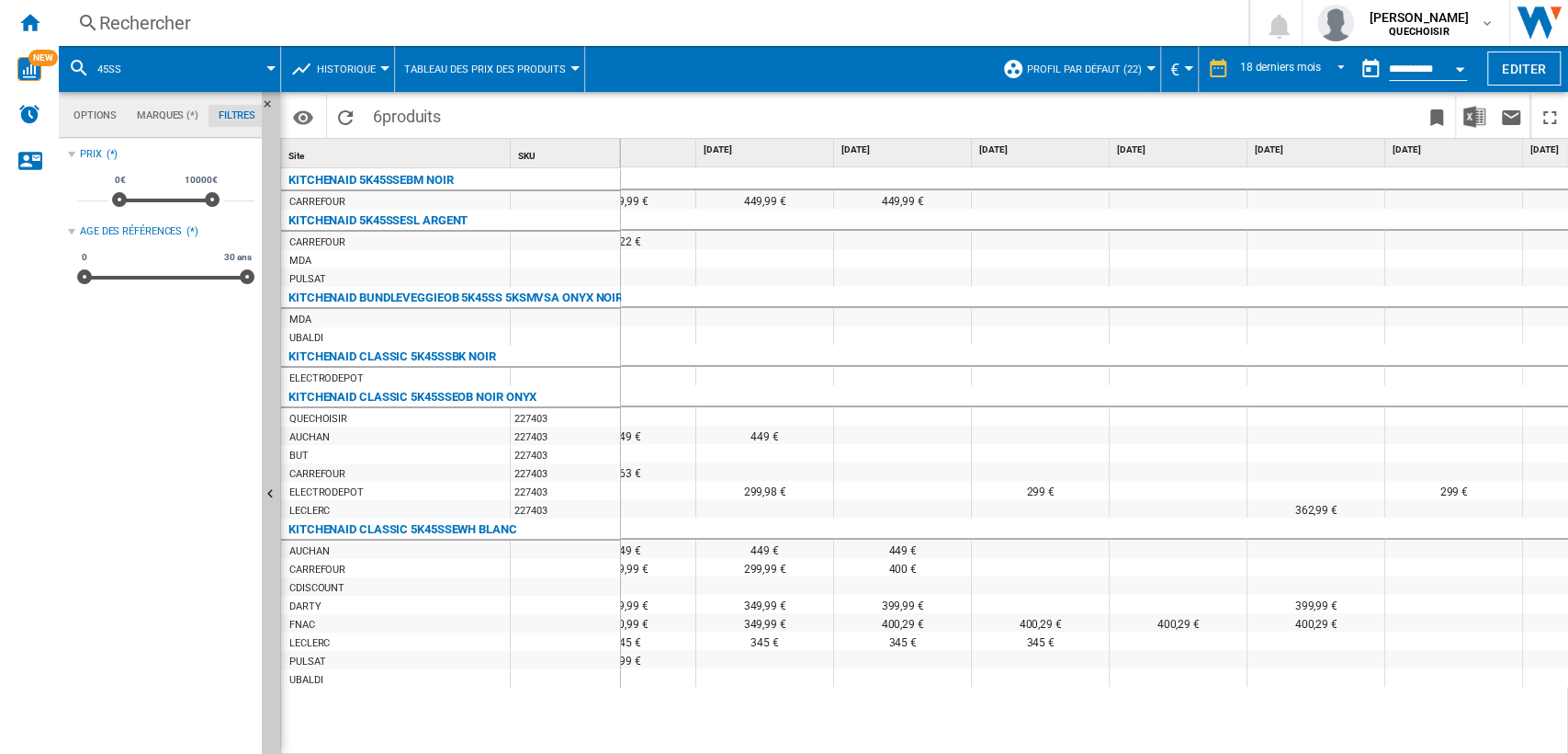
scroll to position [0, 1201]
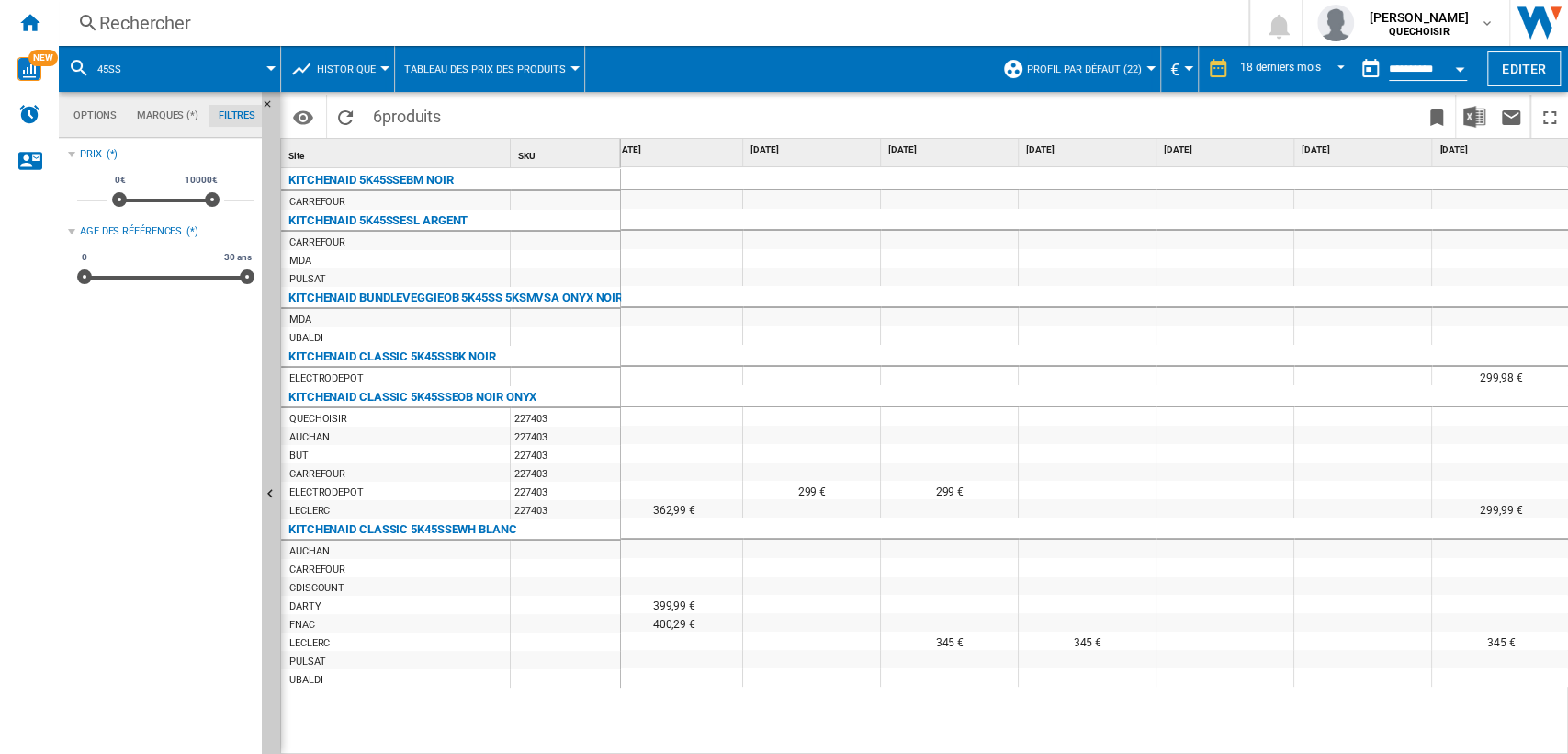
click at [359, 77] on button "Historique" at bounding box center [350, 68] width 68 height 46
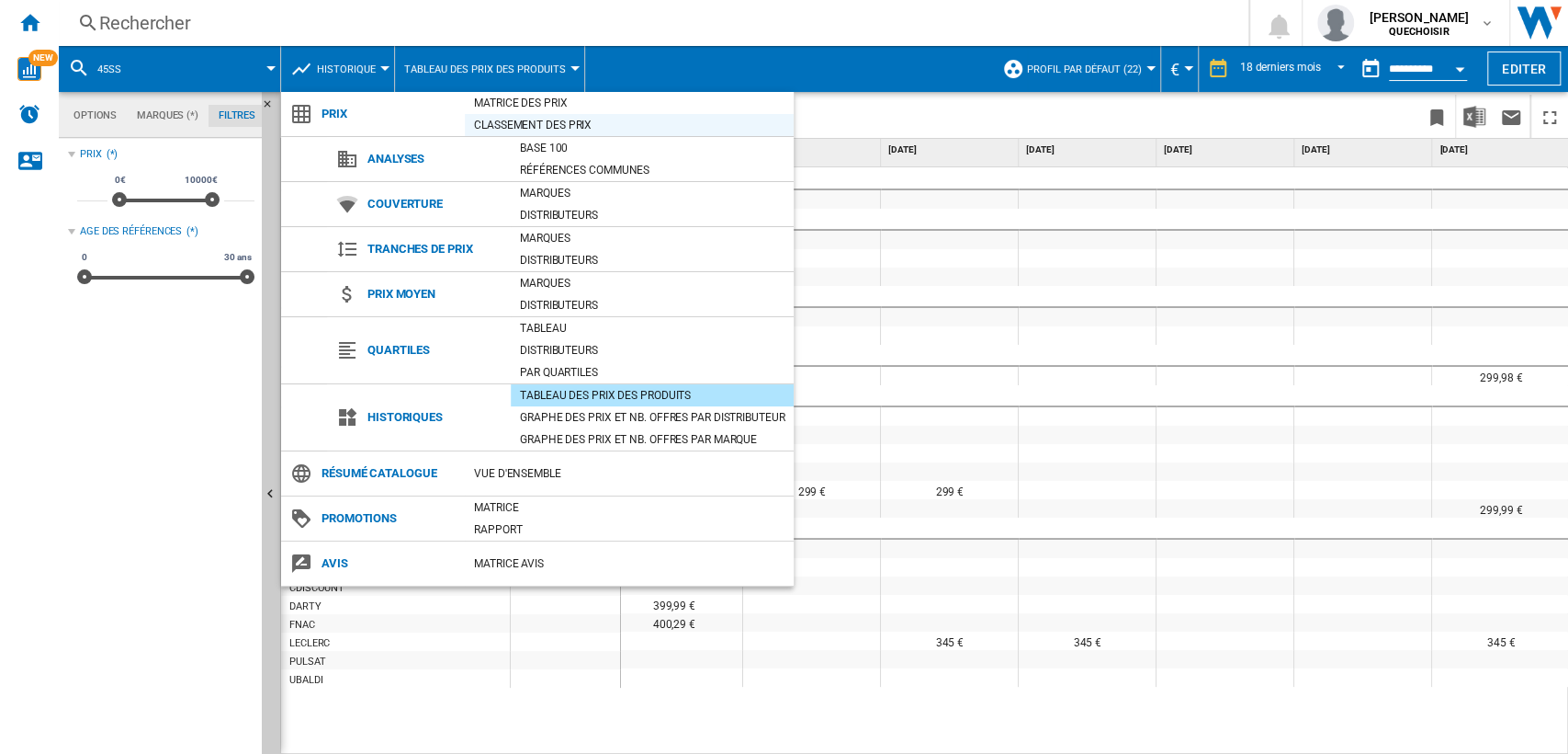
click at [551, 121] on div "Classement des prix" at bounding box center [629, 125] width 329 height 19
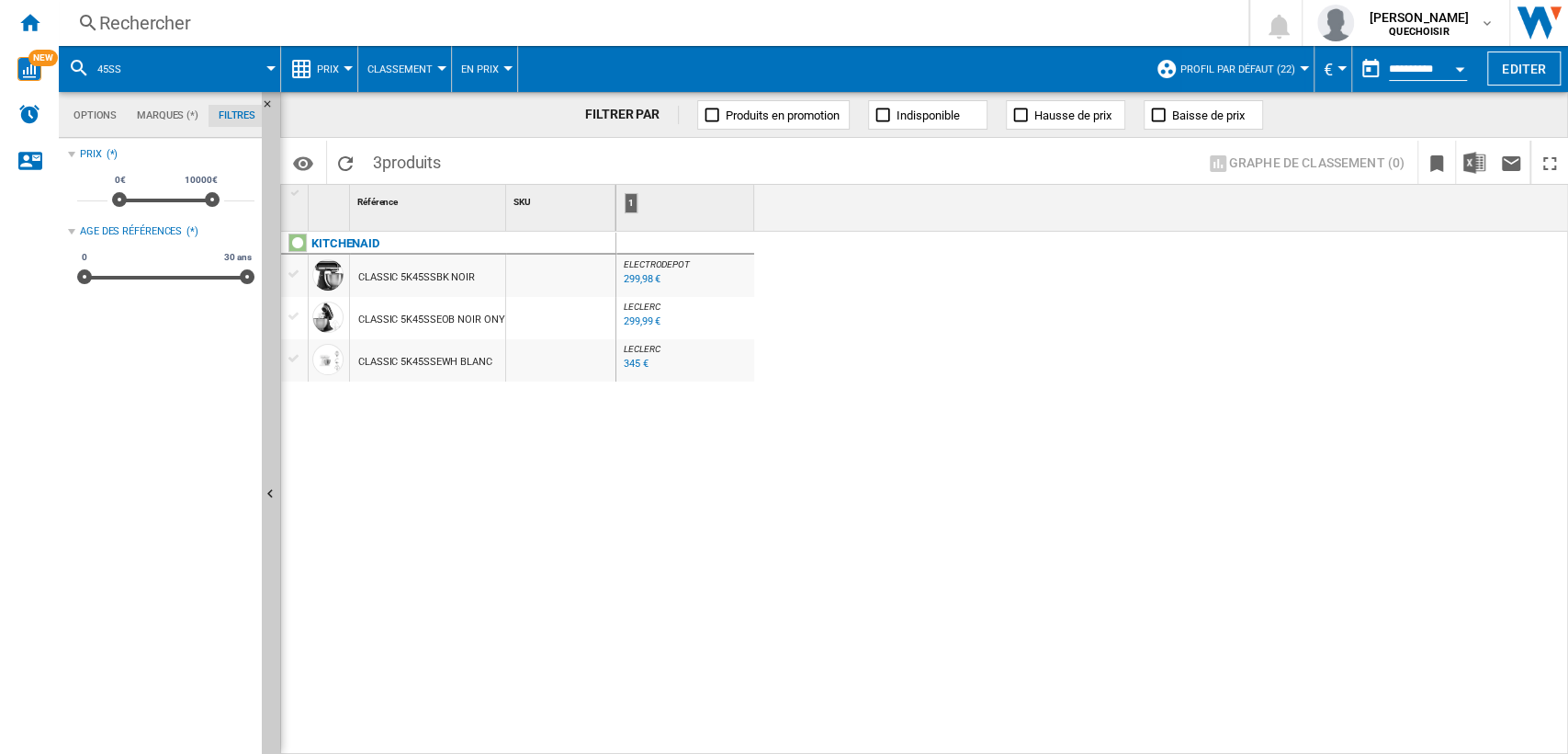
click at [630, 369] on div "345 €" at bounding box center [635, 364] width 28 height 19
click at [198, 29] on div "Rechercher" at bounding box center [650, 23] width 1102 height 26
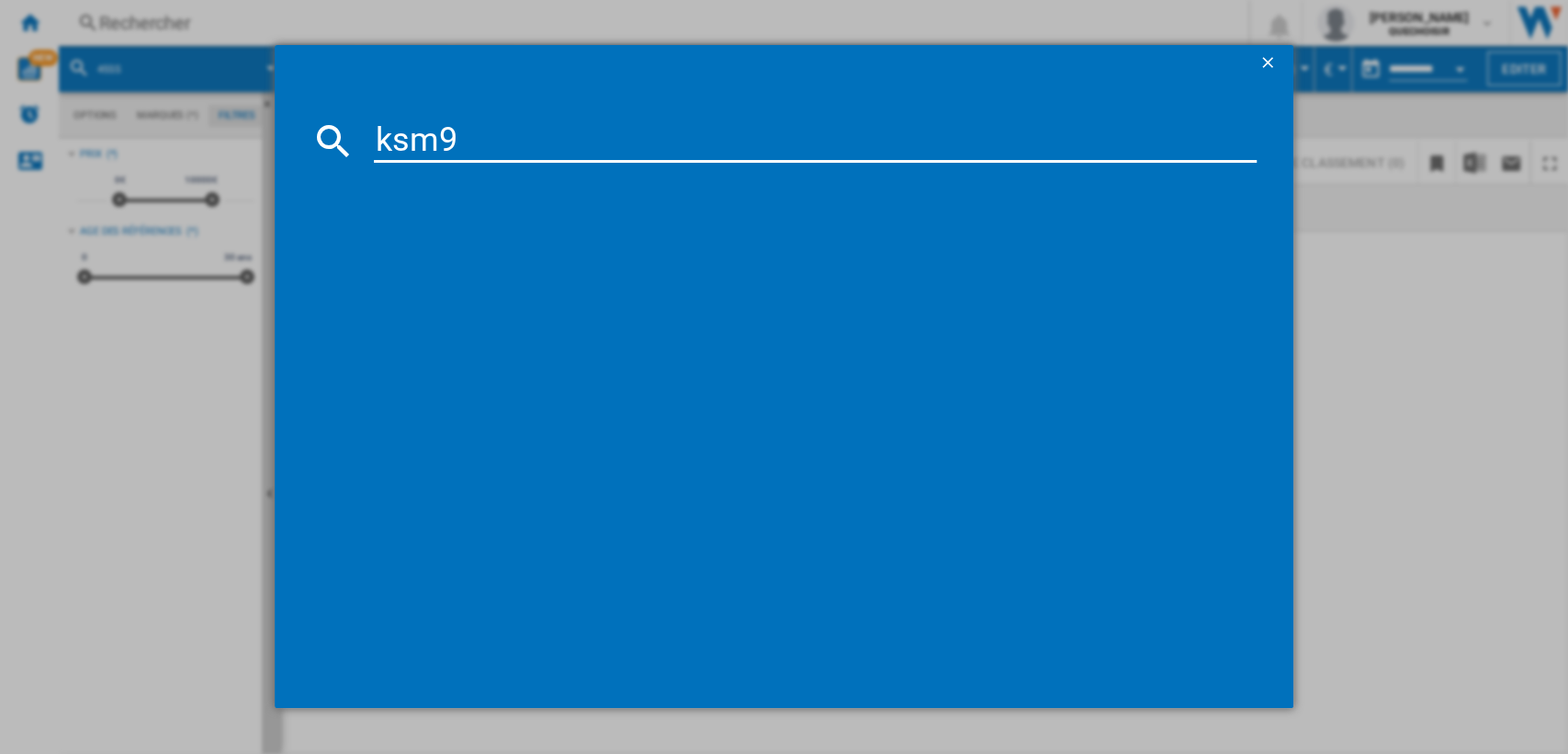
type input "ksm95"
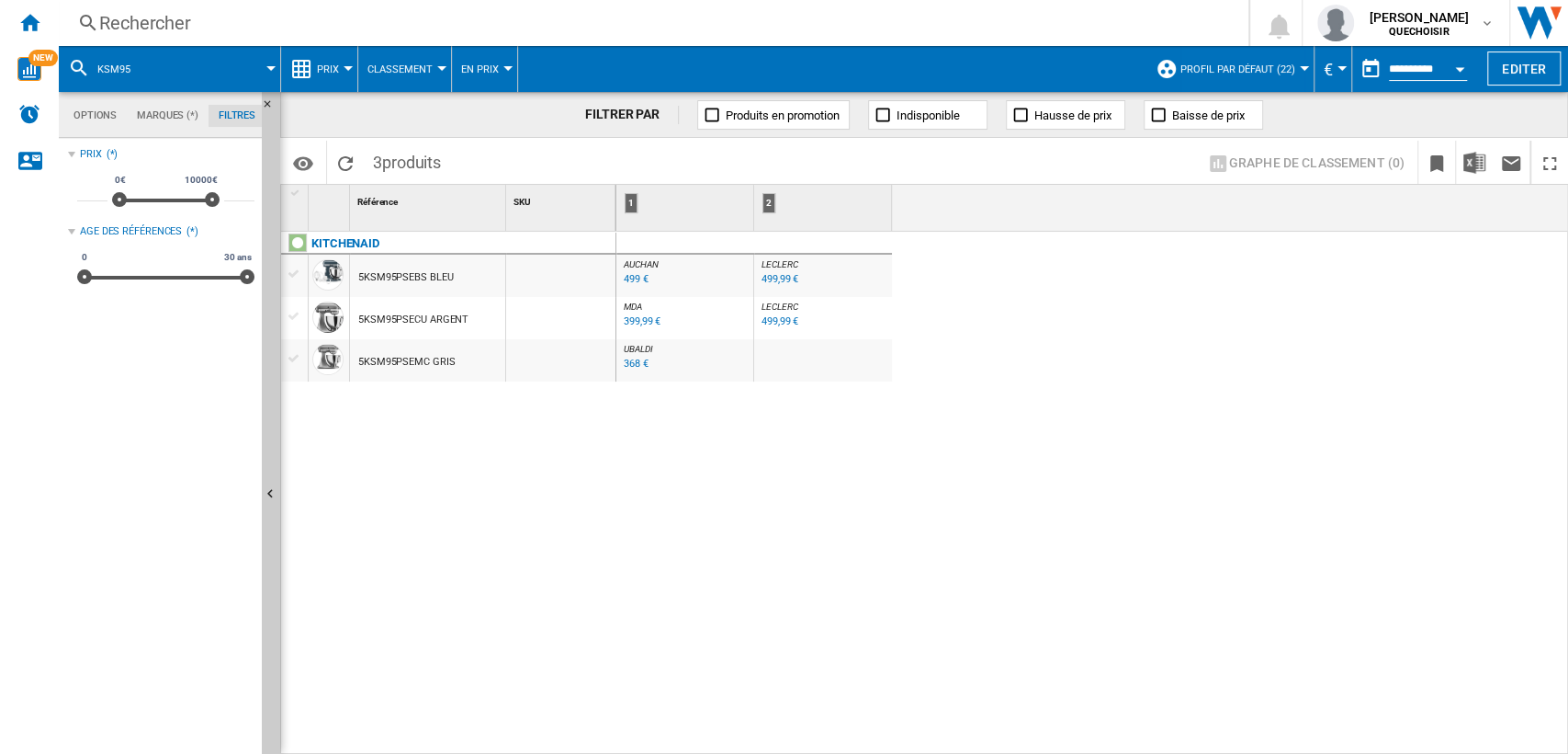
click at [772, 279] on div "499,99 €" at bounding box center [780, 278] width 36 height 12
click at [589, 492] on div "KITCHENAID 5KSM95PSEBS BLEU 5KSM95PSECU ARGENT 5KSM95PSEMC GRIS" at bounding box center [448, 489] width 335 height 514
click at [629, 361] on div "368 €" at bounding box center [636, 363] width 25 height 12
click at [768, 320] on div "499,99 €" at bounding box center [780, 320] width 36 height 12
click at [778, 277] on div "499,99 €" at bounding box center [780, 278] width 36 height 12
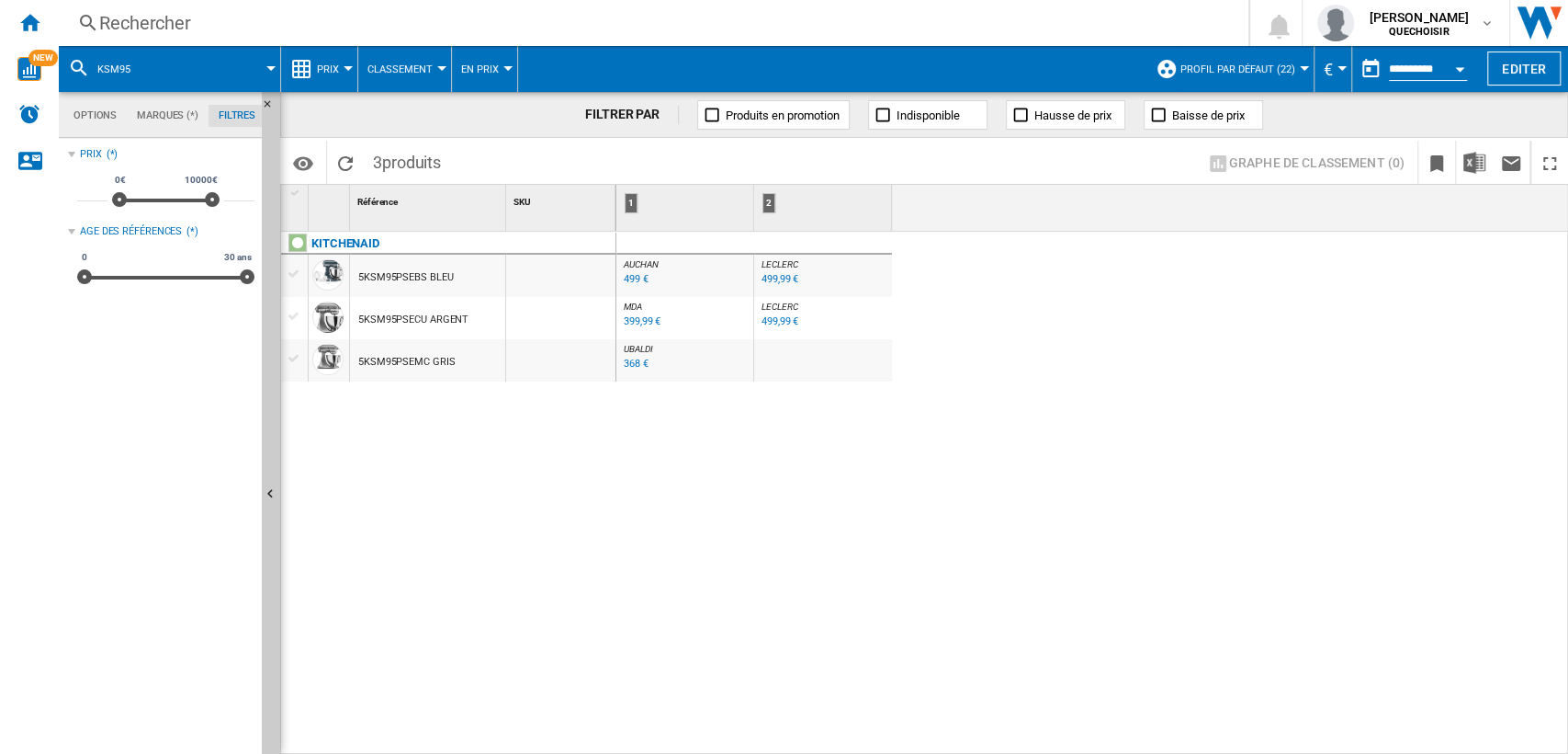
click at [636, 275] on div "499 €" at bounding box center [636, 278] width 25 height 12
click at [297, 274] on div at bounding box center [294, 274] width 20 height 17
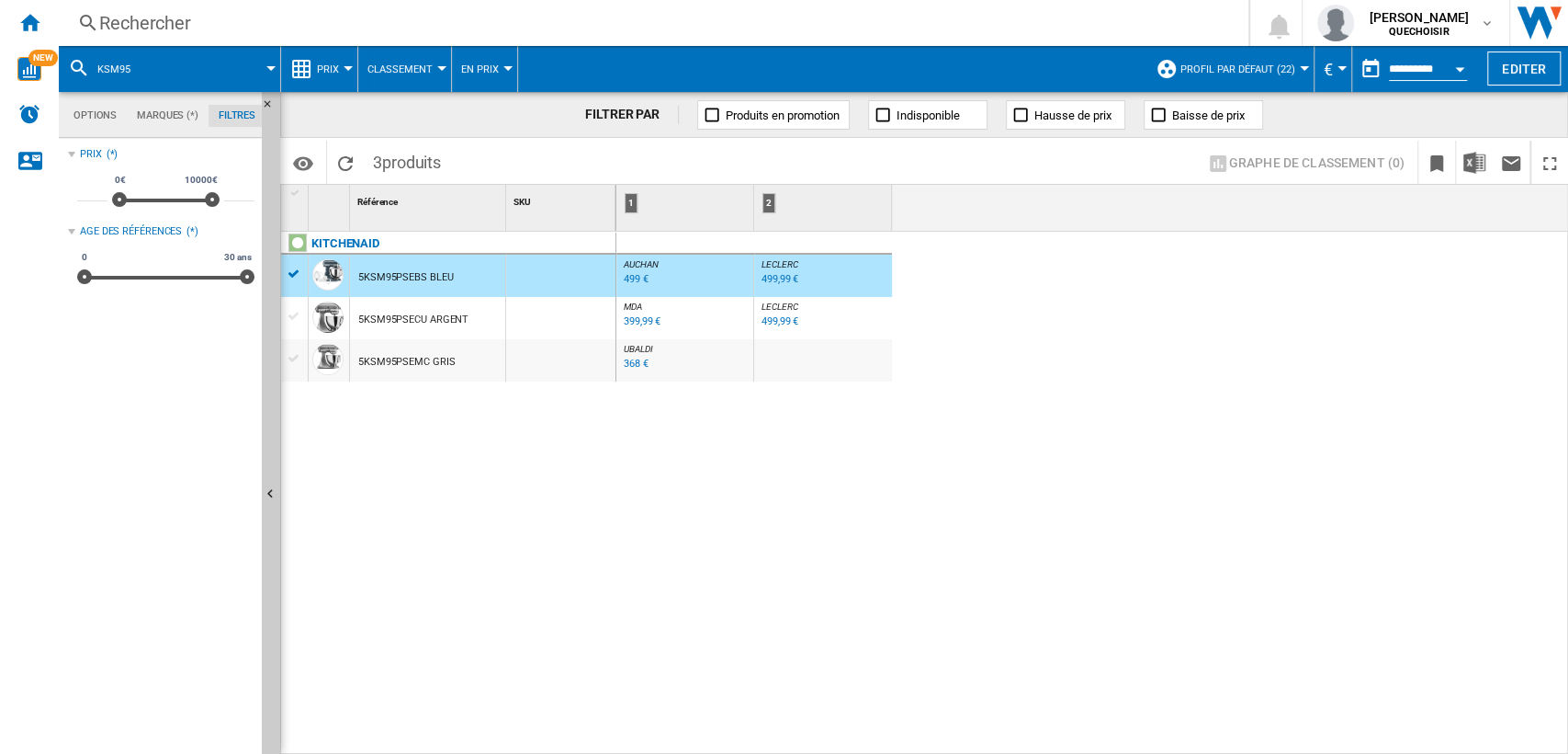
click at [395, 67] on span "Classement" at bounding box center [401, 69] width 65 height 12
click at [1297, 65] on md-backdrop at bounding box center [784, 377] width 1568 height 754
click at [1300, 67] on div at bounding box center [1305, 68] width 9 height 5
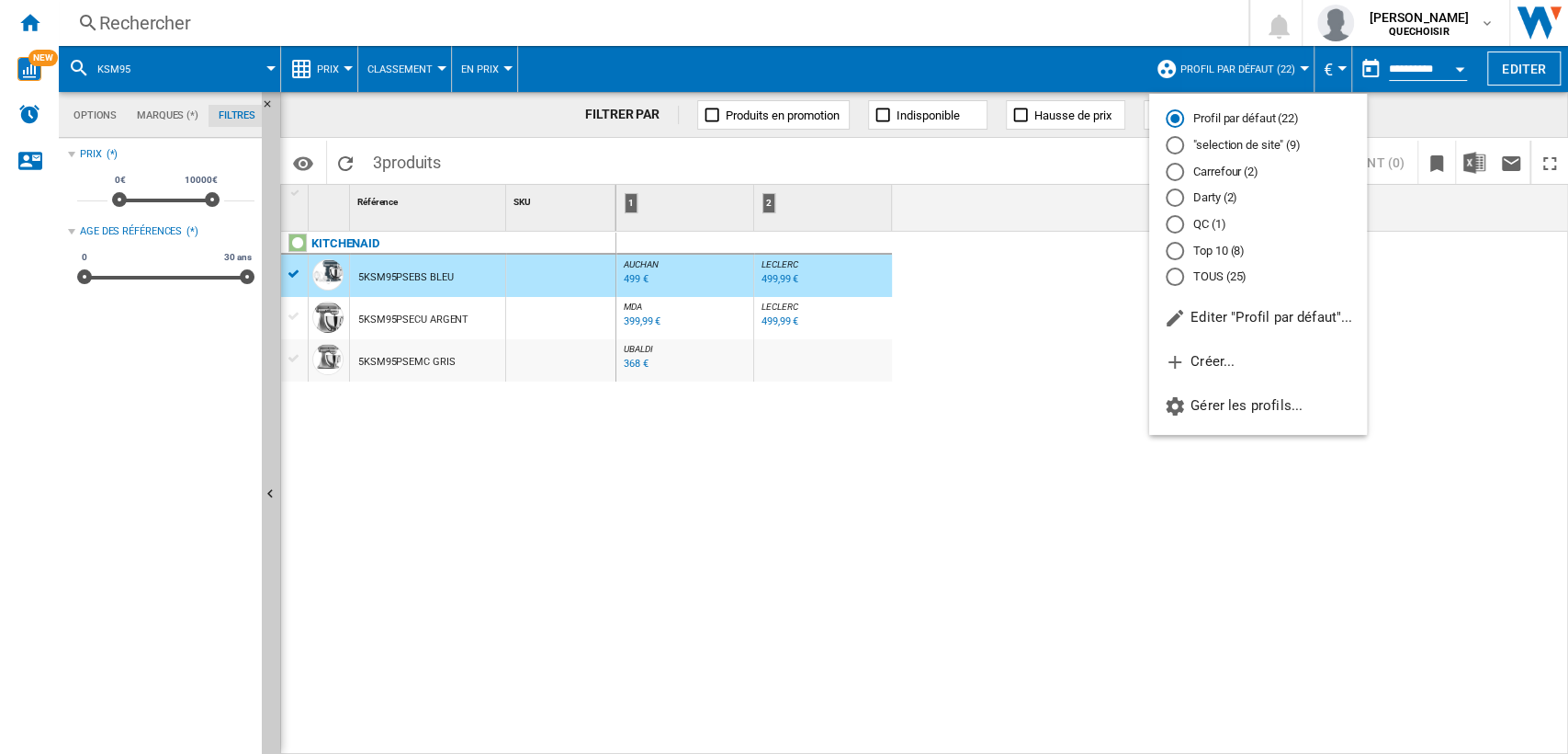
click at [1220, 277] on md-radio-button "TOUS (25)" at bounding box center [1258, 277] width 185 height 18
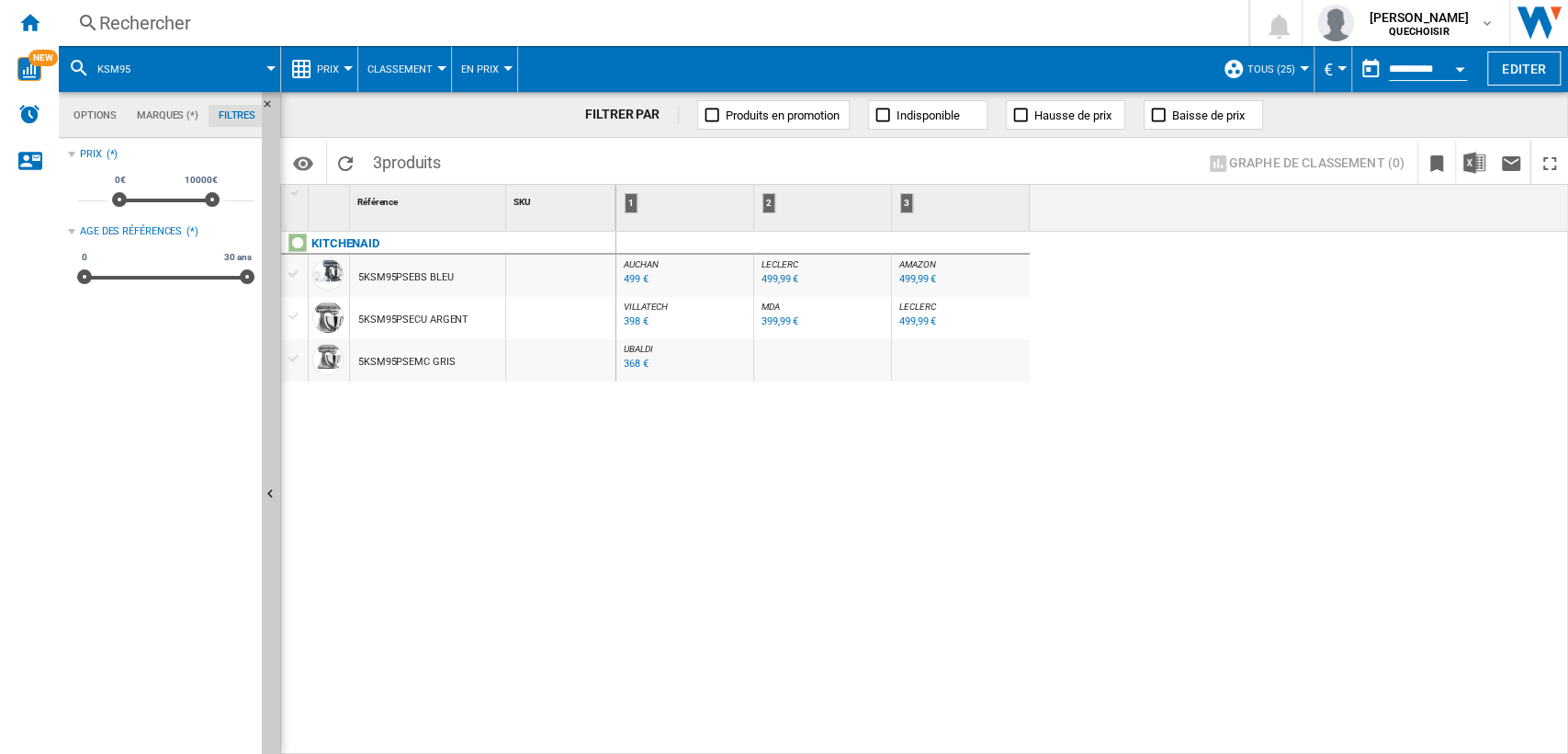
click at [326, 70] on span "Prix" at bounding box center [328, 69] width 22 height 12
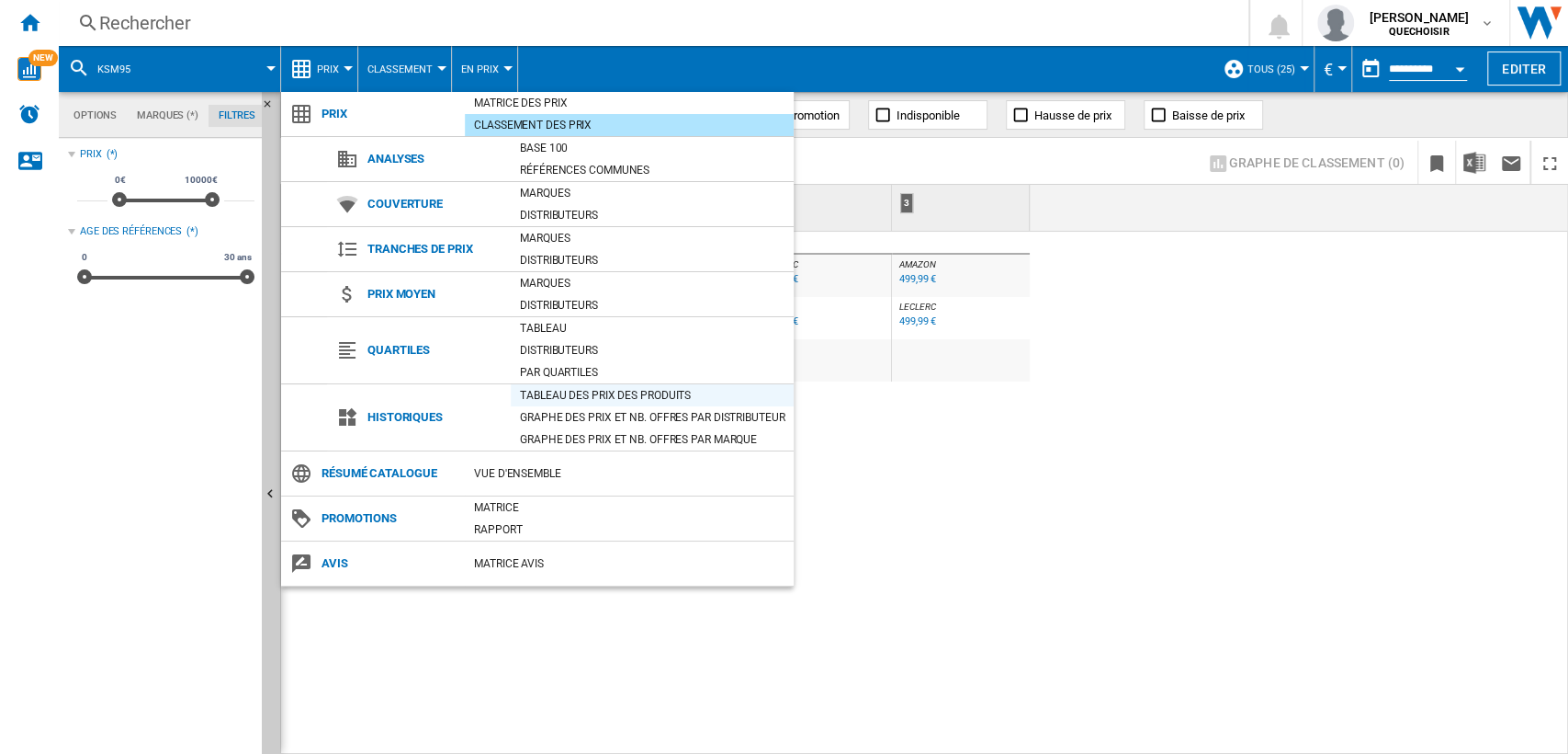
click at [597, 393] on div "Tableau des prix des produits" at bounding box center [652, 395] width 283 height 19
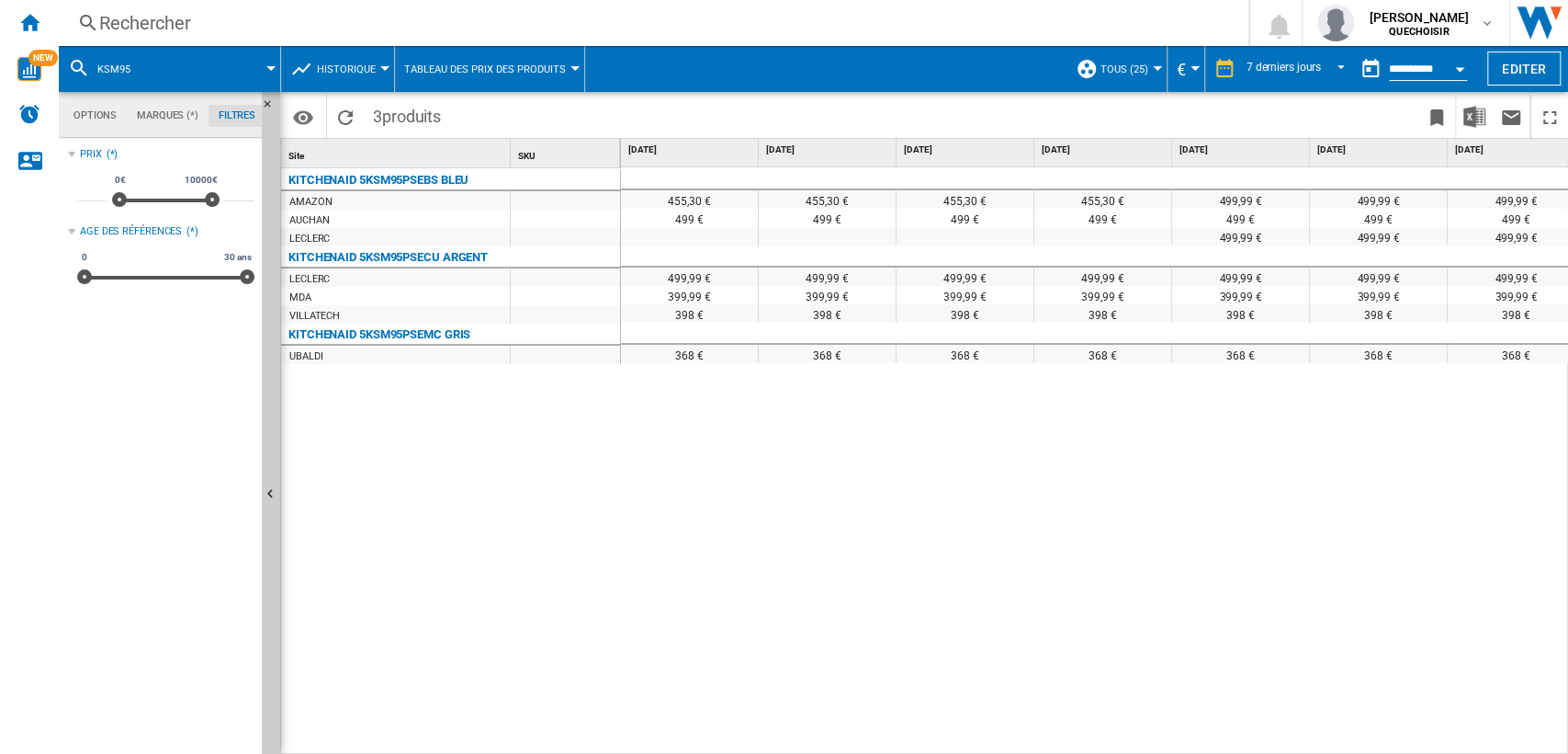
click at [350, 71] on span "Historique" at bounding box center [346, 69] width 59 height 12
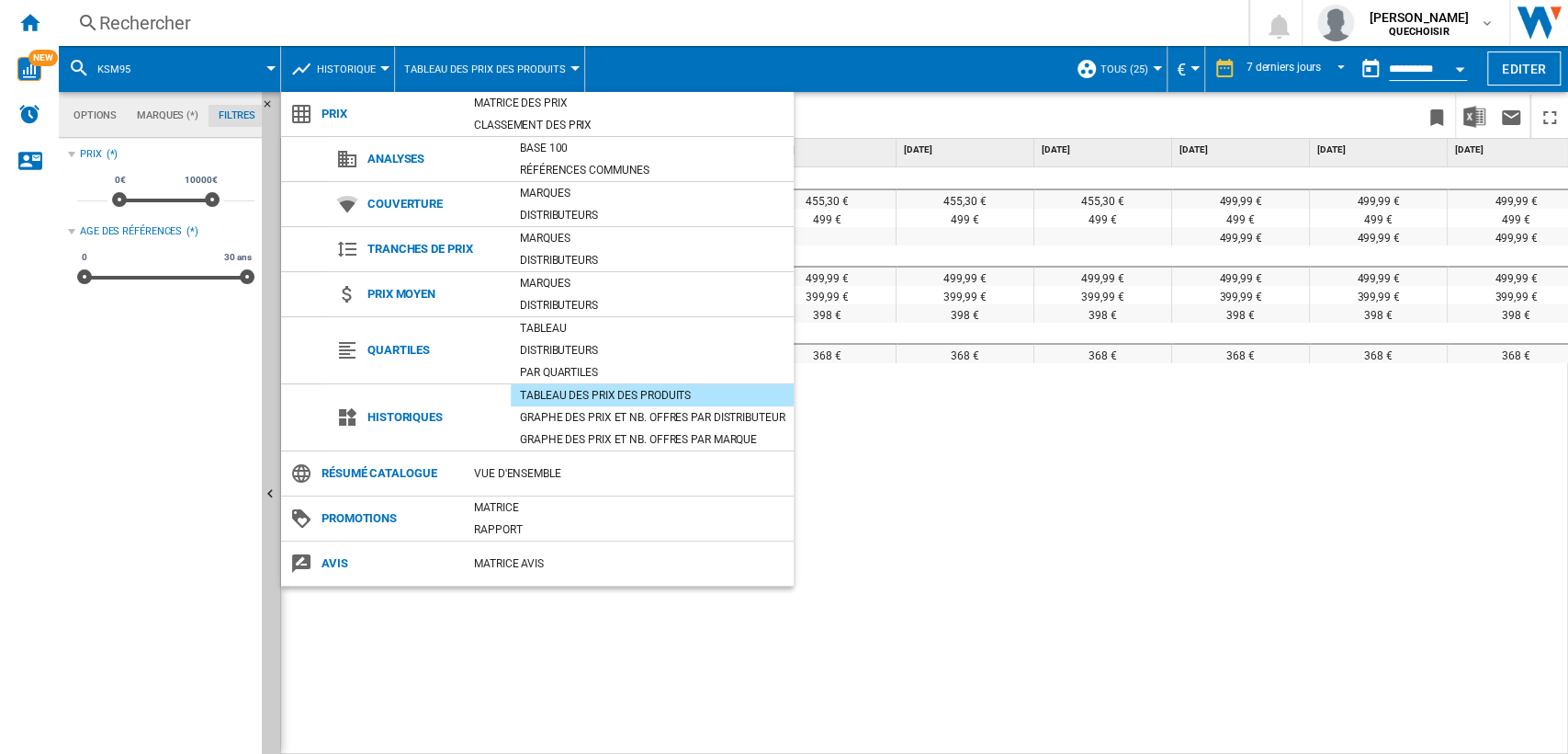
click at [1278, 58] on md-backdrop at bounding box center [784, 377] width 1568 height 754
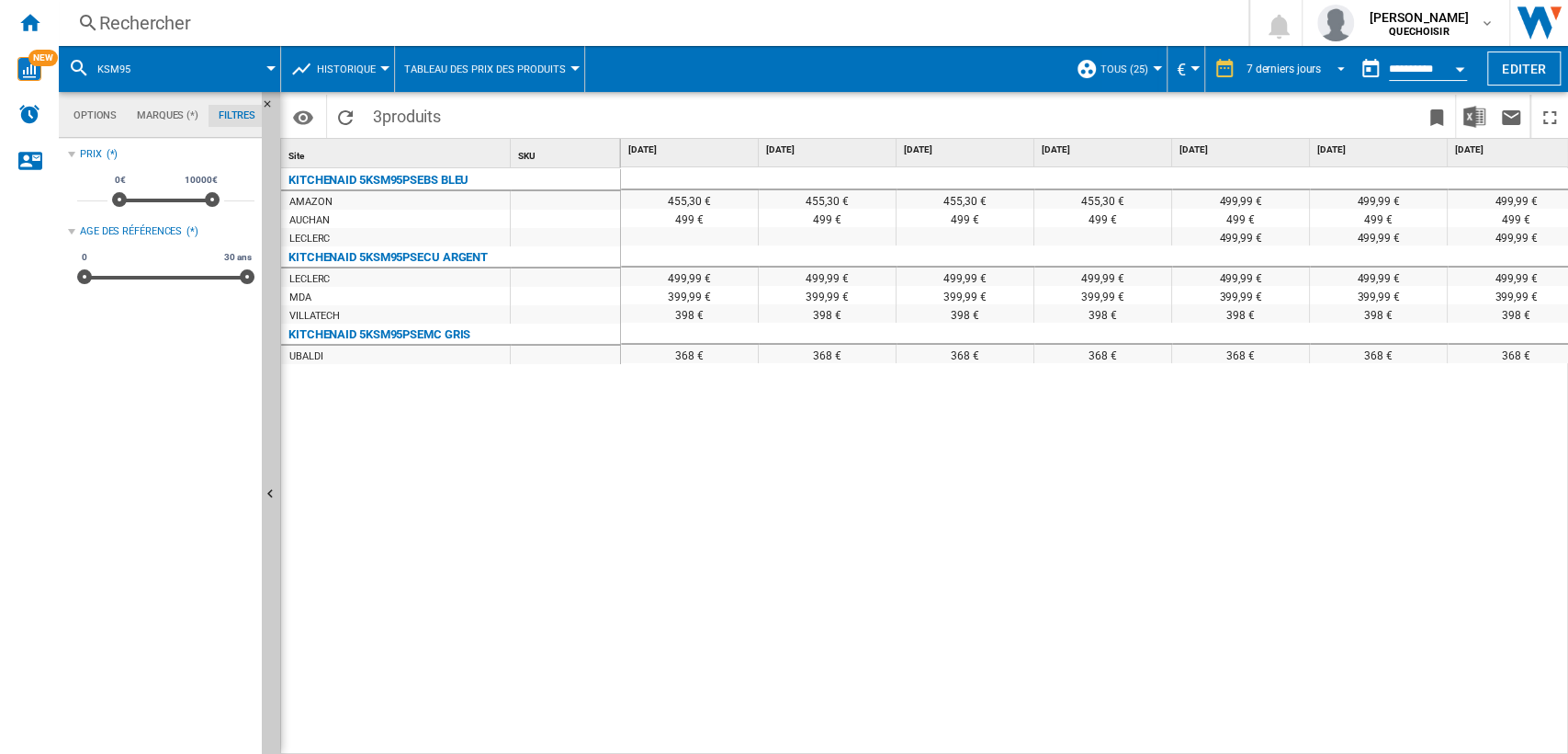
click at [1281, 64] on div "7 derniers jours" at bounding box center [1284, 69] width 75 height 13
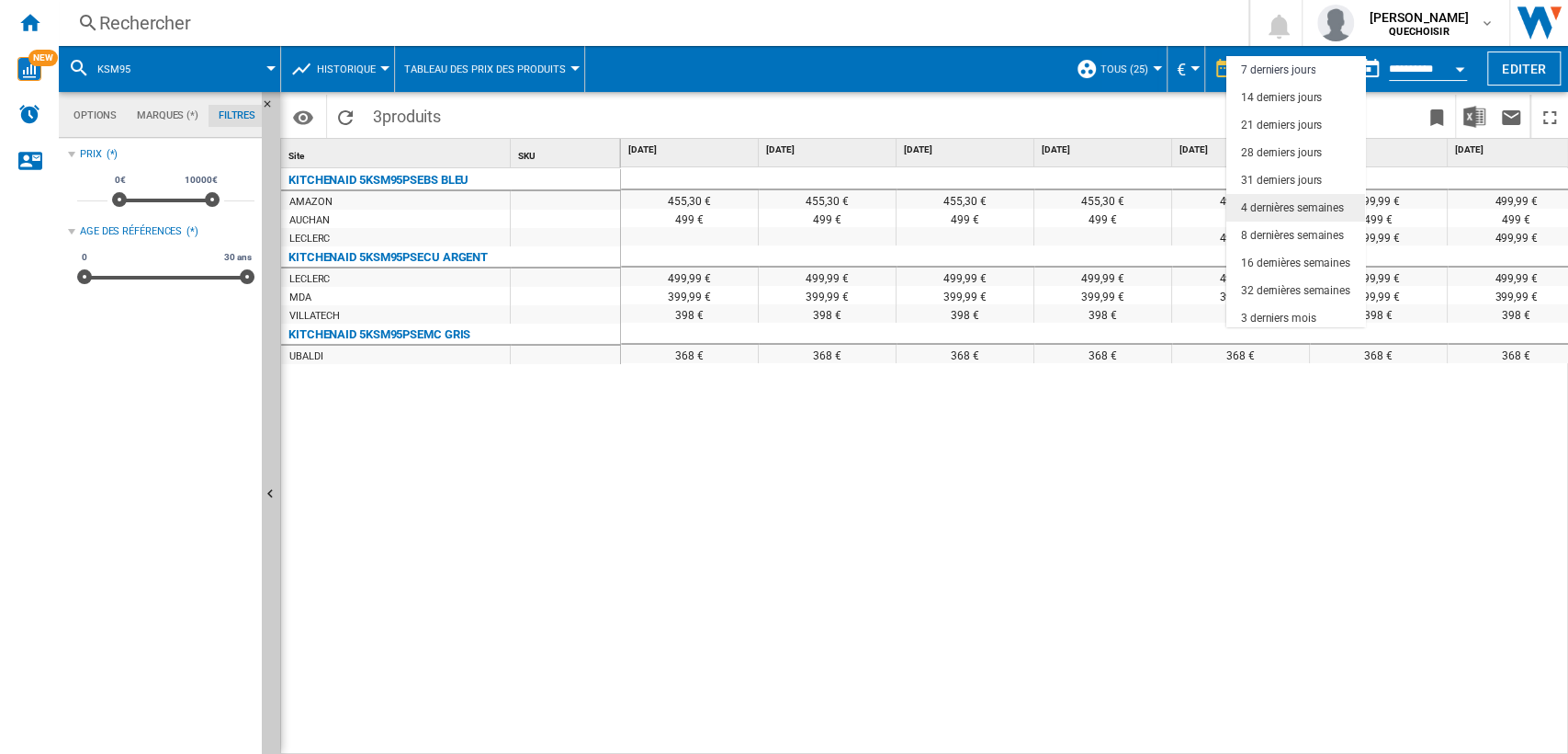
scroll to position [115, 0]
click at [1274, 304] on md-option "18 derniers mois" at bounding box center [1295, 314] width 139 height 28
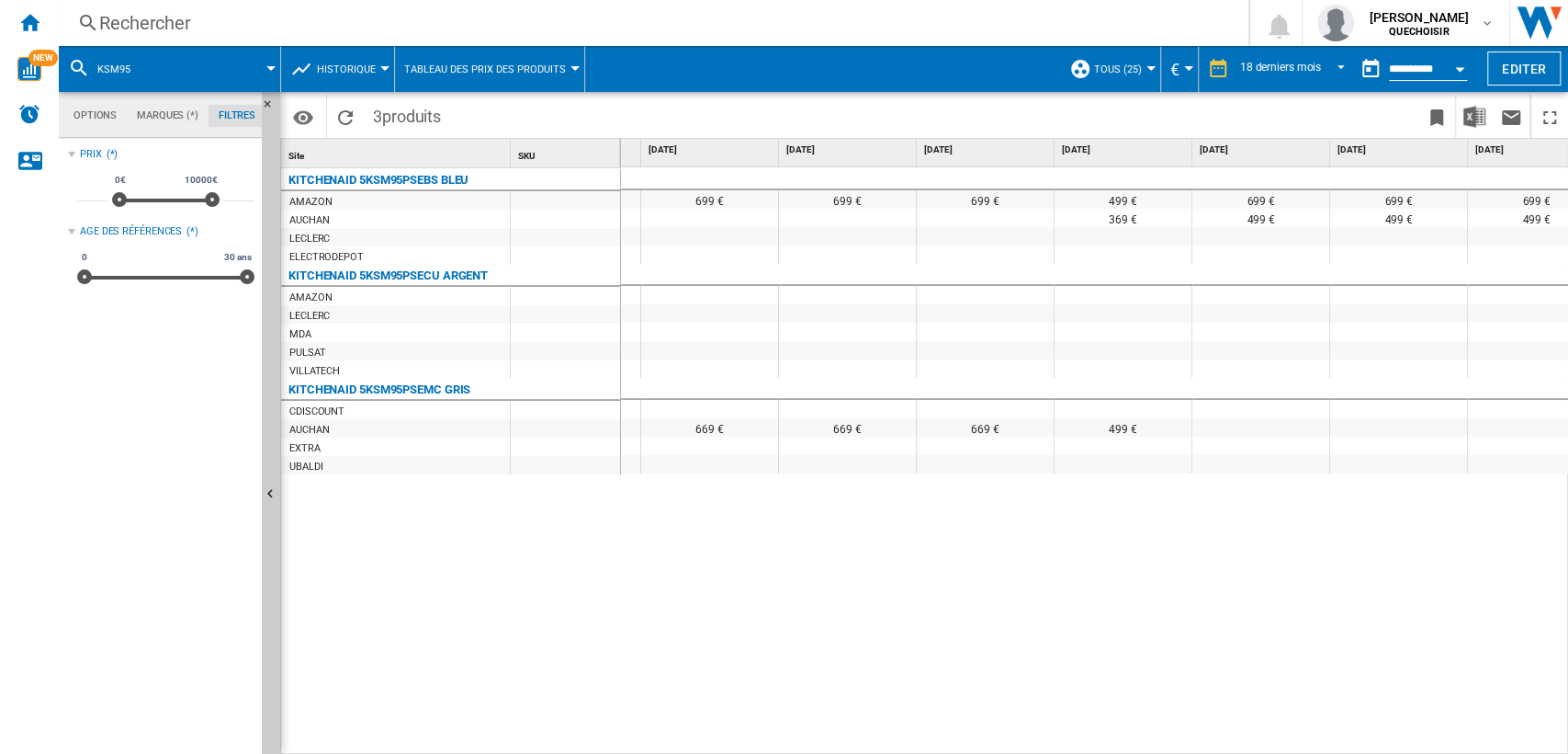
scroll to position [0, 480]
